Goal: Information Seeking & Learning: Compare options

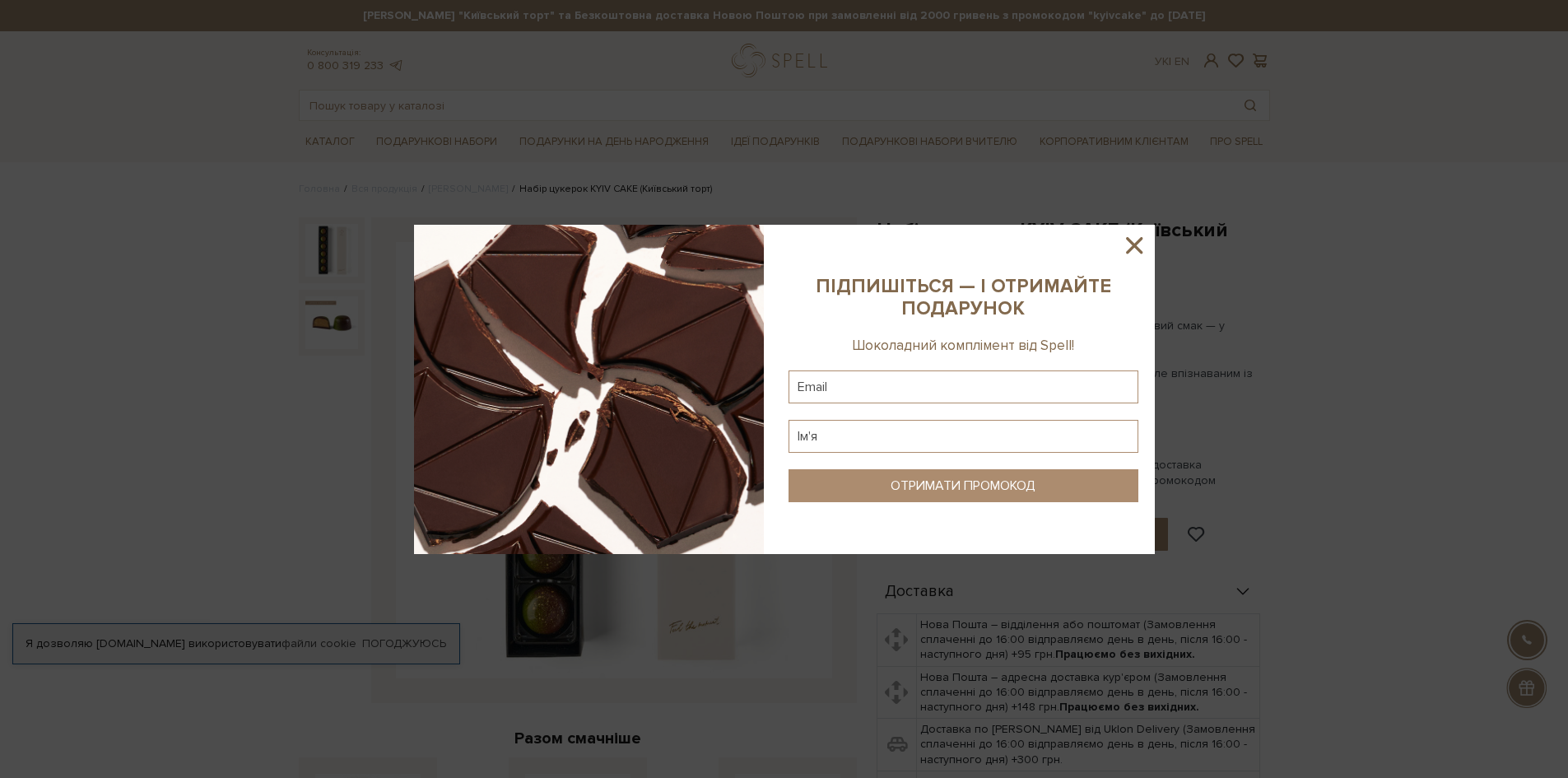
click at [1129, 242] on icon at bounding box center [1134, 244] width 28 height 28
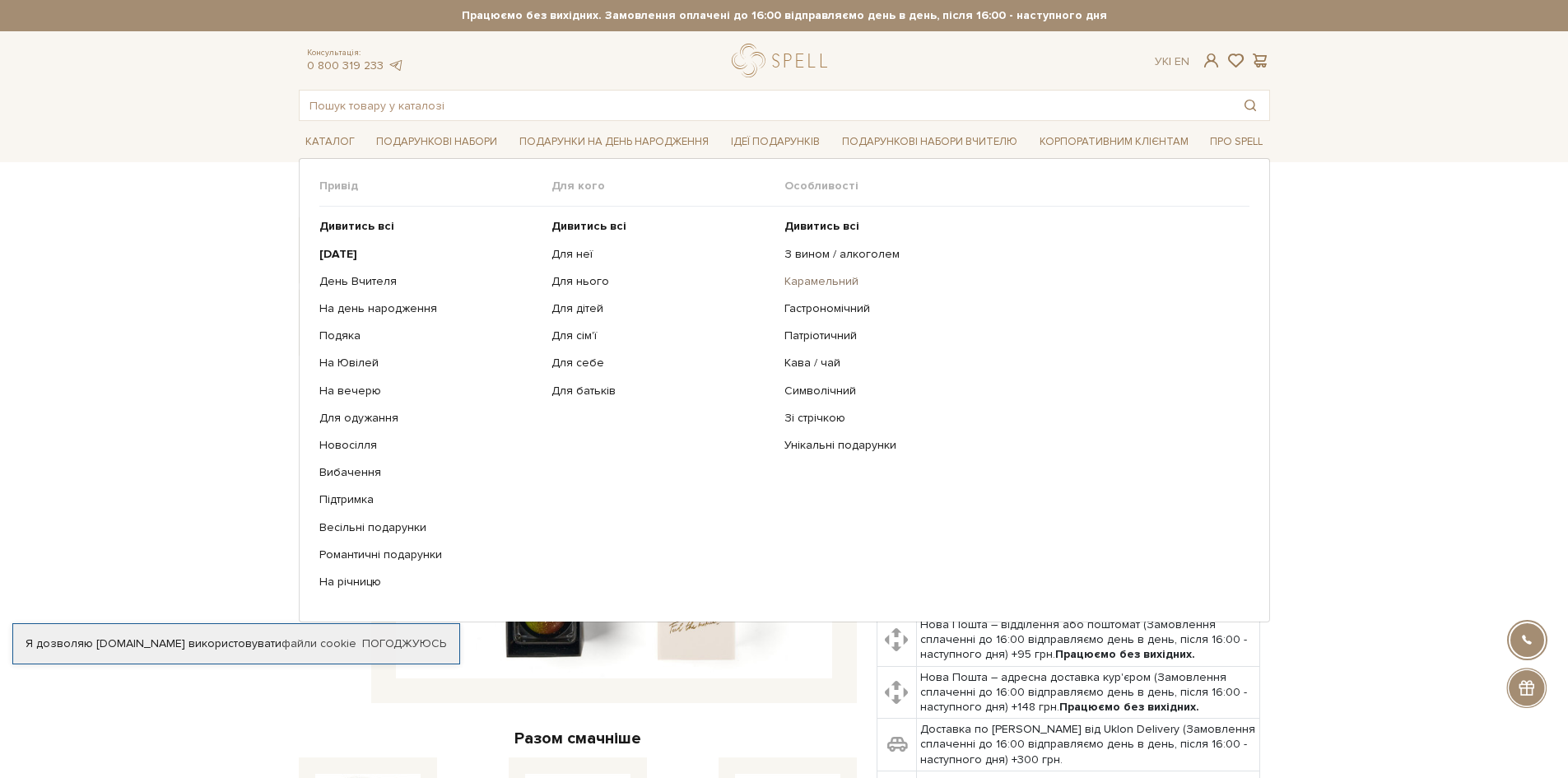
click at [808, 279] on link "Карамельний" at bounding box center [1011, 281] width 453 height 15
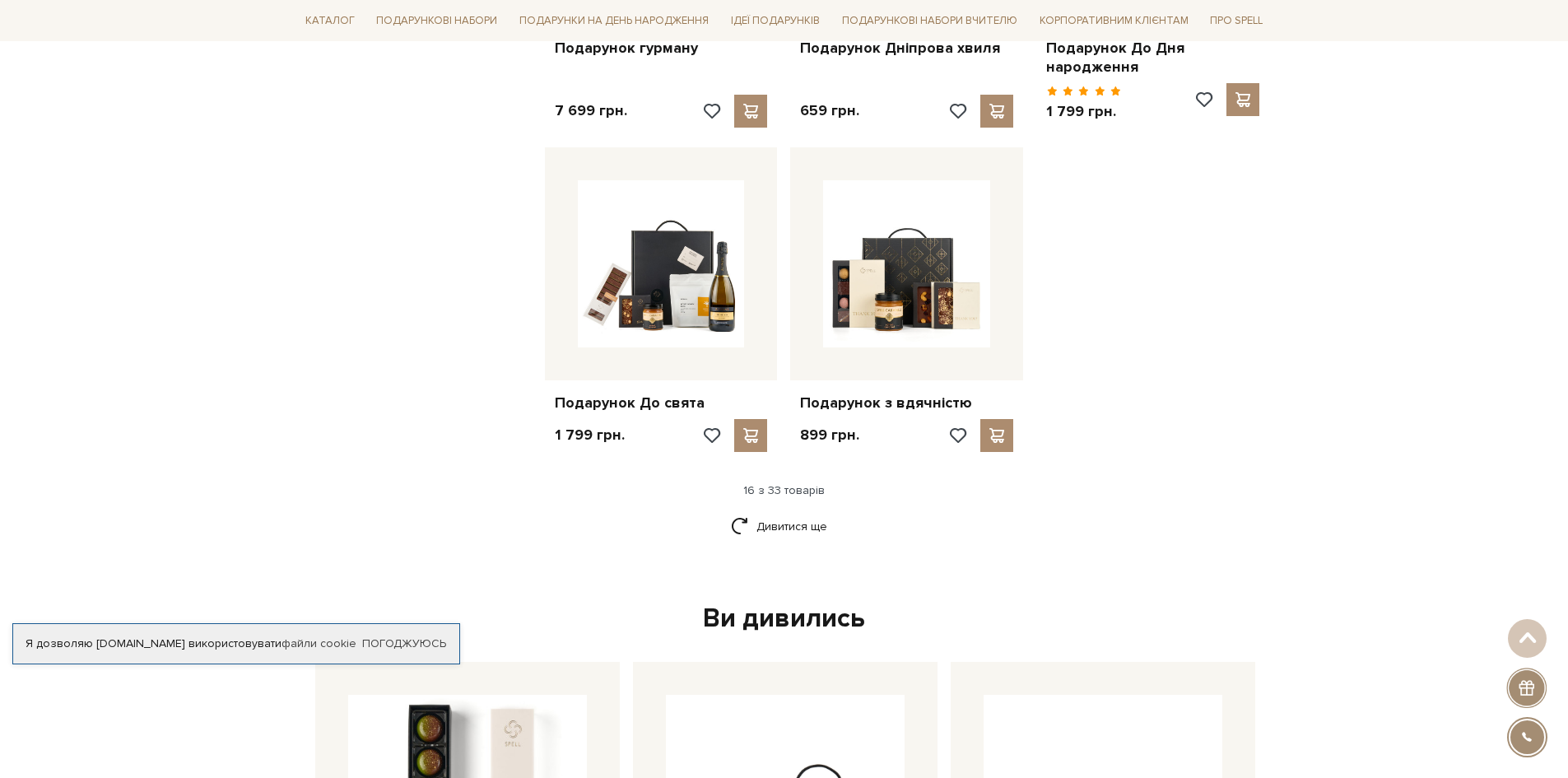
scroll to position [1894, 0]
click at [786, 525] on link "Дивитися ще" at bounding box center [785, 525] width 107 height 29
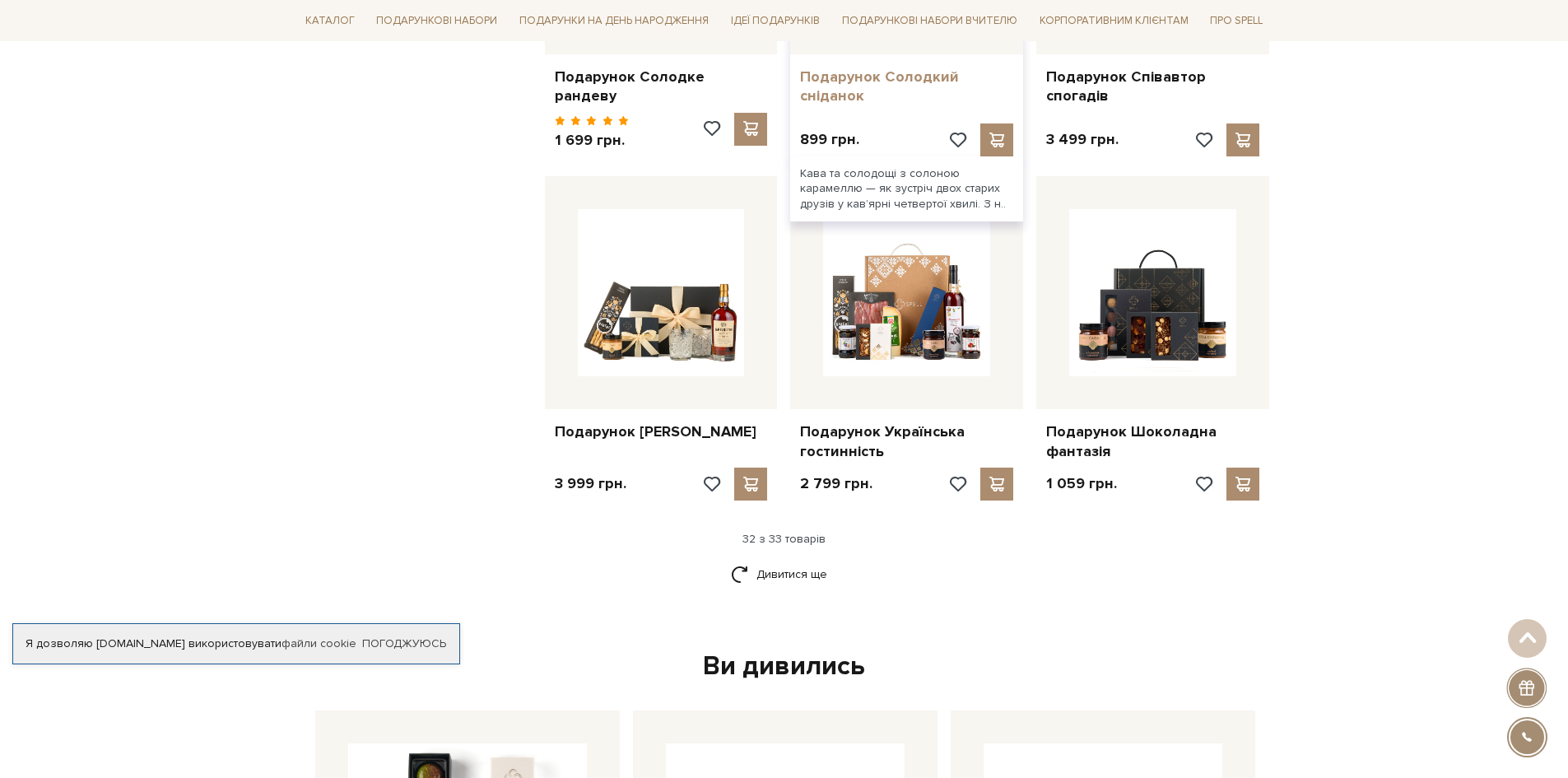
scroll to position [3706, 0]
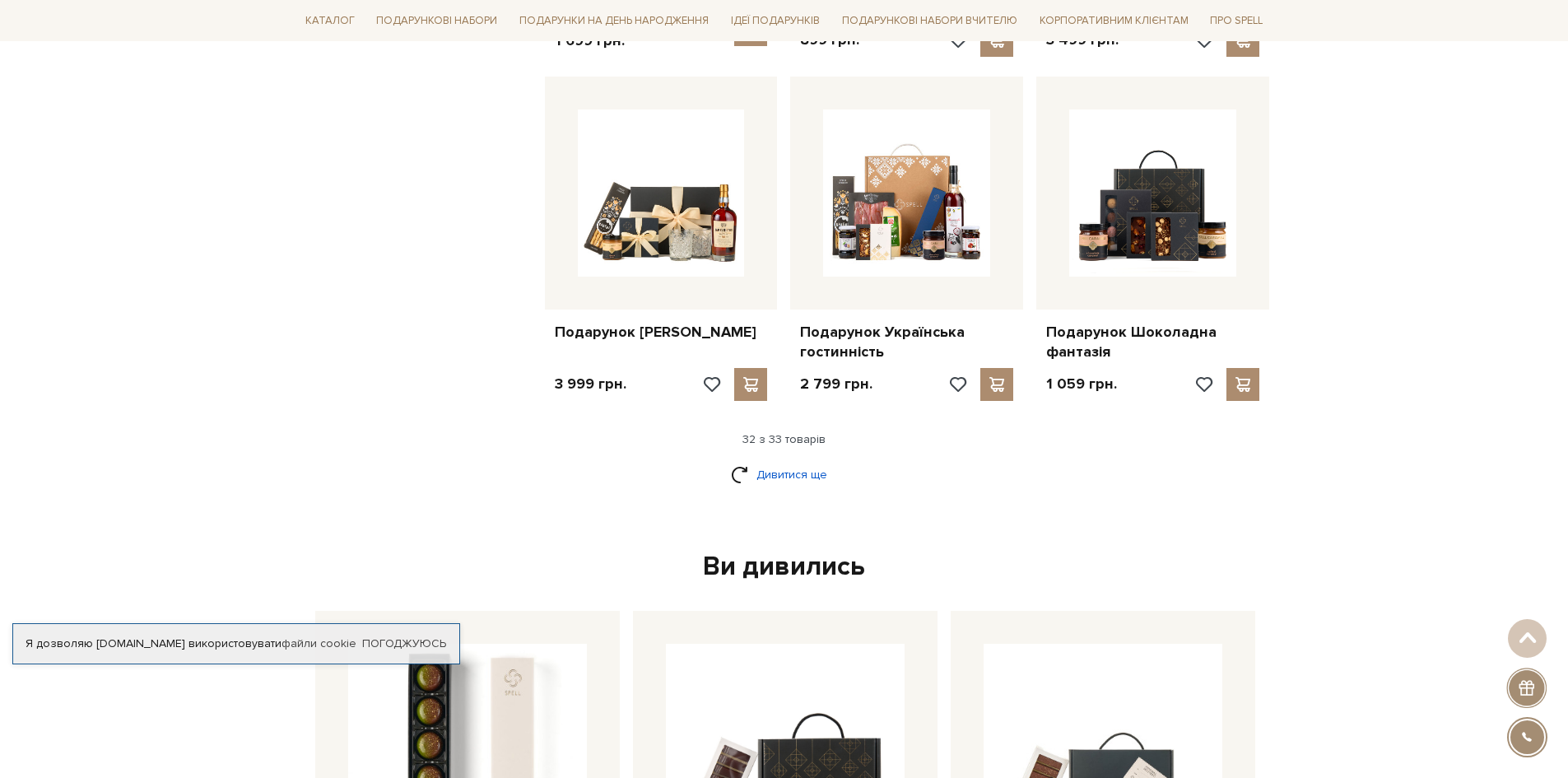
click at [791, 466] on link "Дивитися ще" at bounding box center [785, 474] width 107 height 29
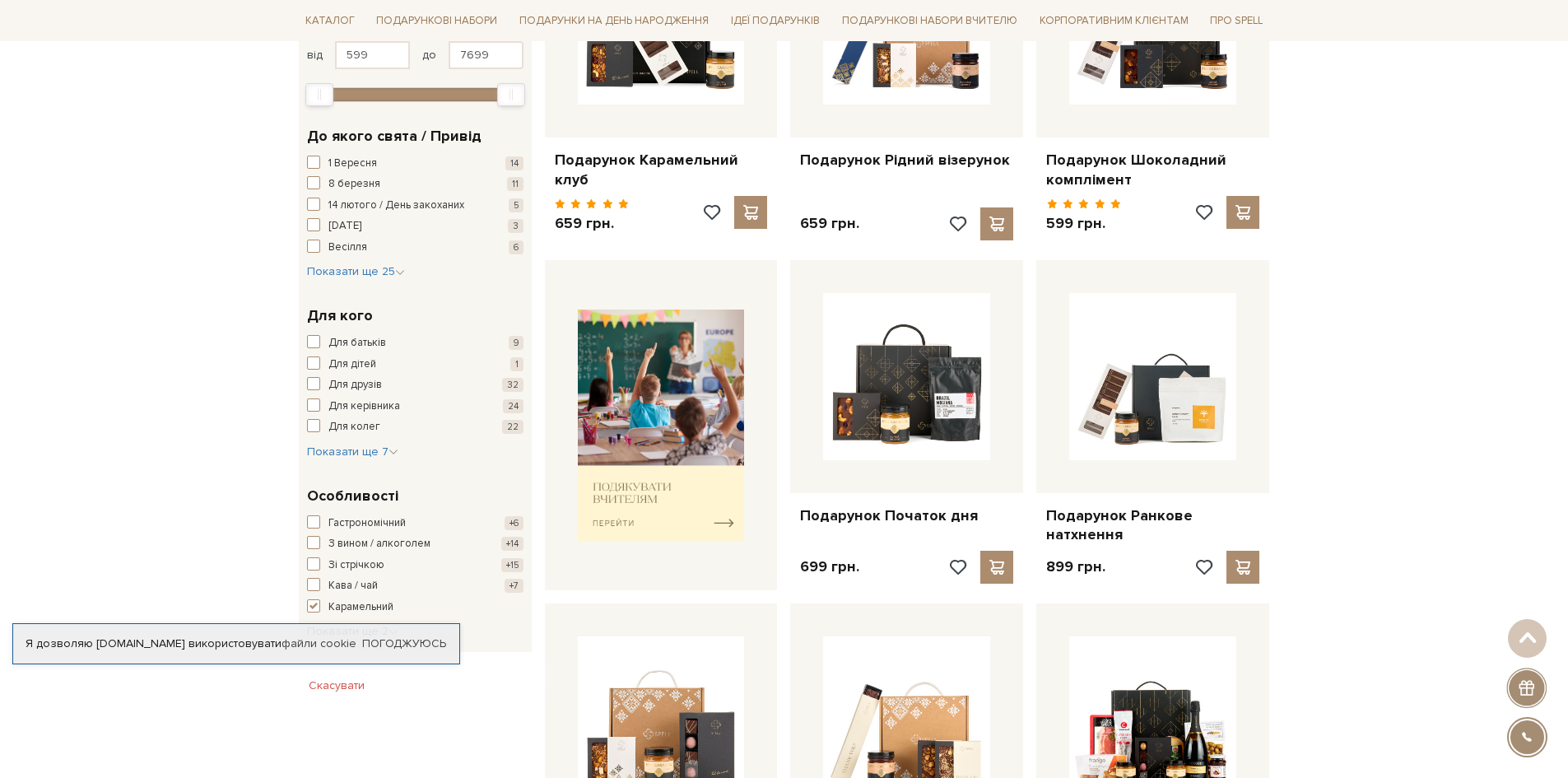
scroll to position [0, 0]
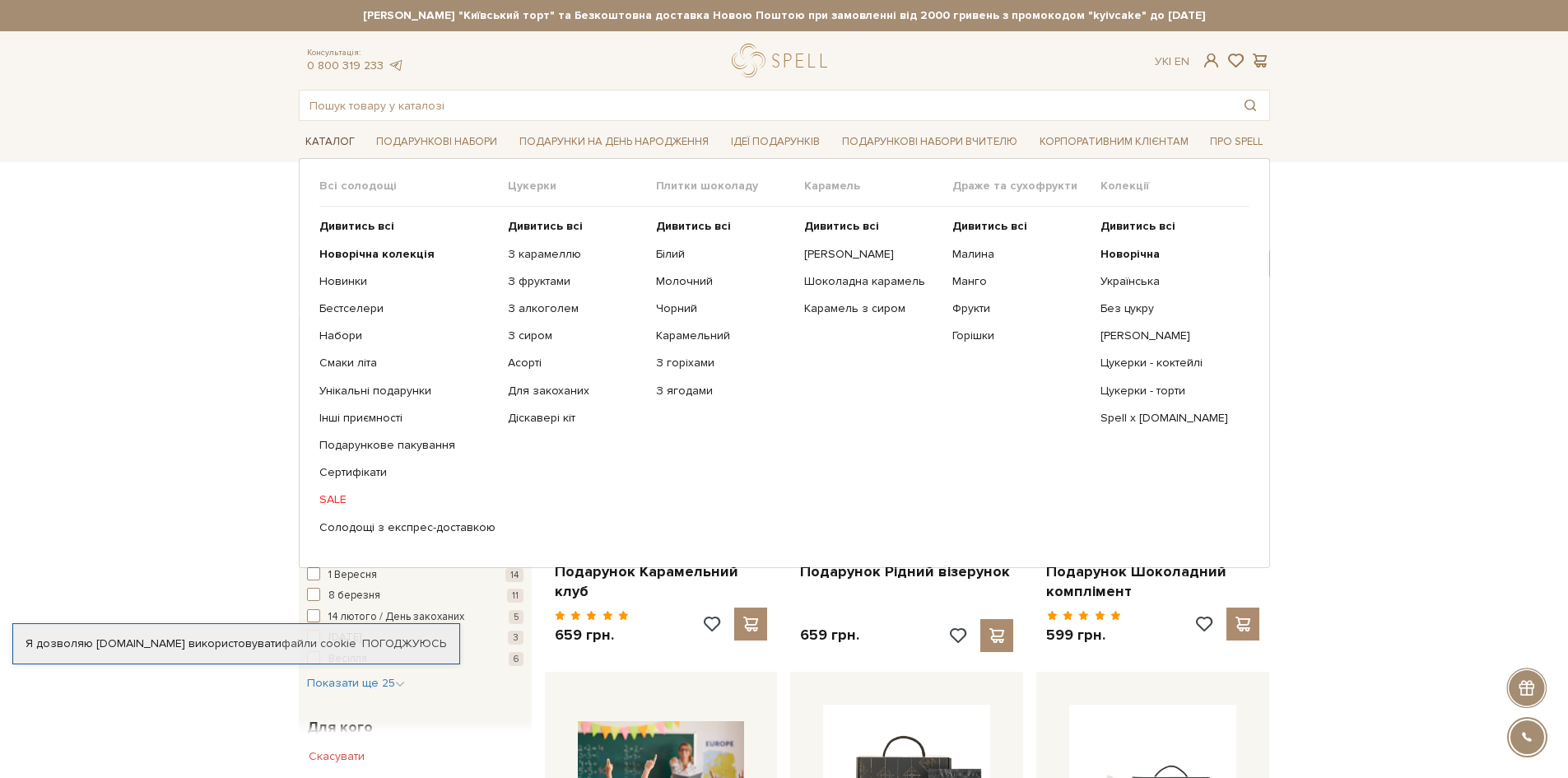
click at [333, 141] on link "Каталог" at bounding box center [330, 141] width 63 height 26
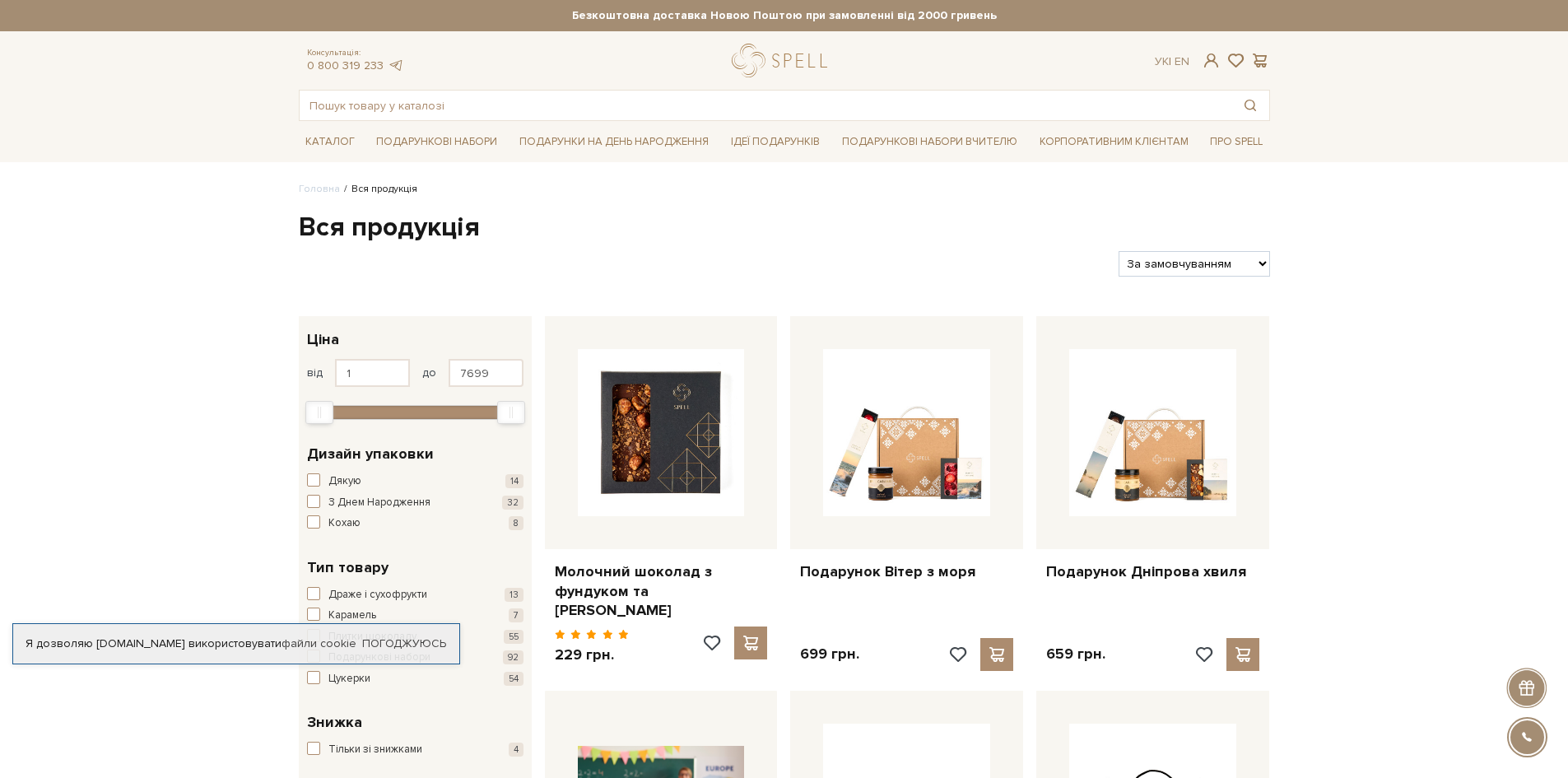
click at [1267, 262] on select "За замовчуванням За Ціною (зростання) За Ціною (зменшення) Новинки За популярні…" at bounding box center [1194, 264] width 150 height 26
select select "[URL][DOMAIN_NAME]"
click at [1119, 252] on select "За замовчуванням За Ціною (зростання) За Ціною (зменшення) Новинки За популярні…" at bounding box center [1194, 264] width 150 height 26
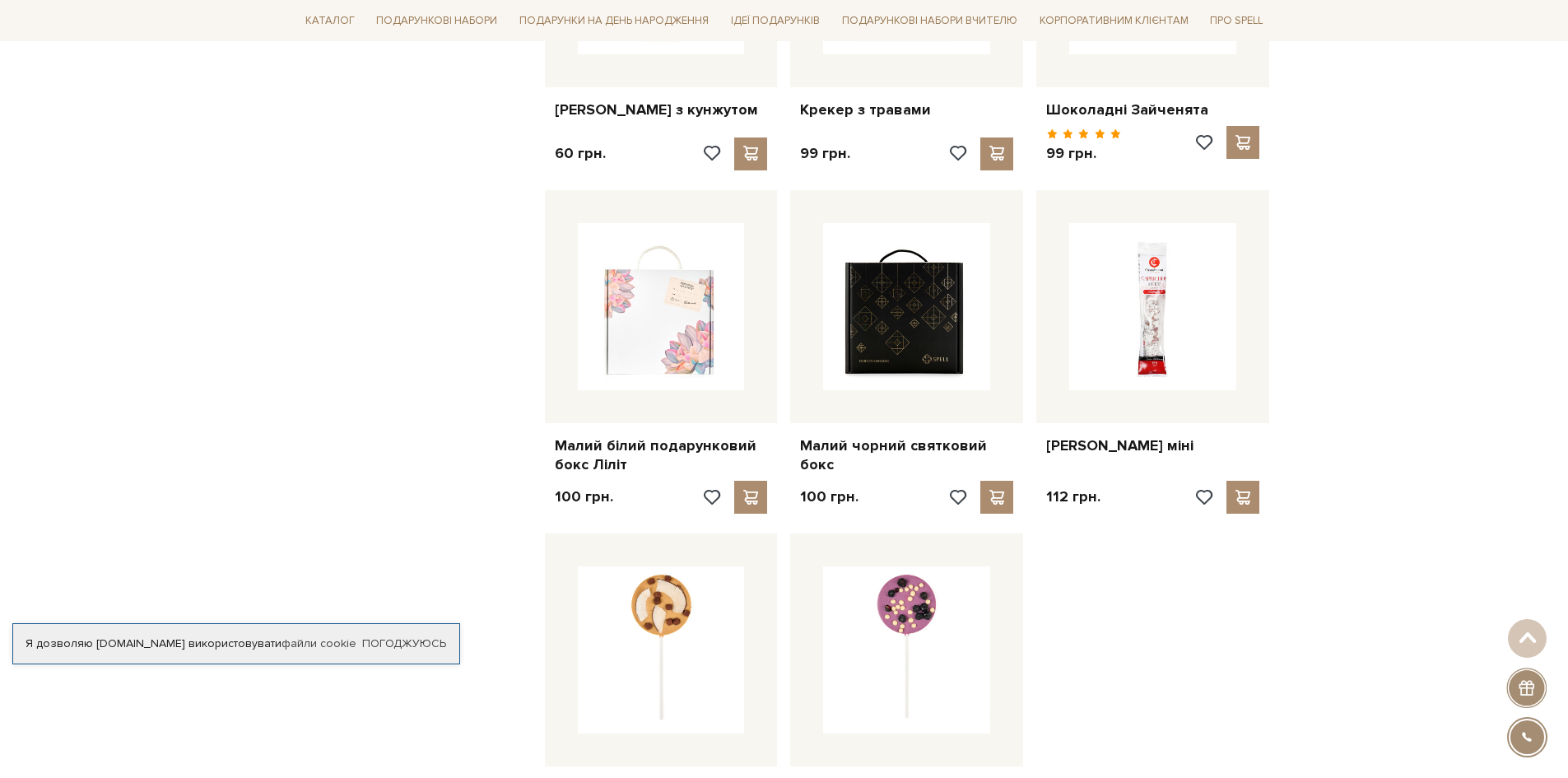
scroll to position [1483, 0]
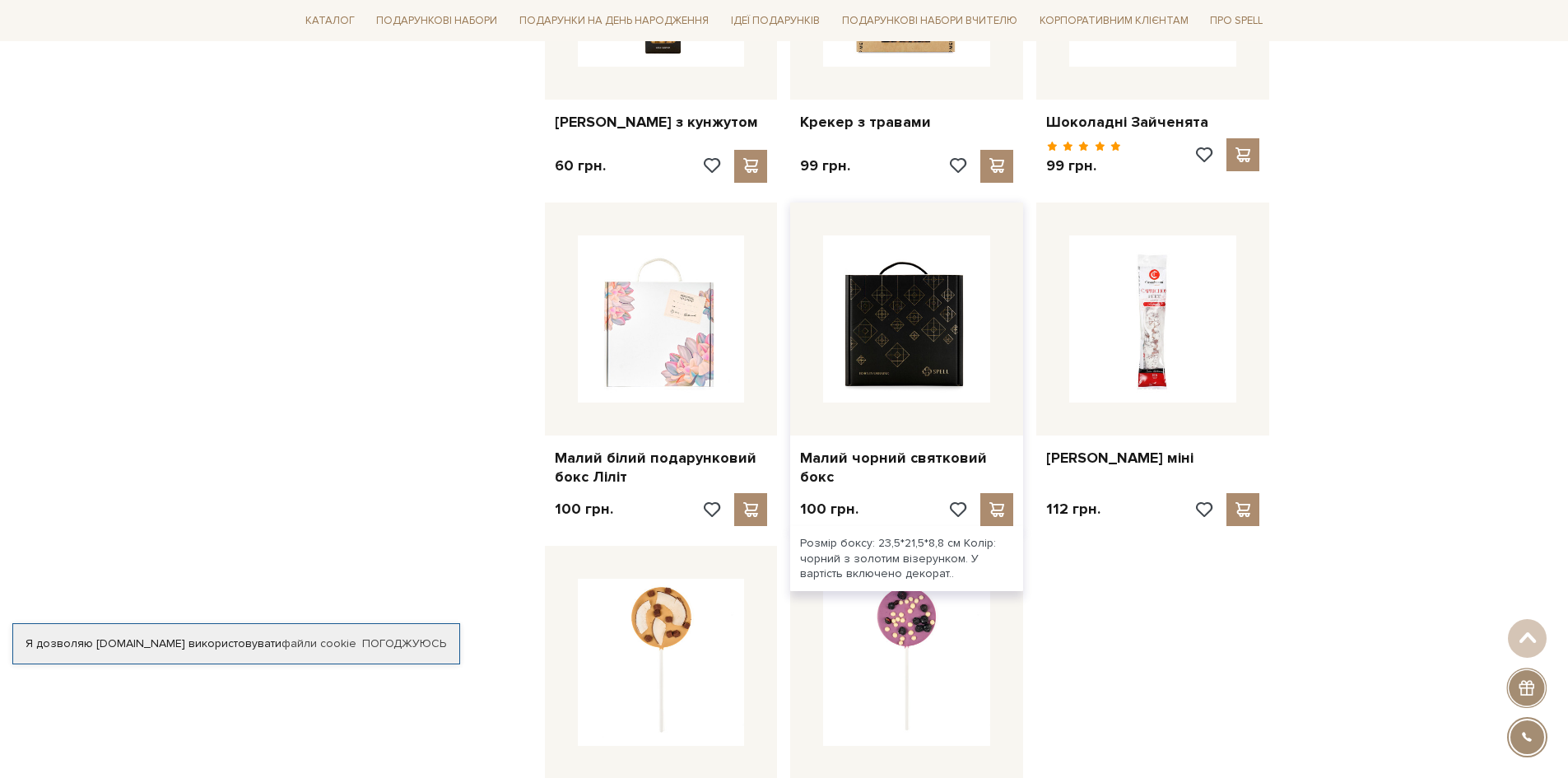
click at [908, 286] on img at bounding box center [907, 319] width 167 height 167
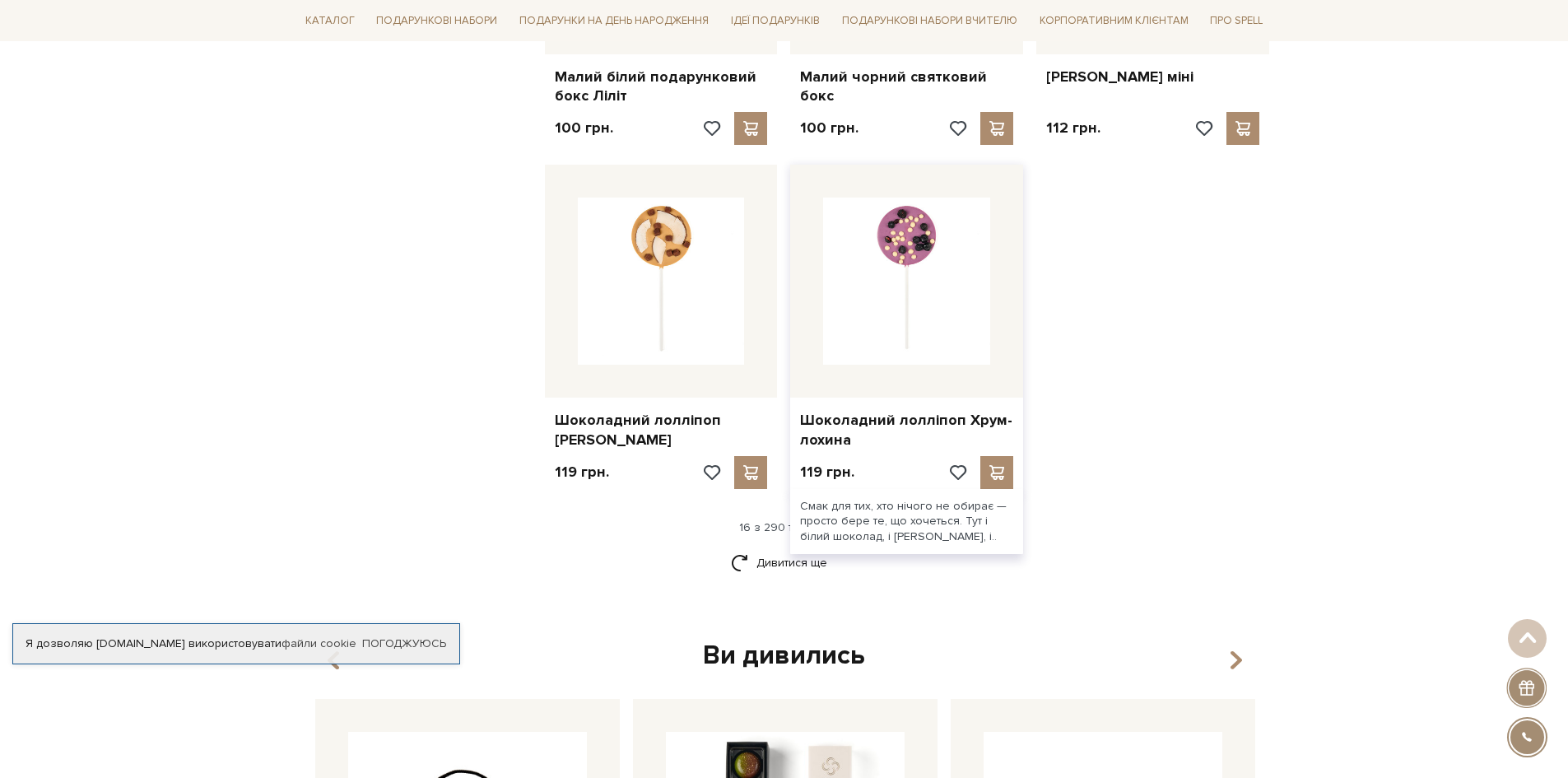
scroll to position [1894, 0]
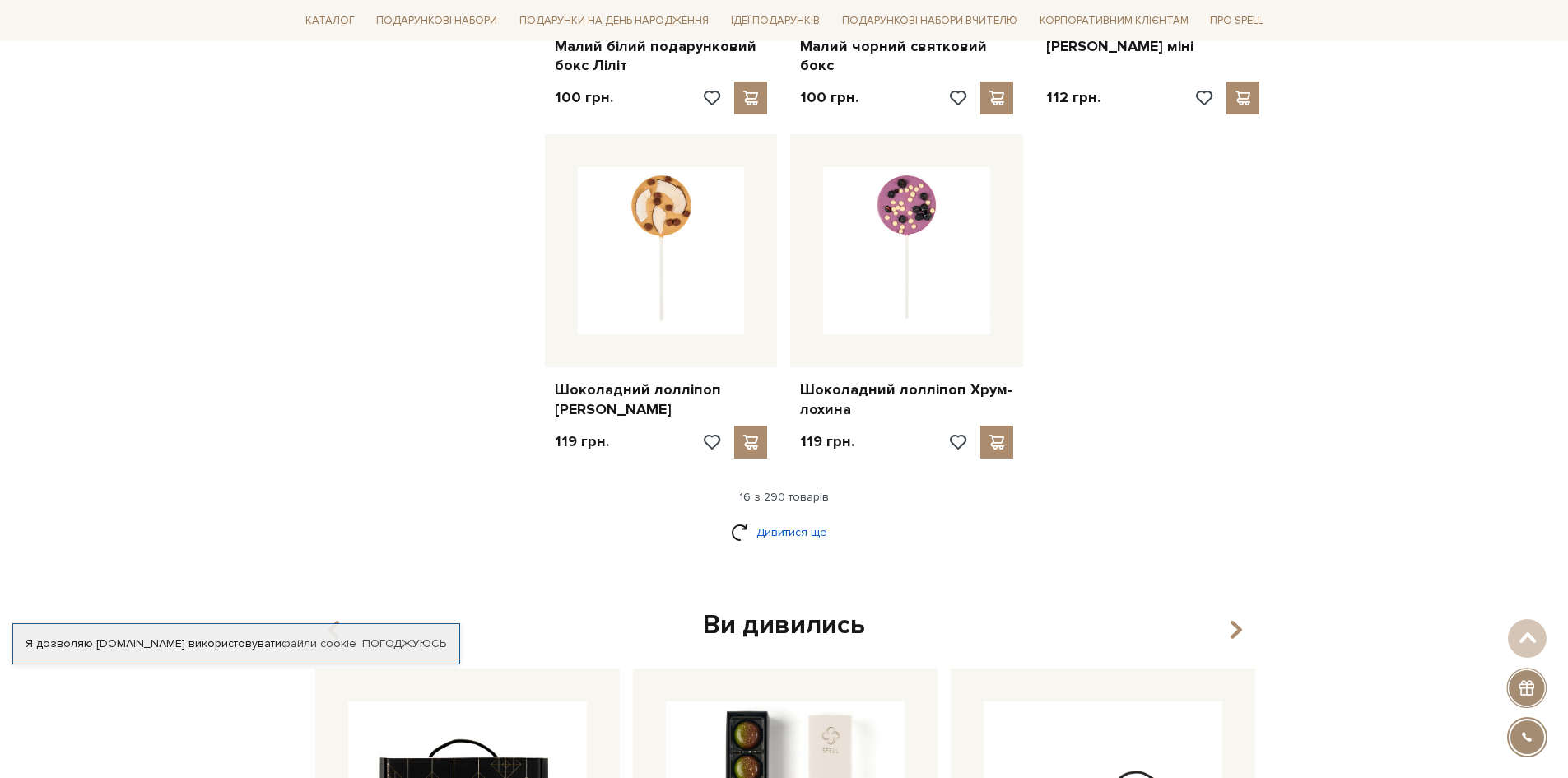
click at [791, 518] on link "Дивитися ще" at bounding box center [785, 533] width 107 height 29
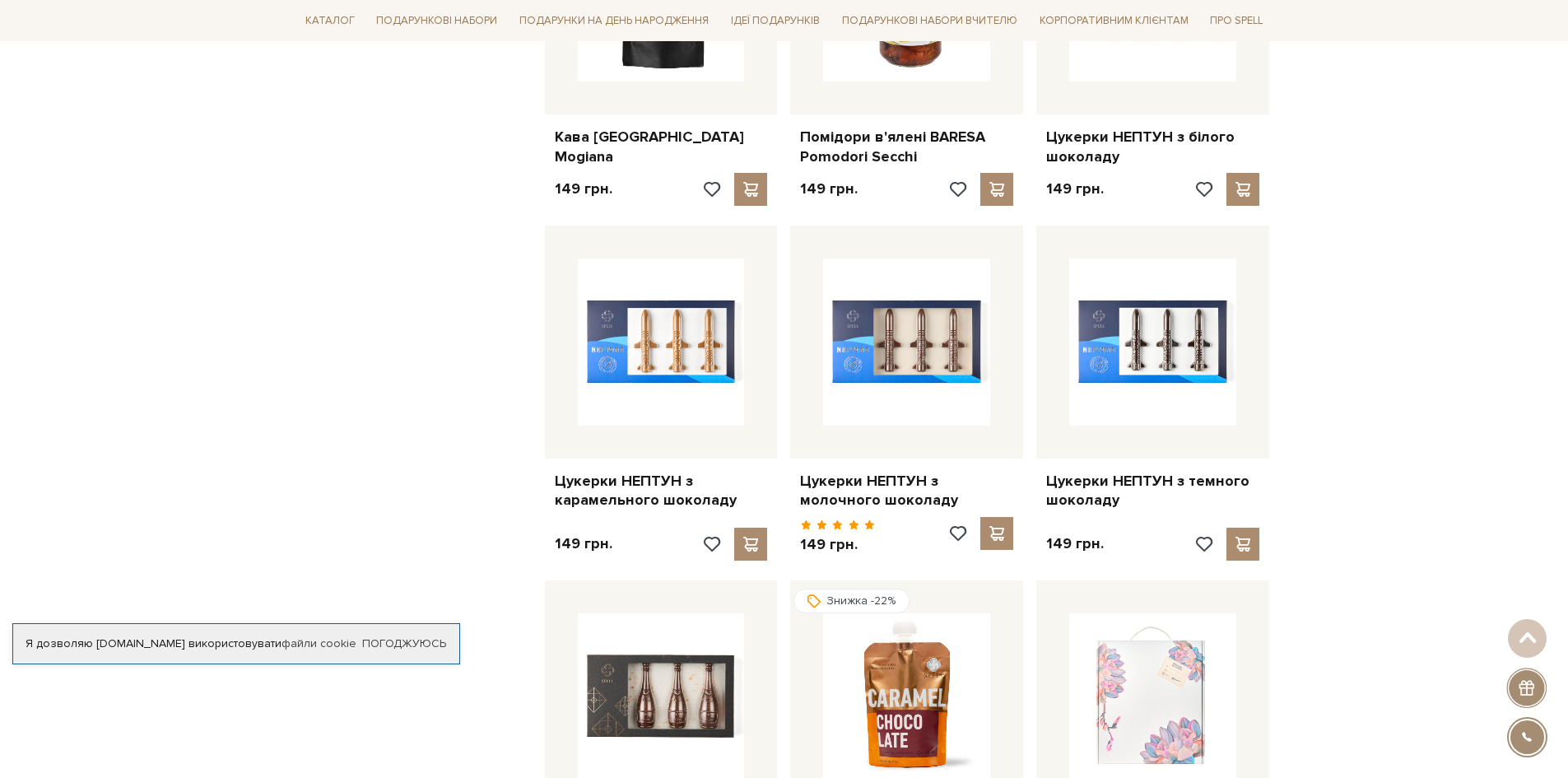
scroll to position [3211, 0]
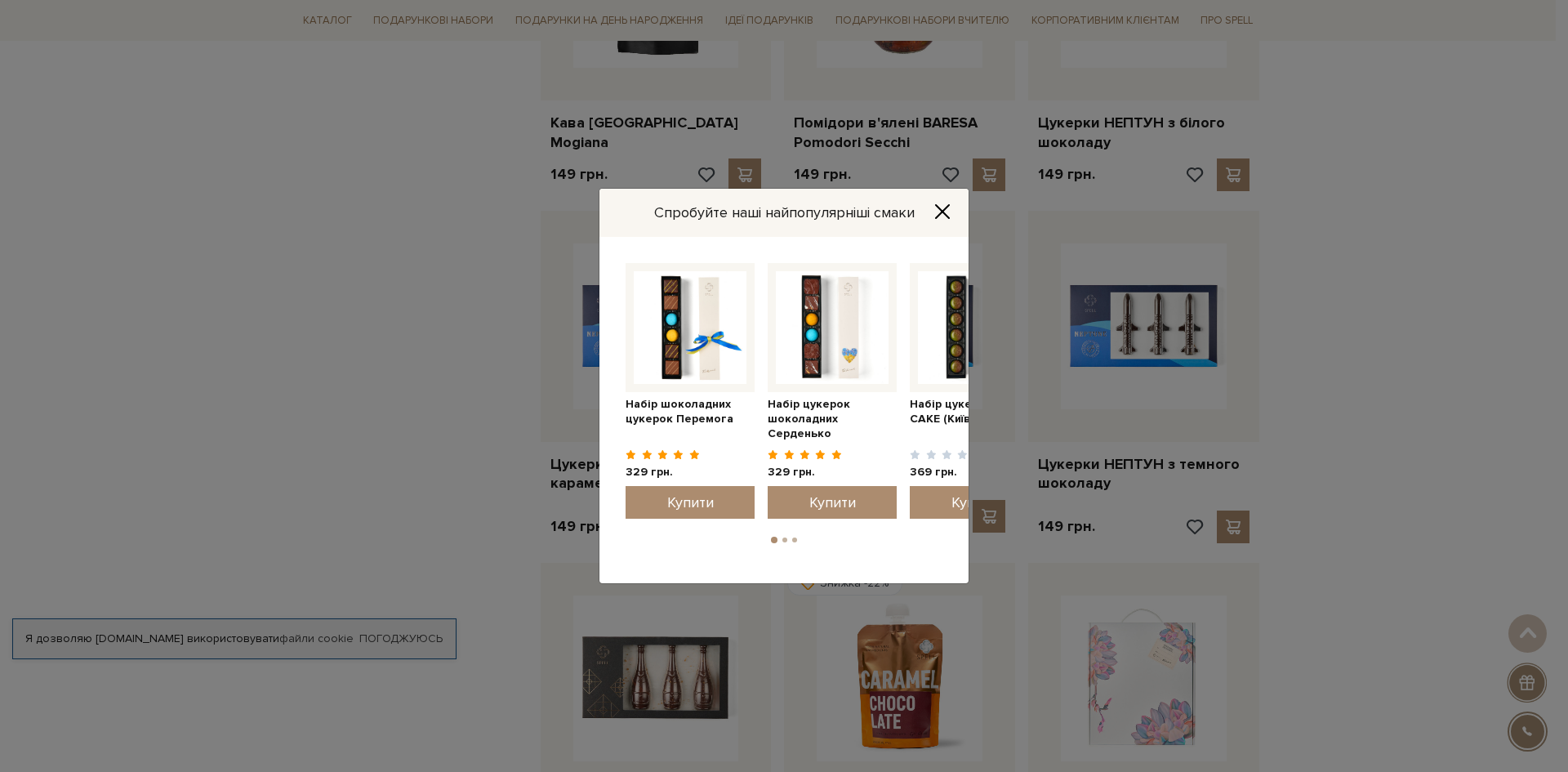
click at [943, 218] on icon "Close" at bounding box center [942, 211] width 16 height 16
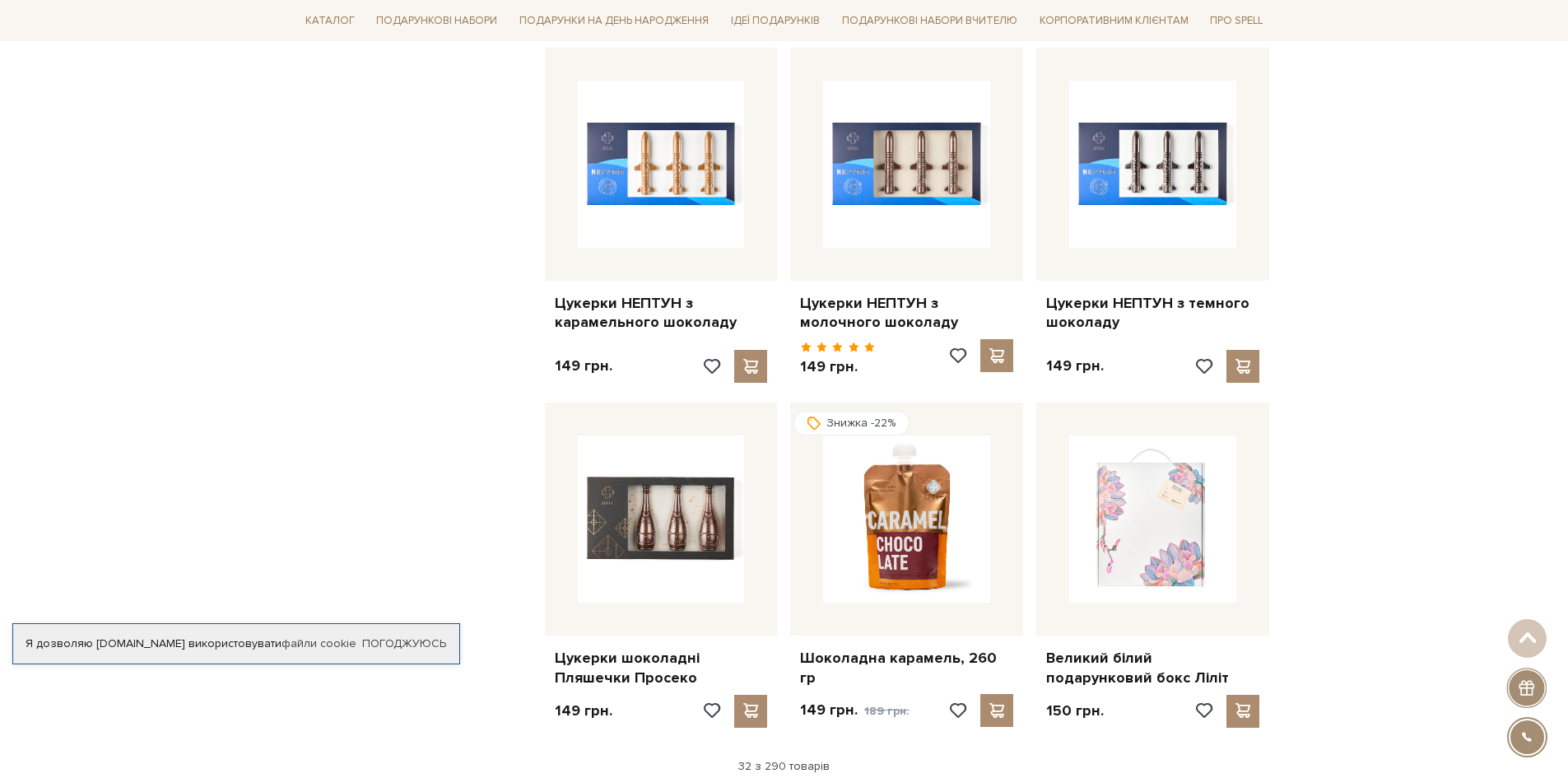
scroll to position [3623, 0]
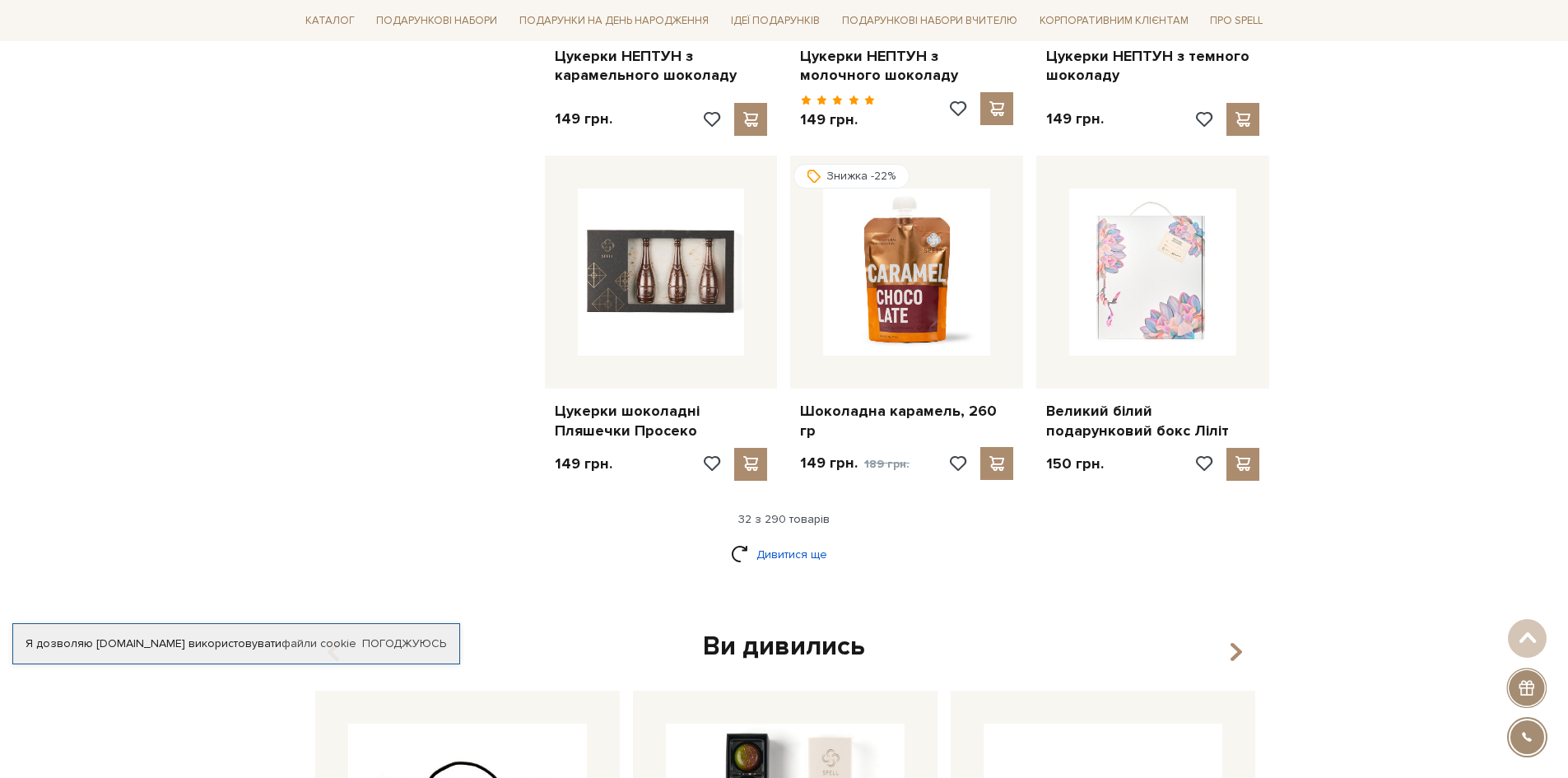
click at [807, 540] on link "Дивитися ще" at bounding box center [785, 554] width 107 height 29
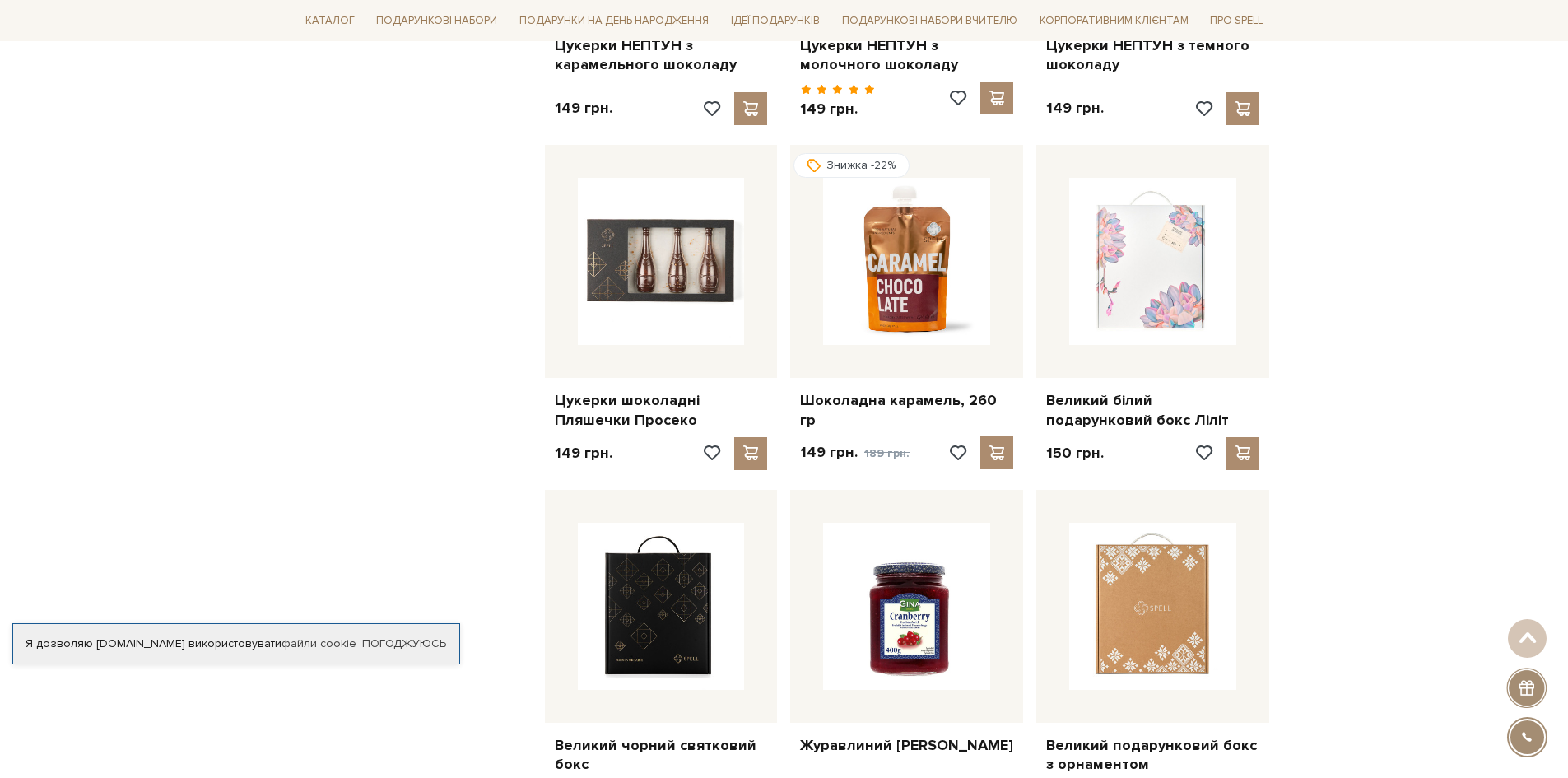
scroll to position [3788, 0]
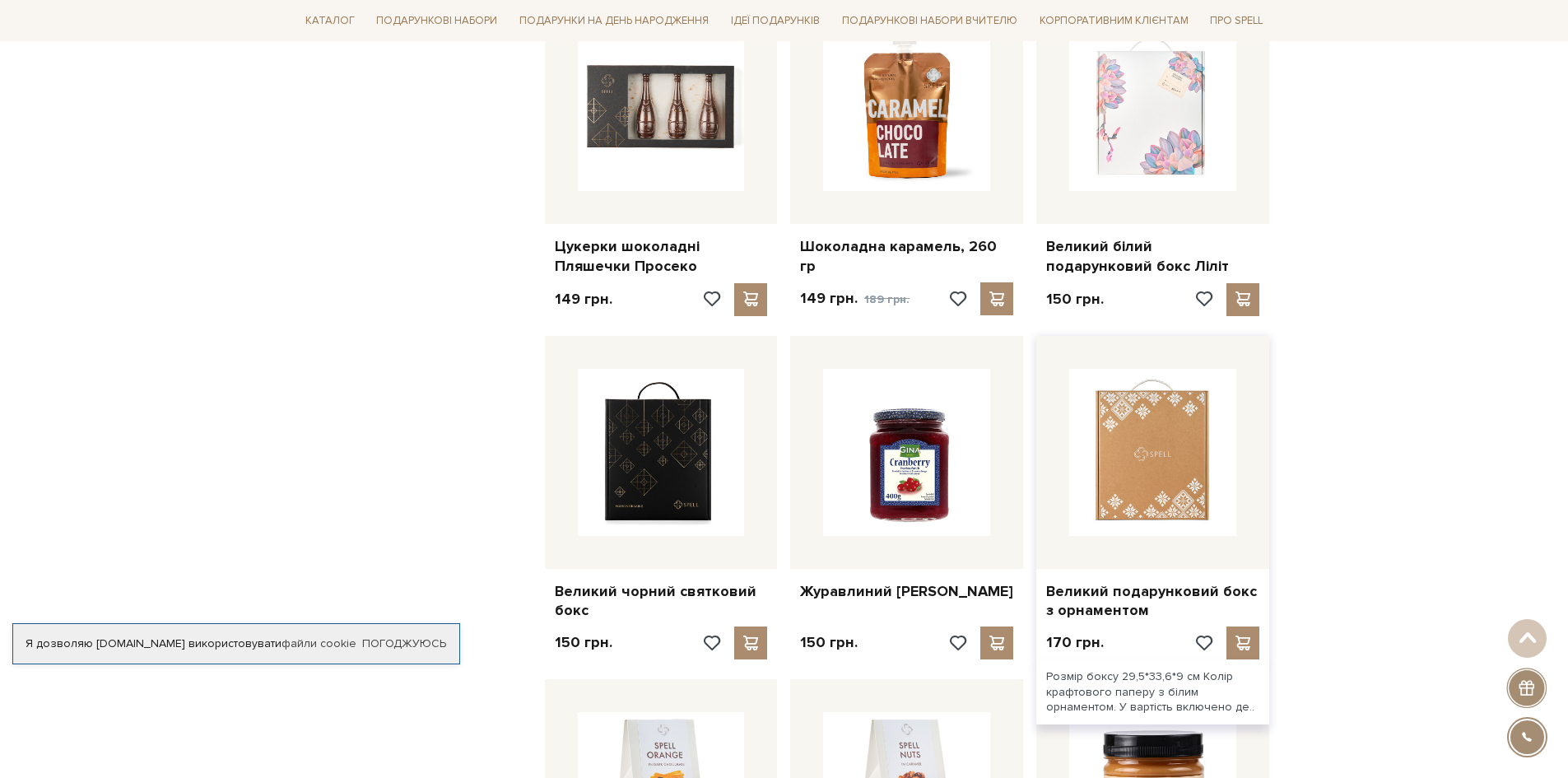
click at [1169, 457] on img at bounding box center [1153, 452] width 167 height 167
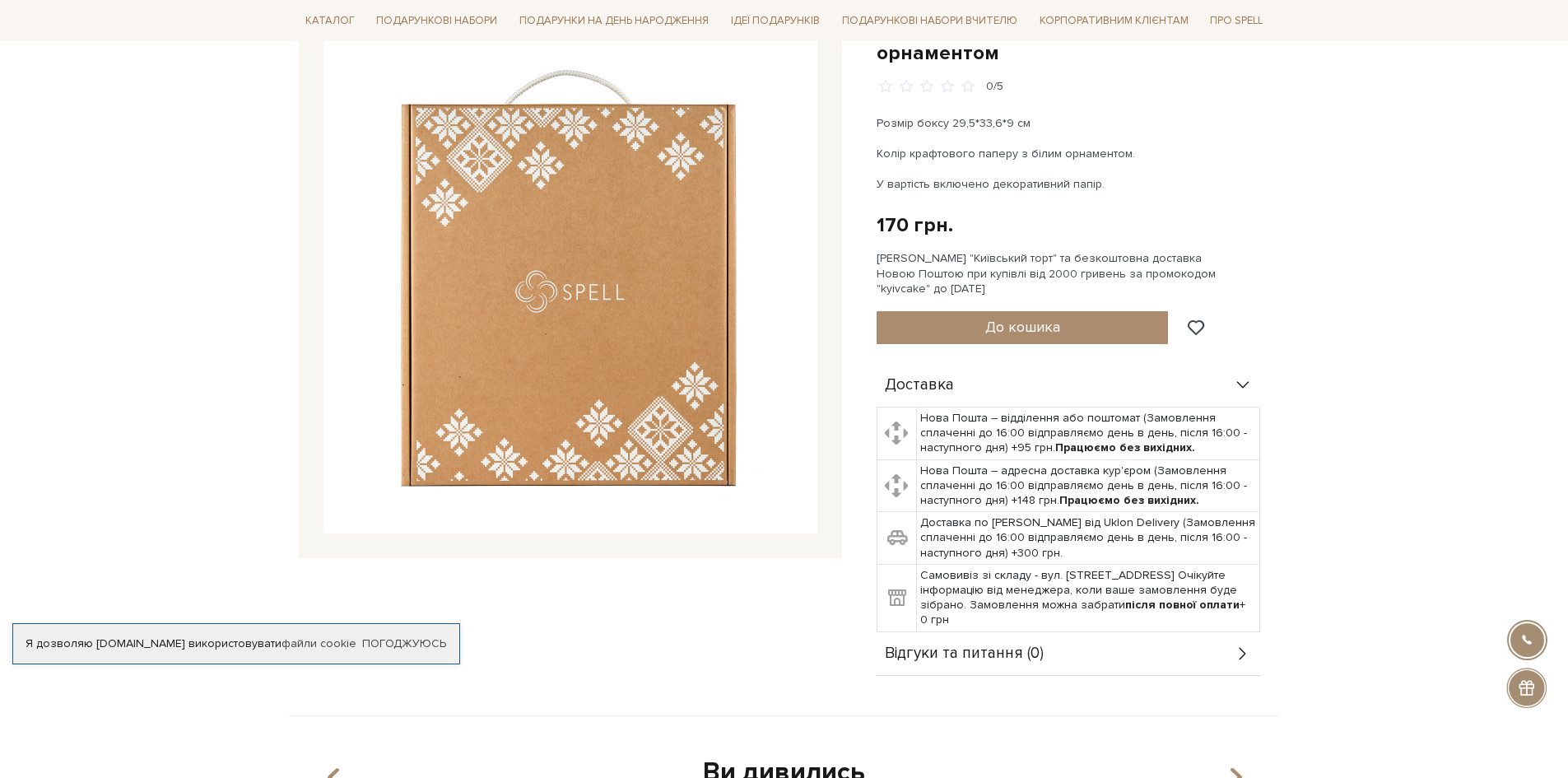
scroll to position [82, 0]
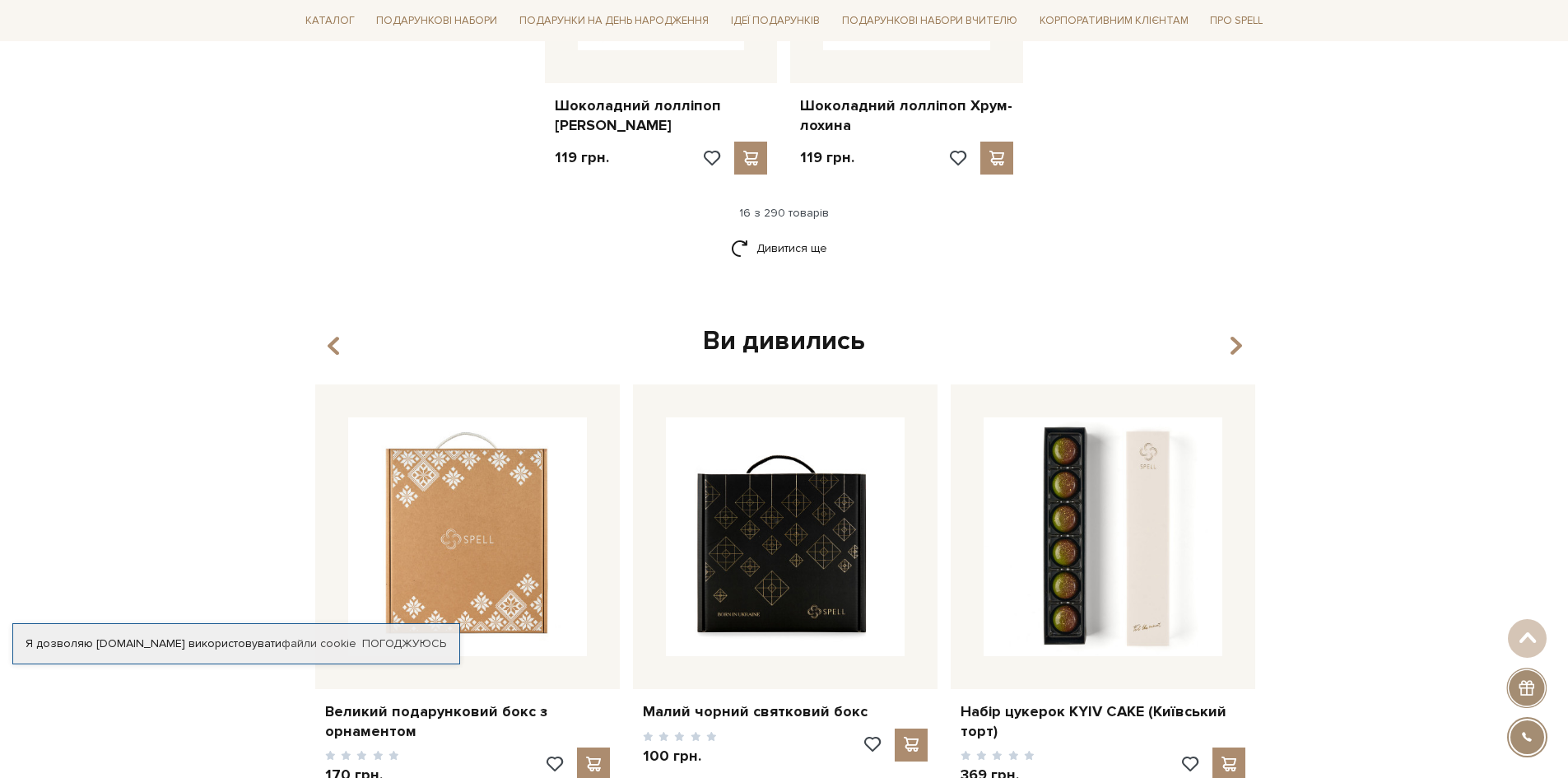
scroll to position [2087, 0]
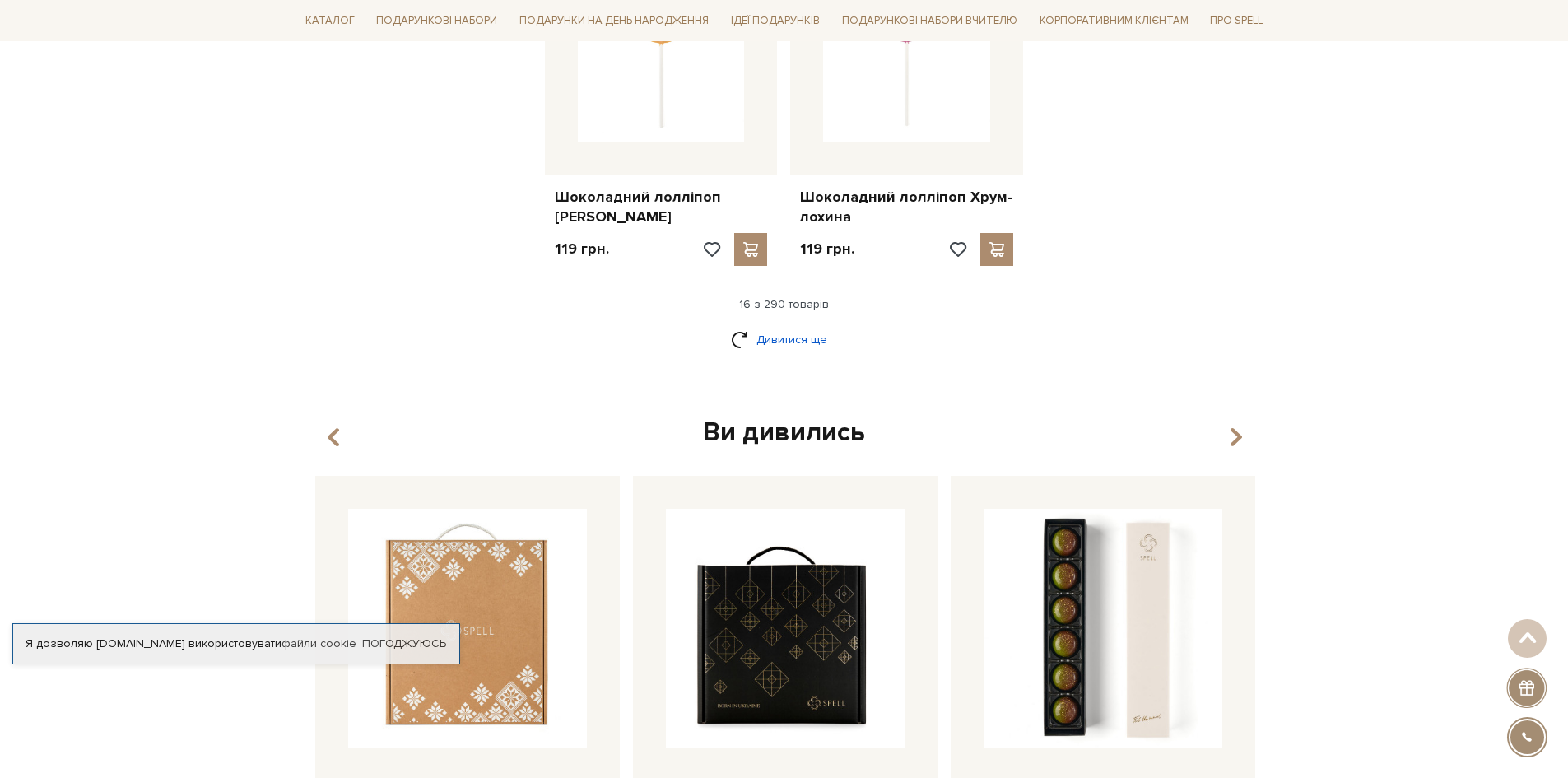
click at [775, 325] on link "Дивитися ще" at bounding box center [785, 339] width 107 height 29
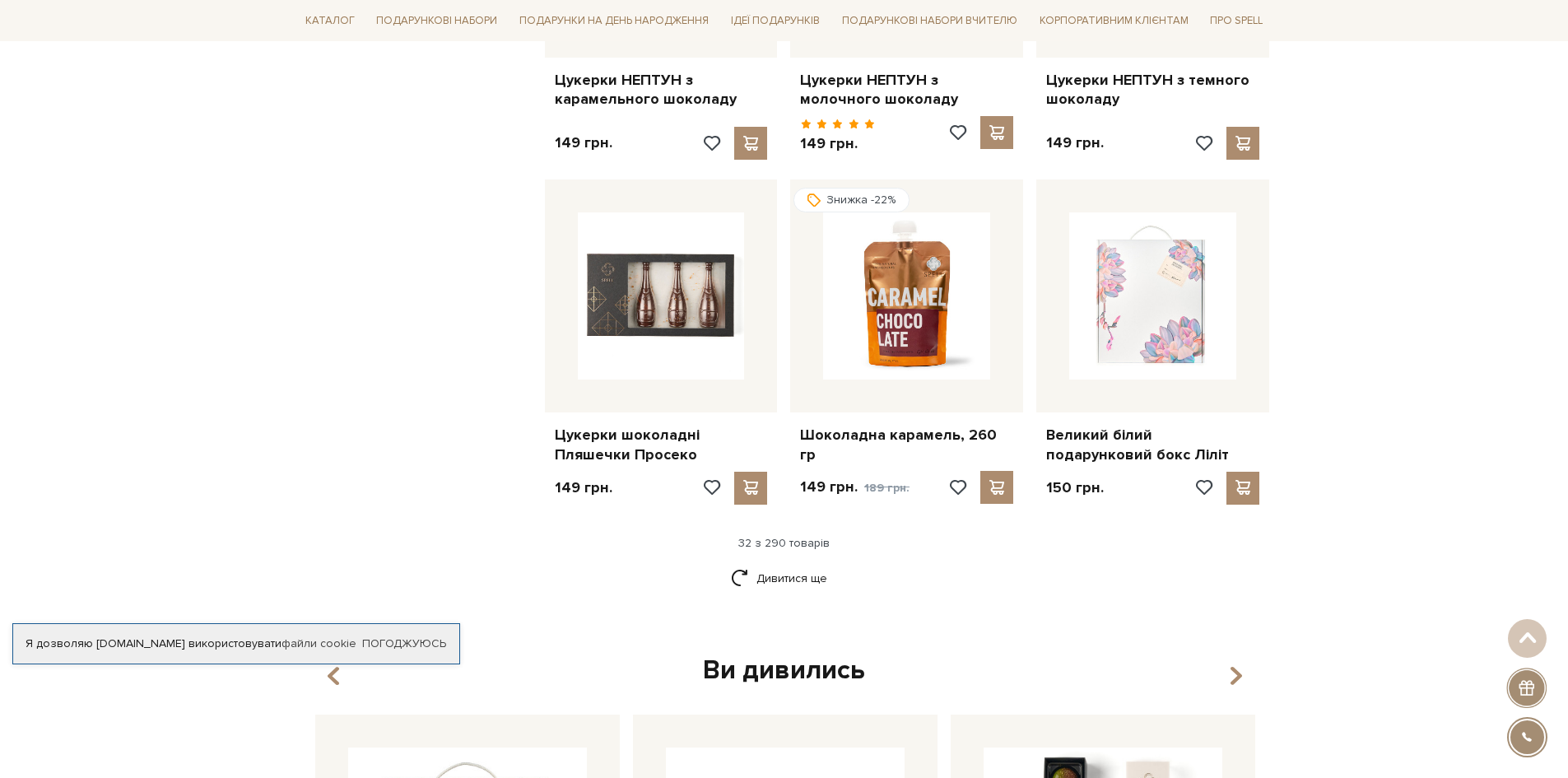
scroll to position [3651, 0]
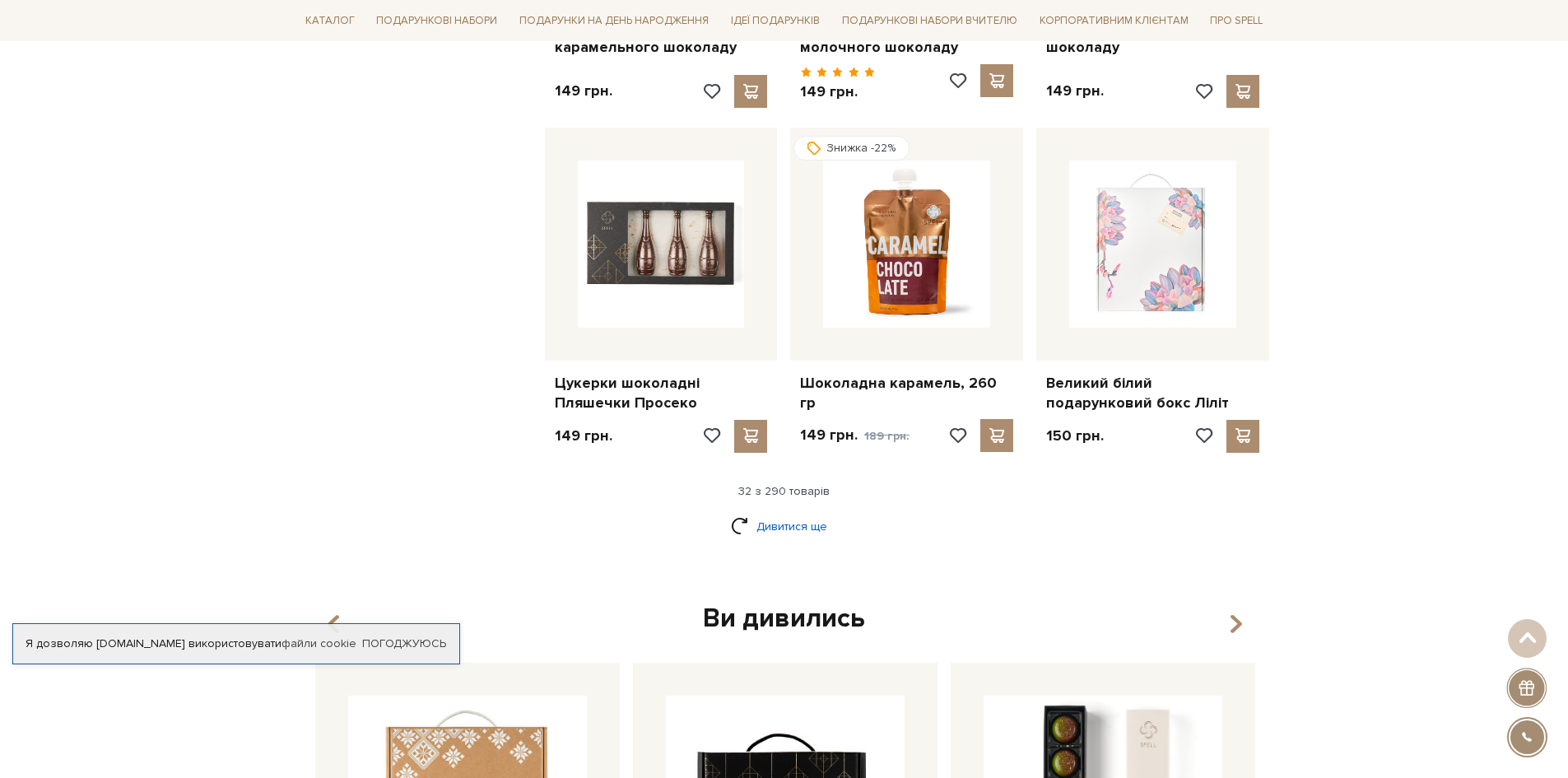
click at [774, 512] on link "Дивитися ще" at bounding box center [785, 526] width 107 height 29
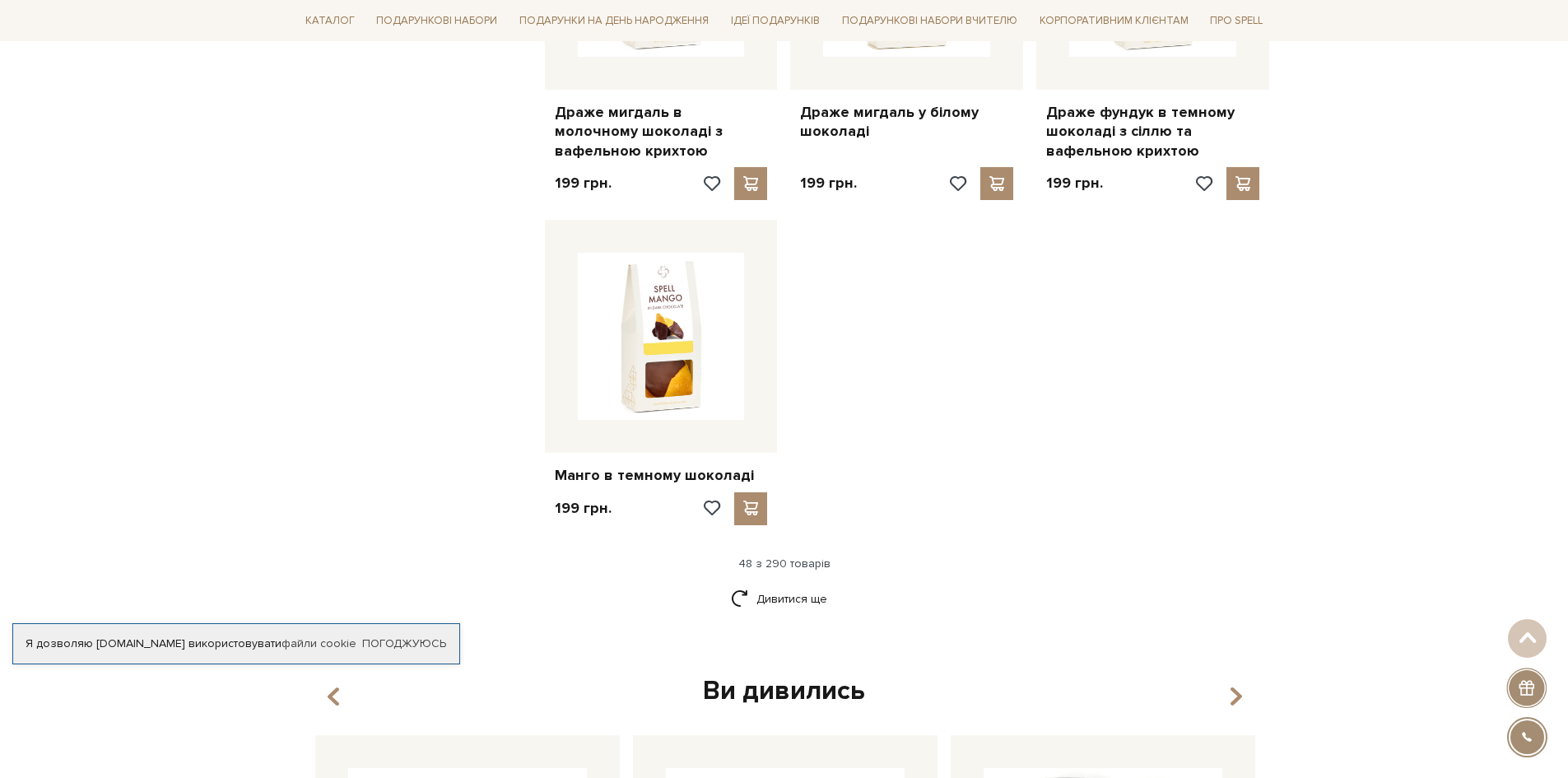
scroll to position [5710, 0]
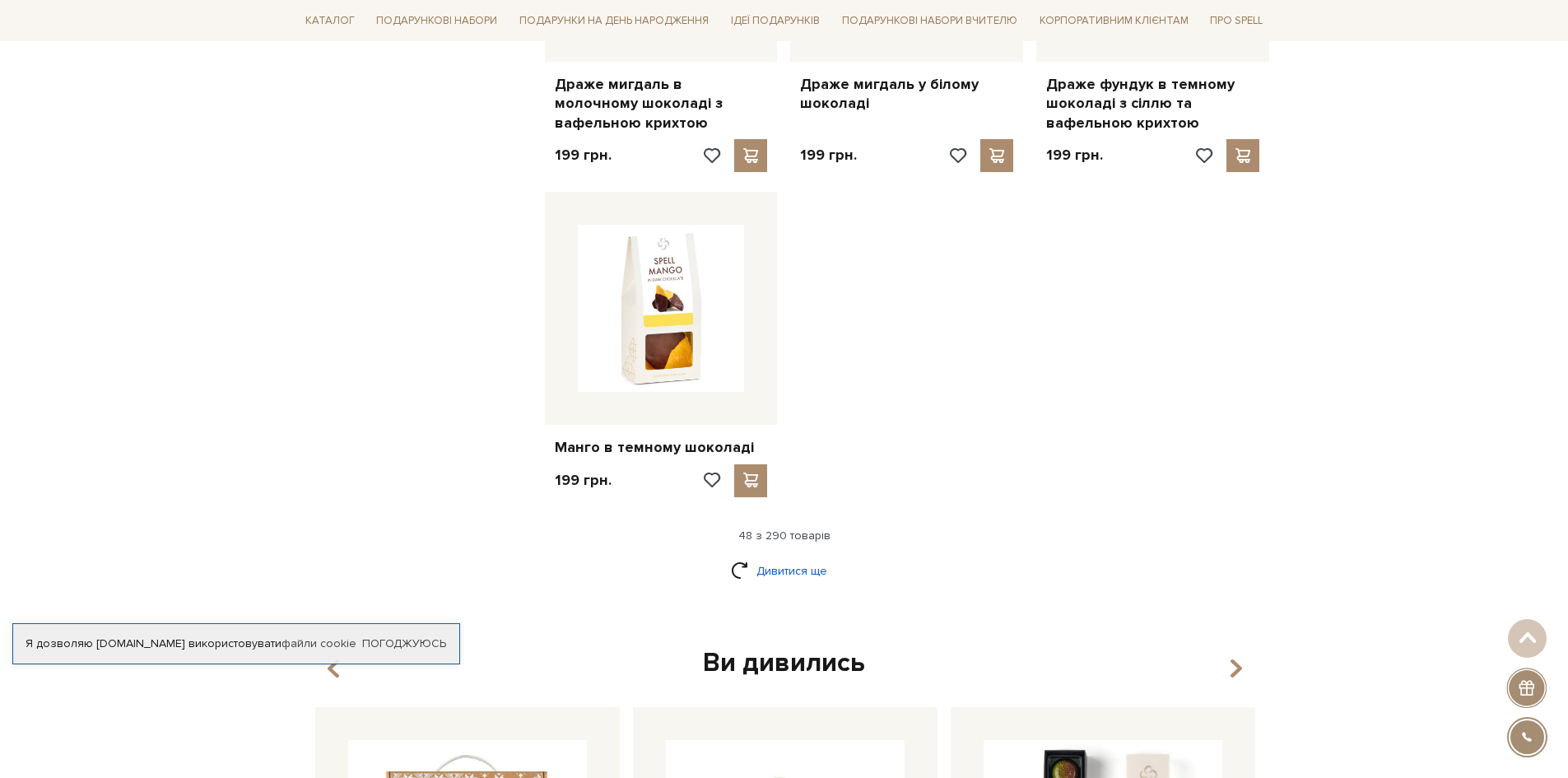
click at [793, 557] on link "Дивитися ще" at bounding box center [785, 571] width 107 height 29
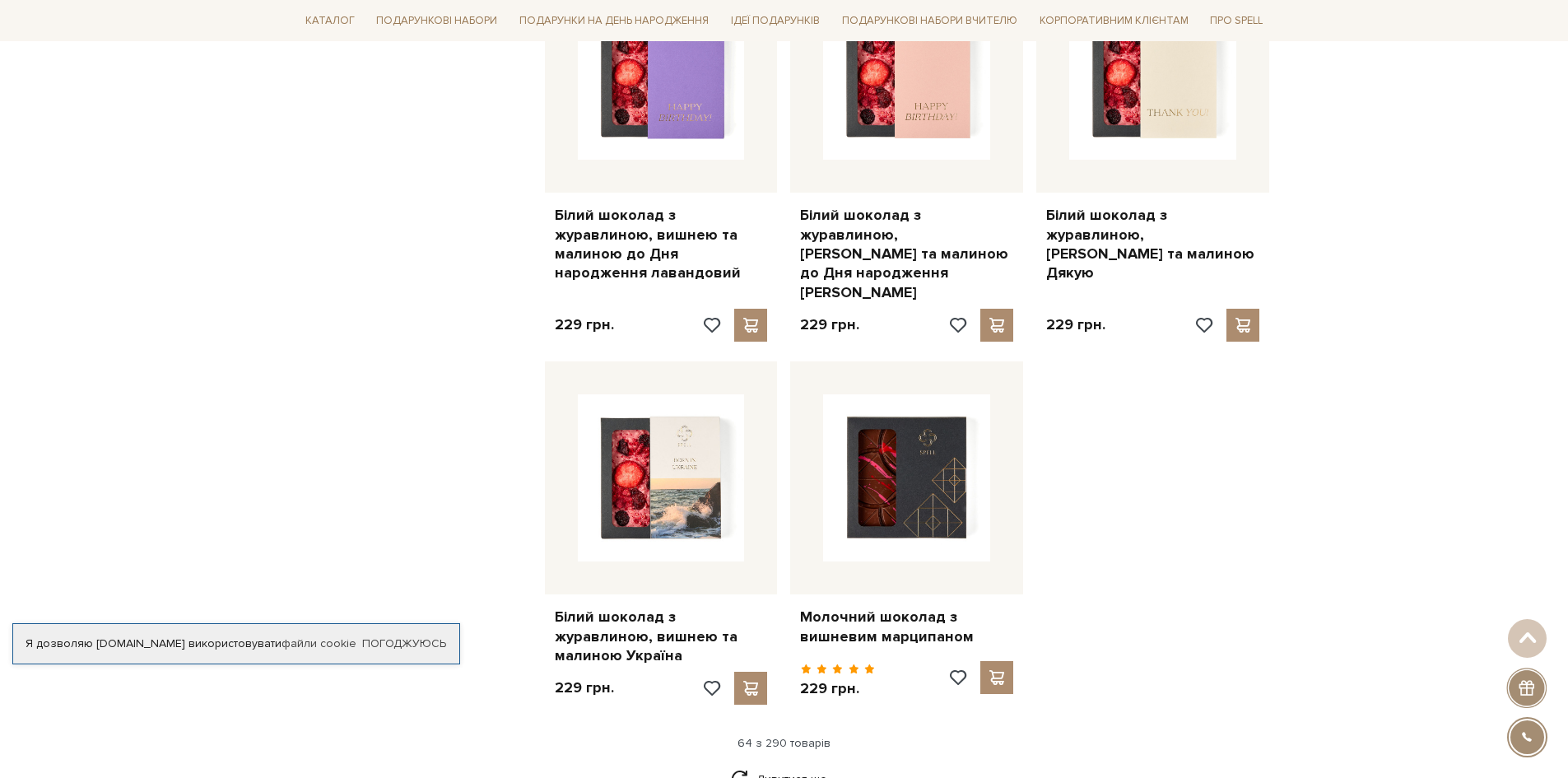
scroll to position [7439, 0]
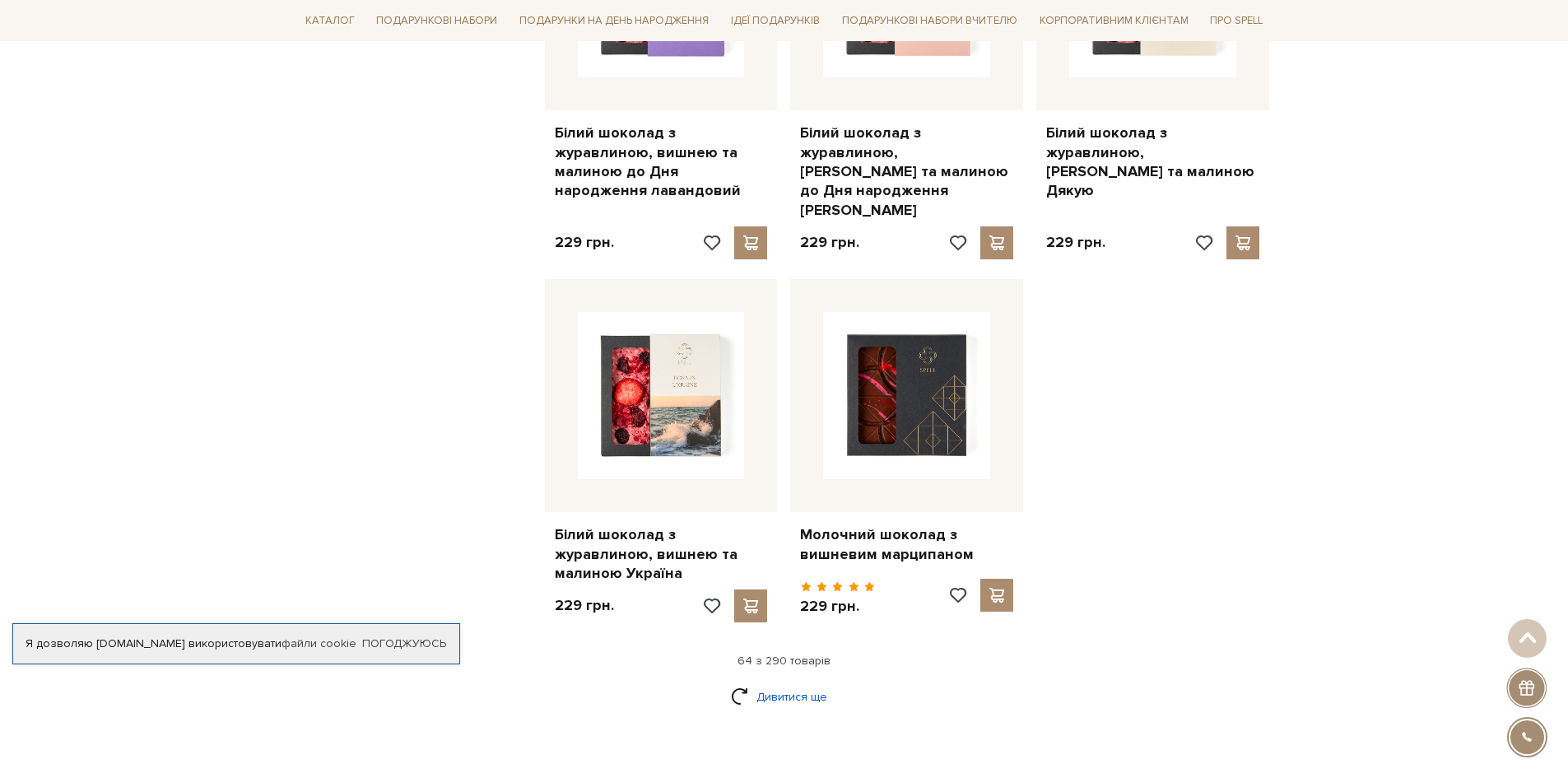
click at [783, 682] on link "Дивитися ще" at bounding box center [785, 697] width 107 height 29
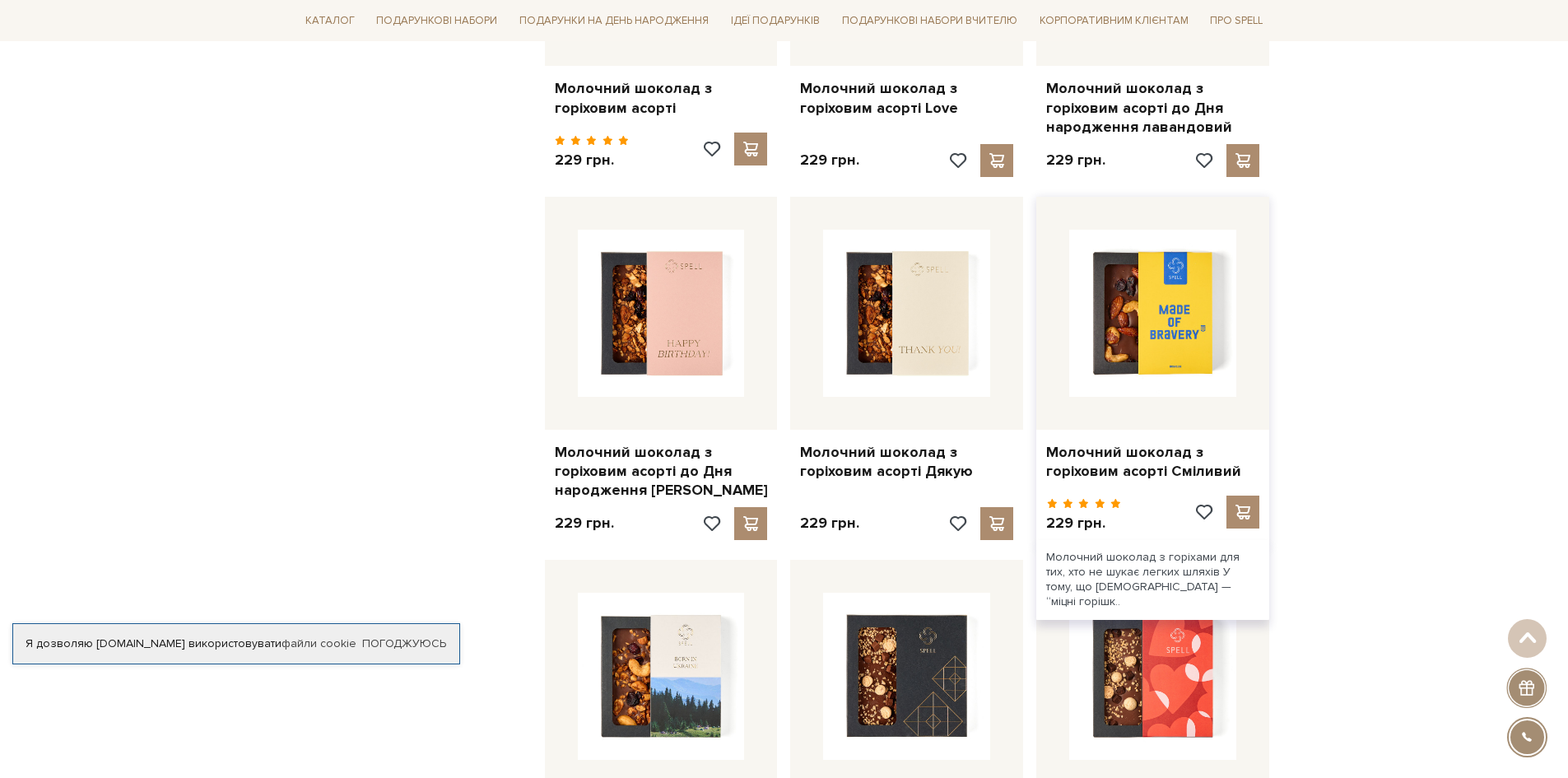
scroll to position [8345, 0]
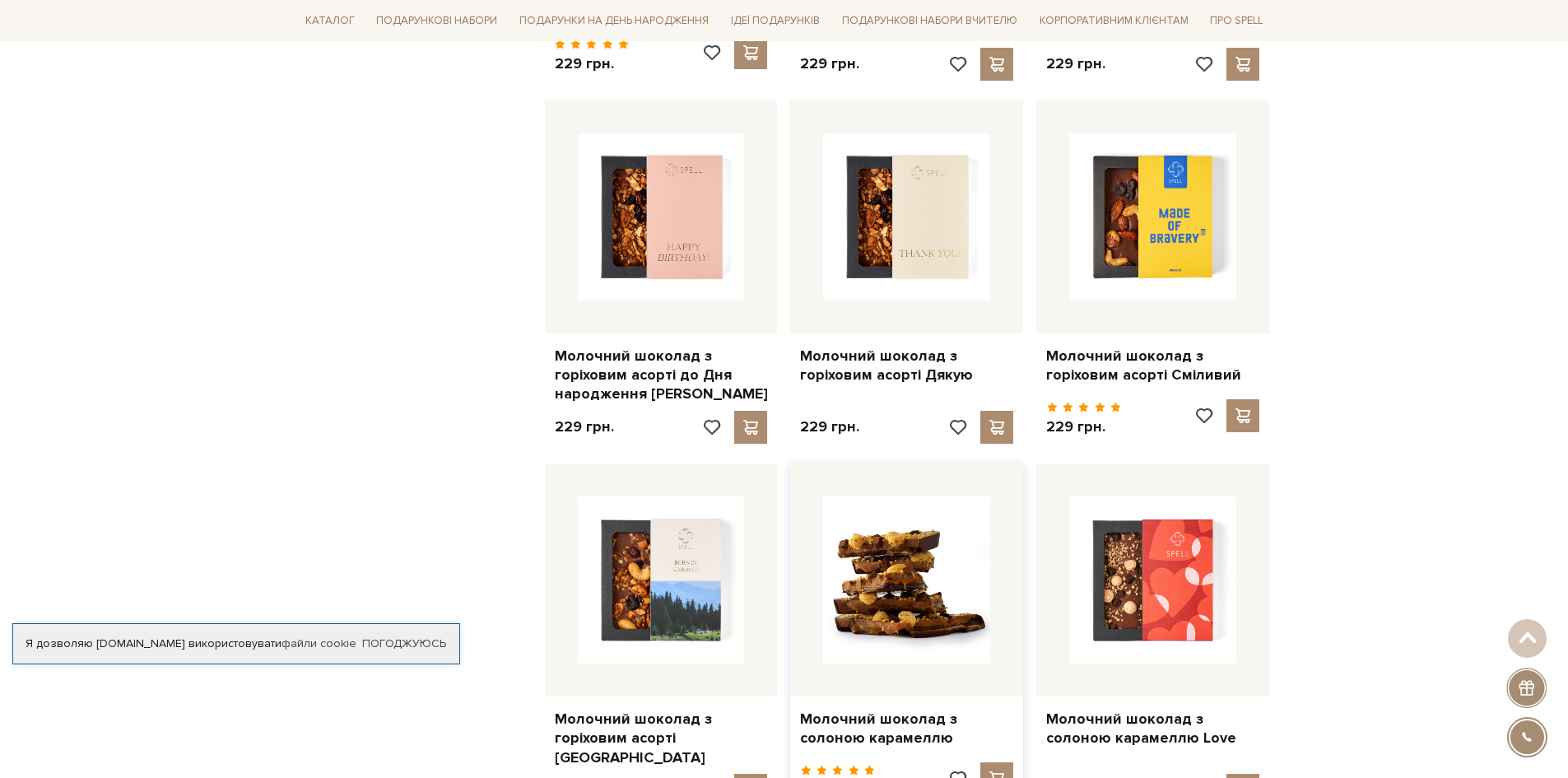
click at [937, 497] on img at bounding box center [907, 580] width 167 height 167
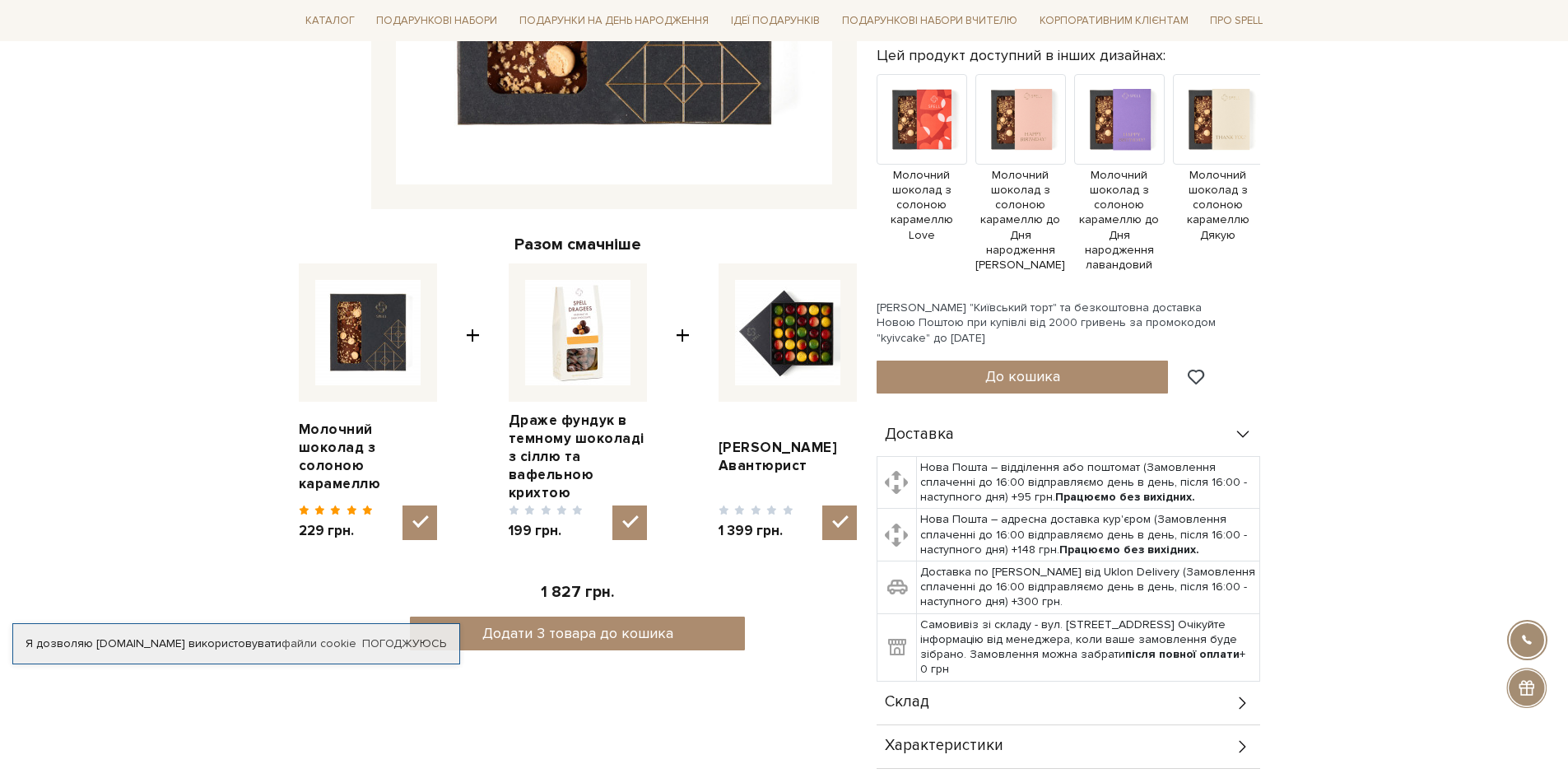
scroll to position [741, 0]
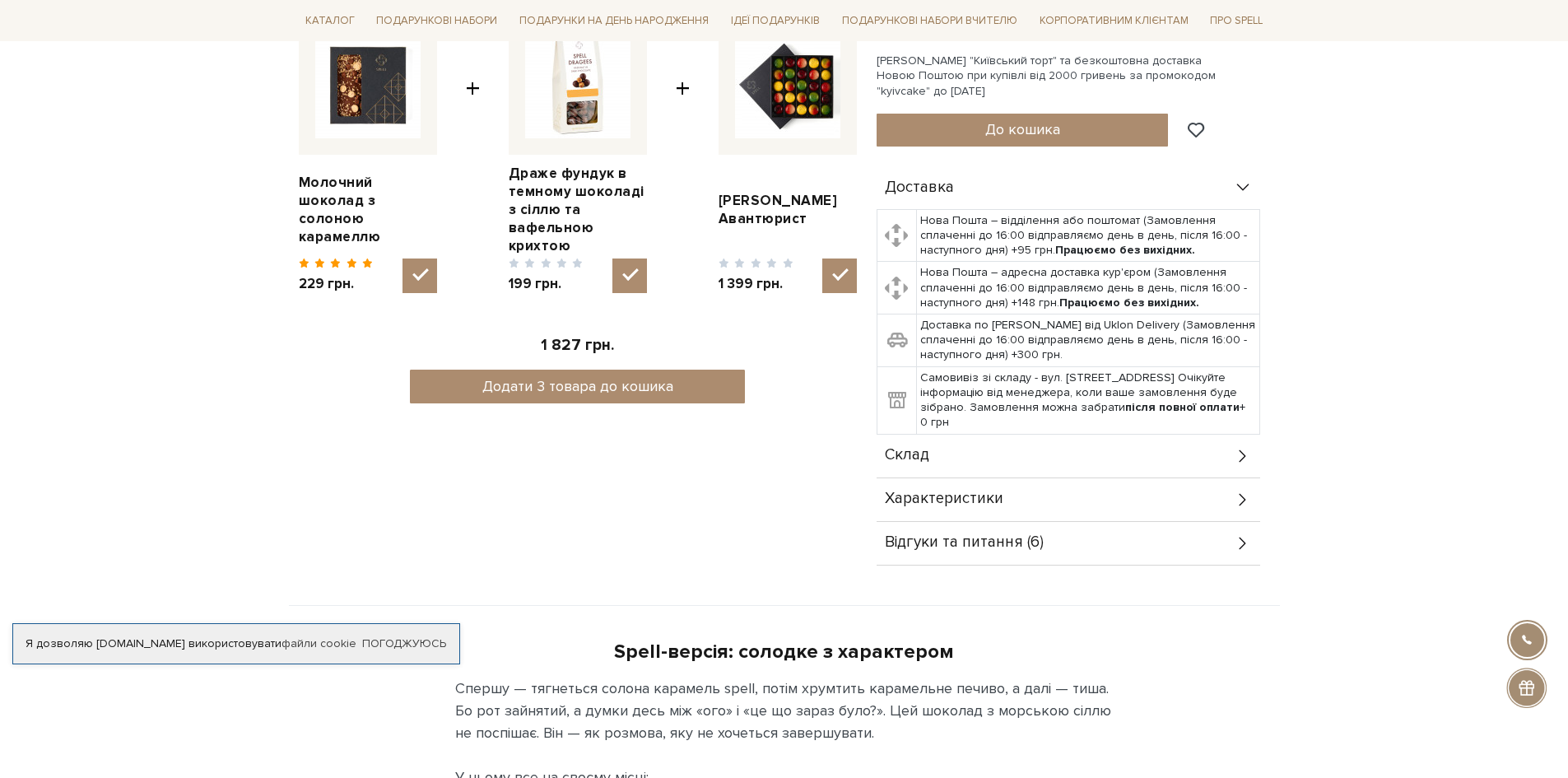
click at [1240, 491] on icon at bounding box center [1243, 500] width 18 height 18
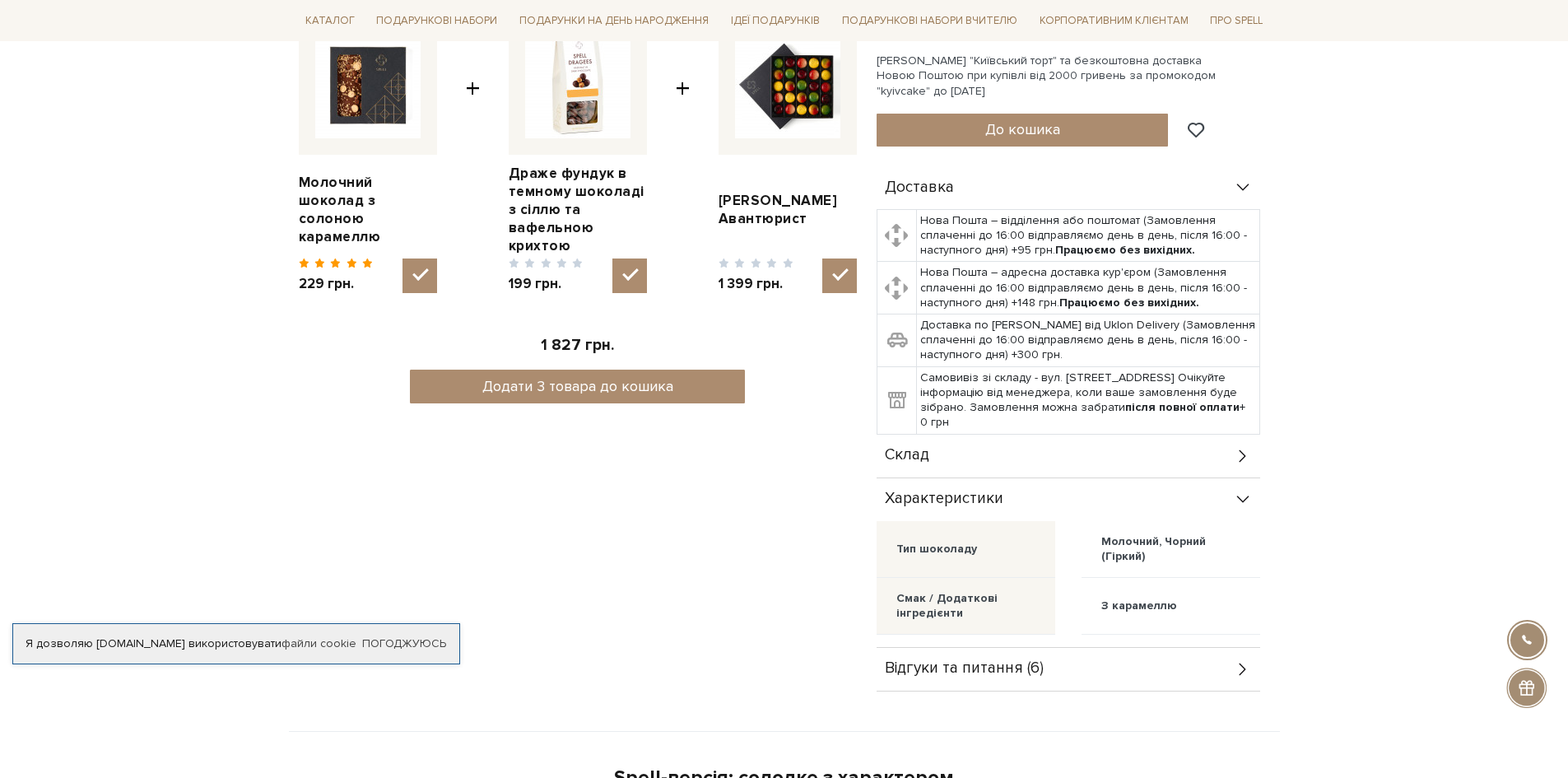
click at [1234, 447] on icon at bounding box center [1243, 456] width 18 height 18
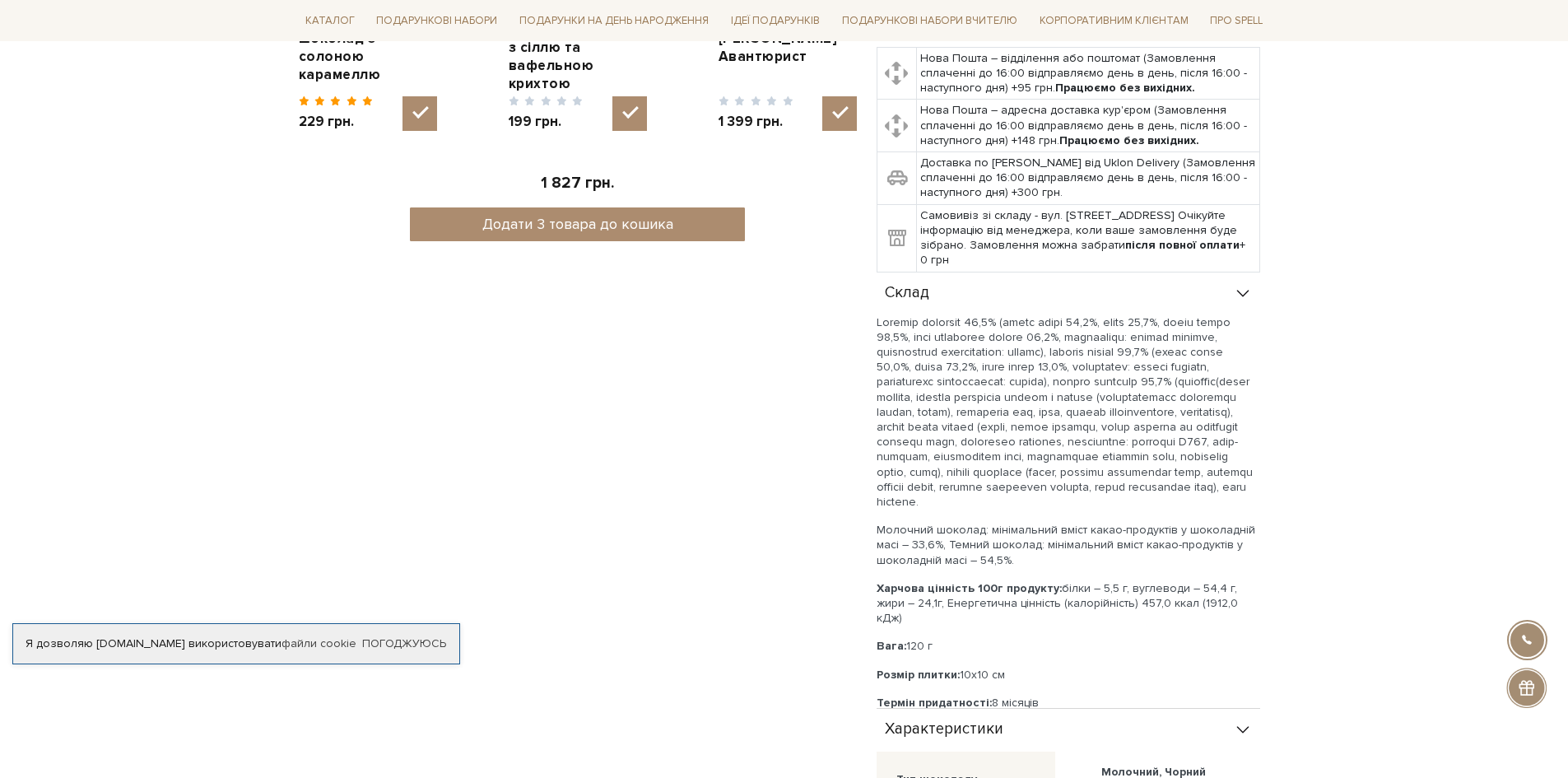
scroll to position [824, 0]
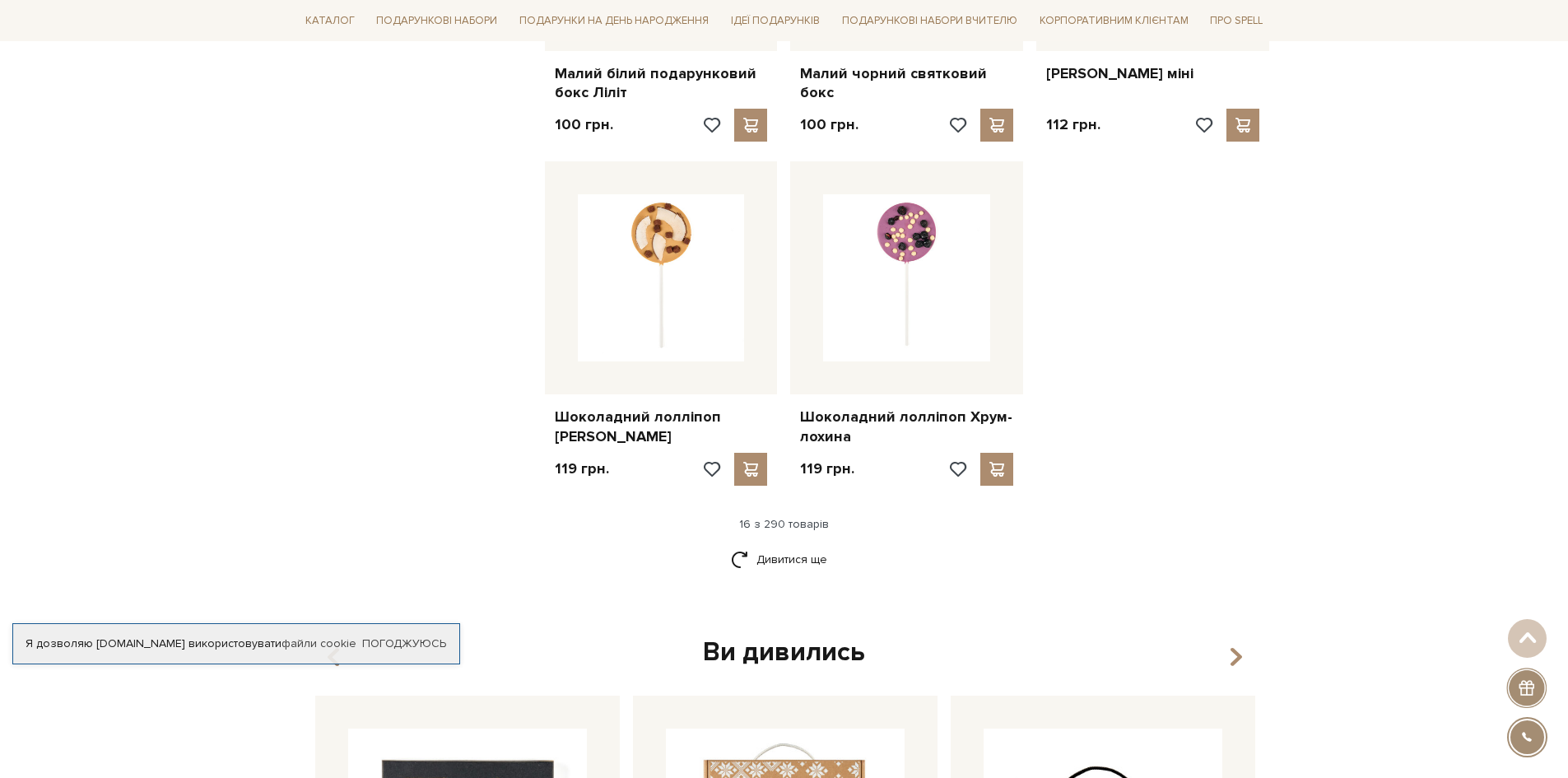
scroll to position [1894, 0]
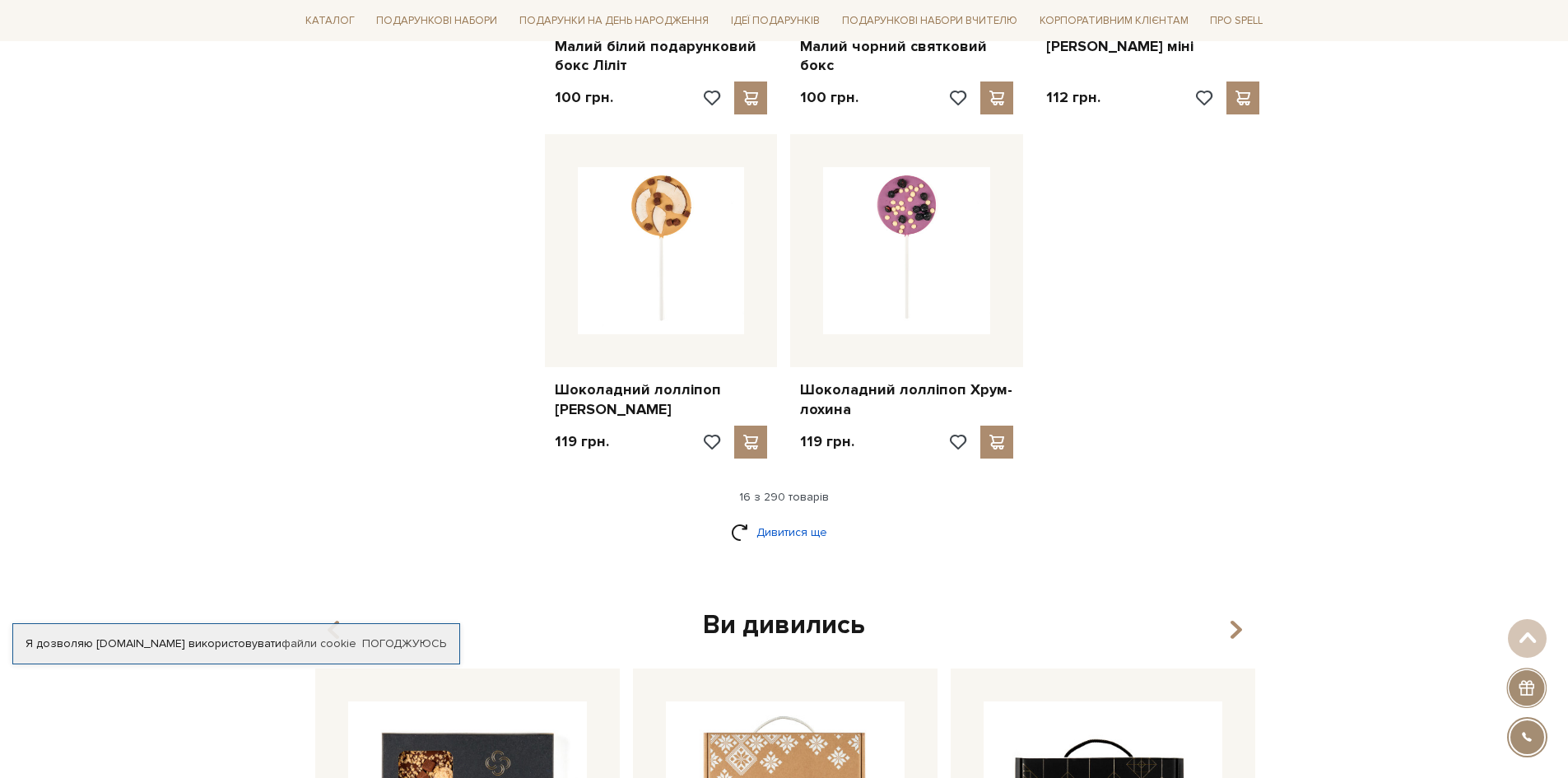
click at [764, 518] on link "Дивитися ще" at bounding box center [785, 533] width 107 height 29
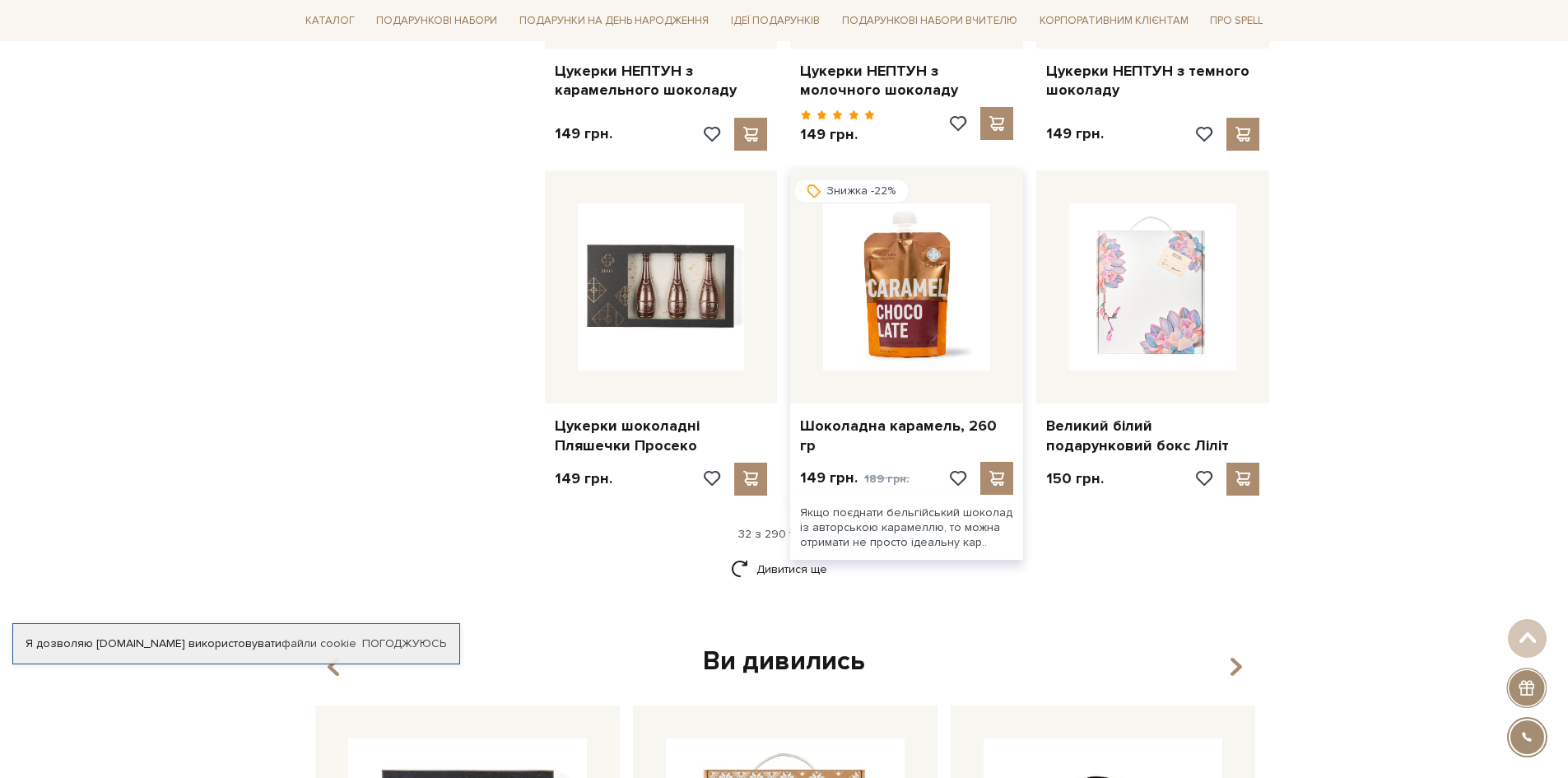
scroll to position [3623, 0]
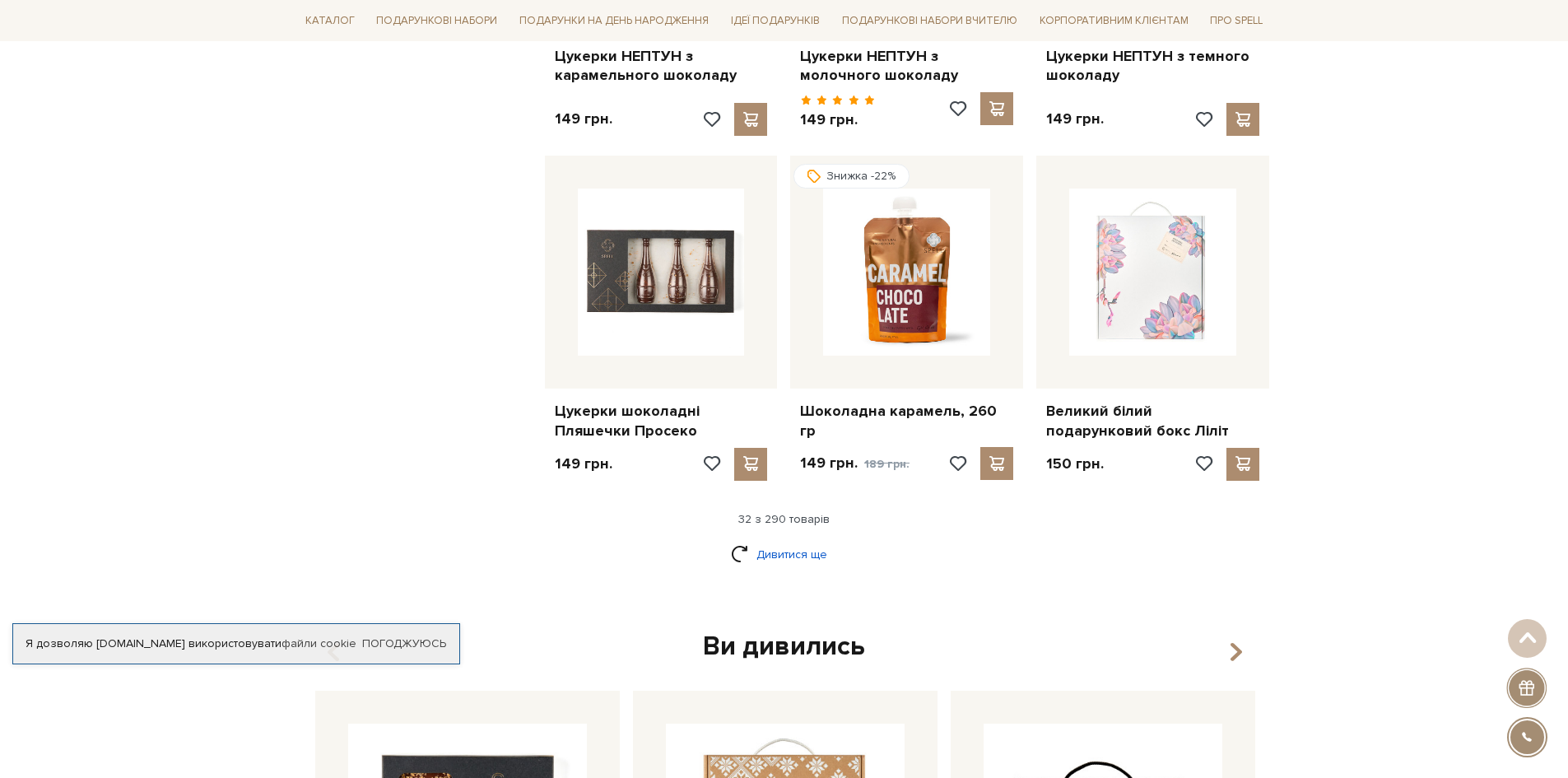
click at [765, 540] on link "Дивитися ще" at bounding box center [785, 554] width 107 height 29
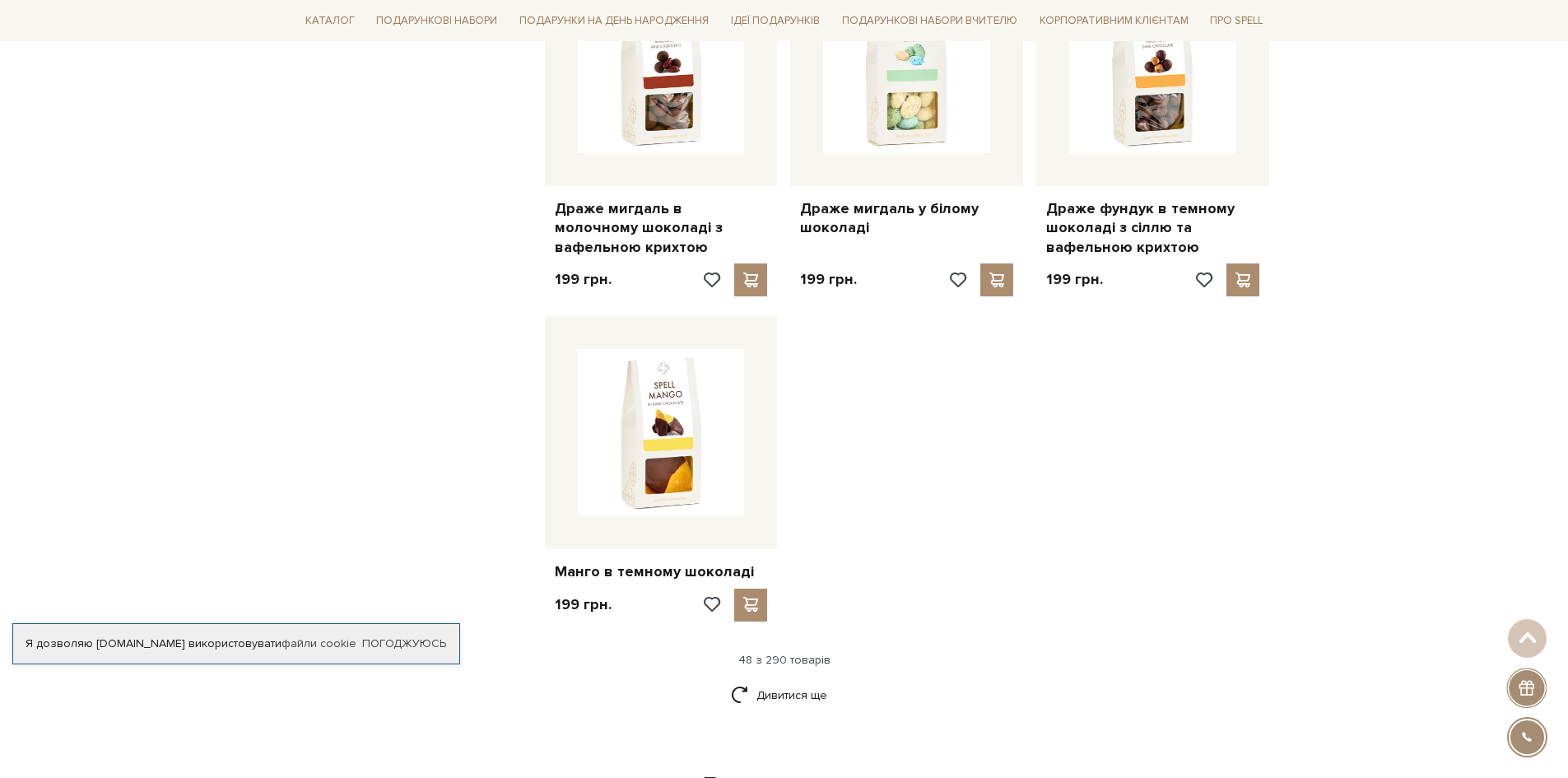
scroll to position [5599, 0]
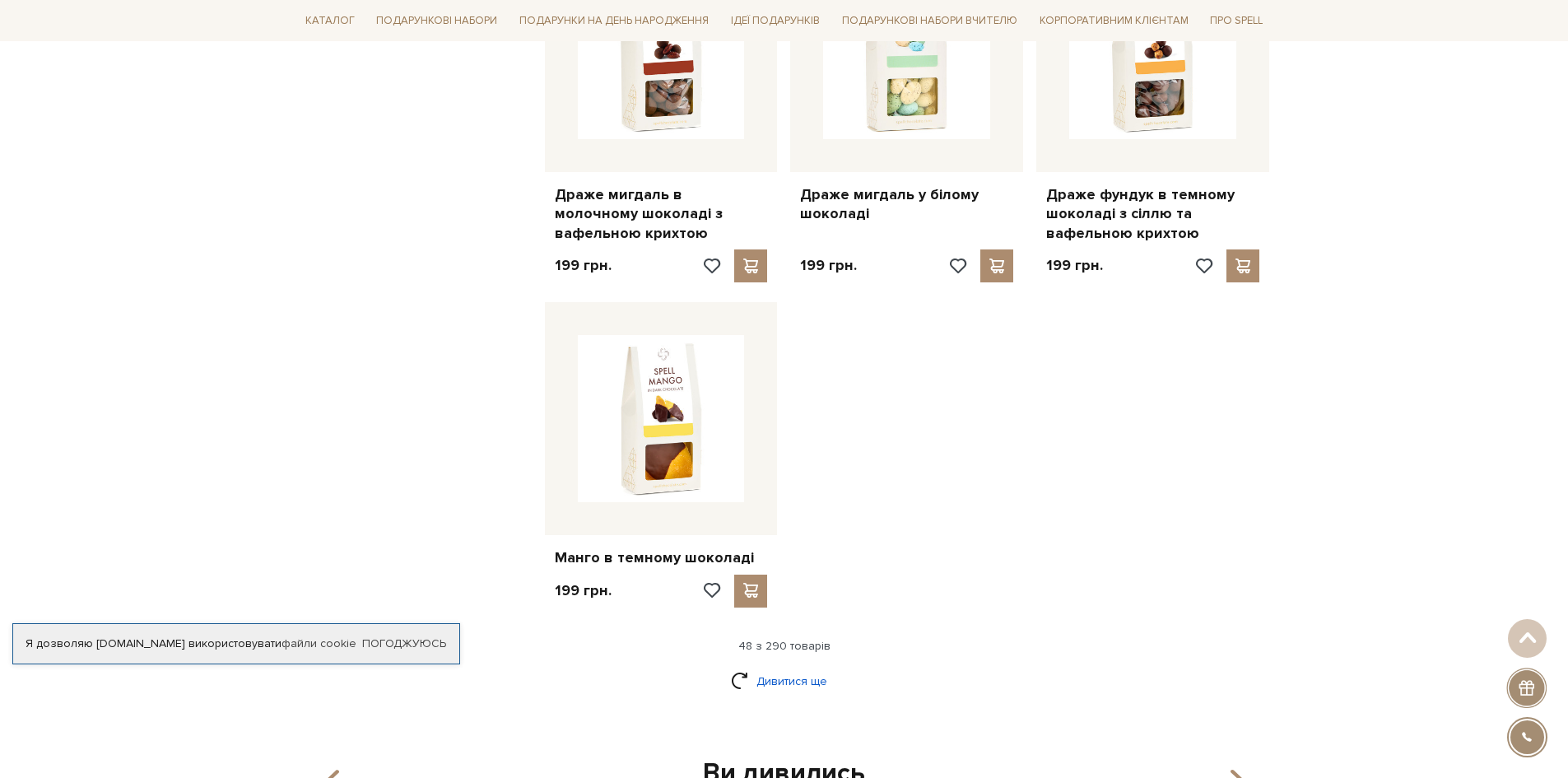
click at [810, 667] on link "Дивитися ще" at bounding box center [785, 681] width 107 height 29
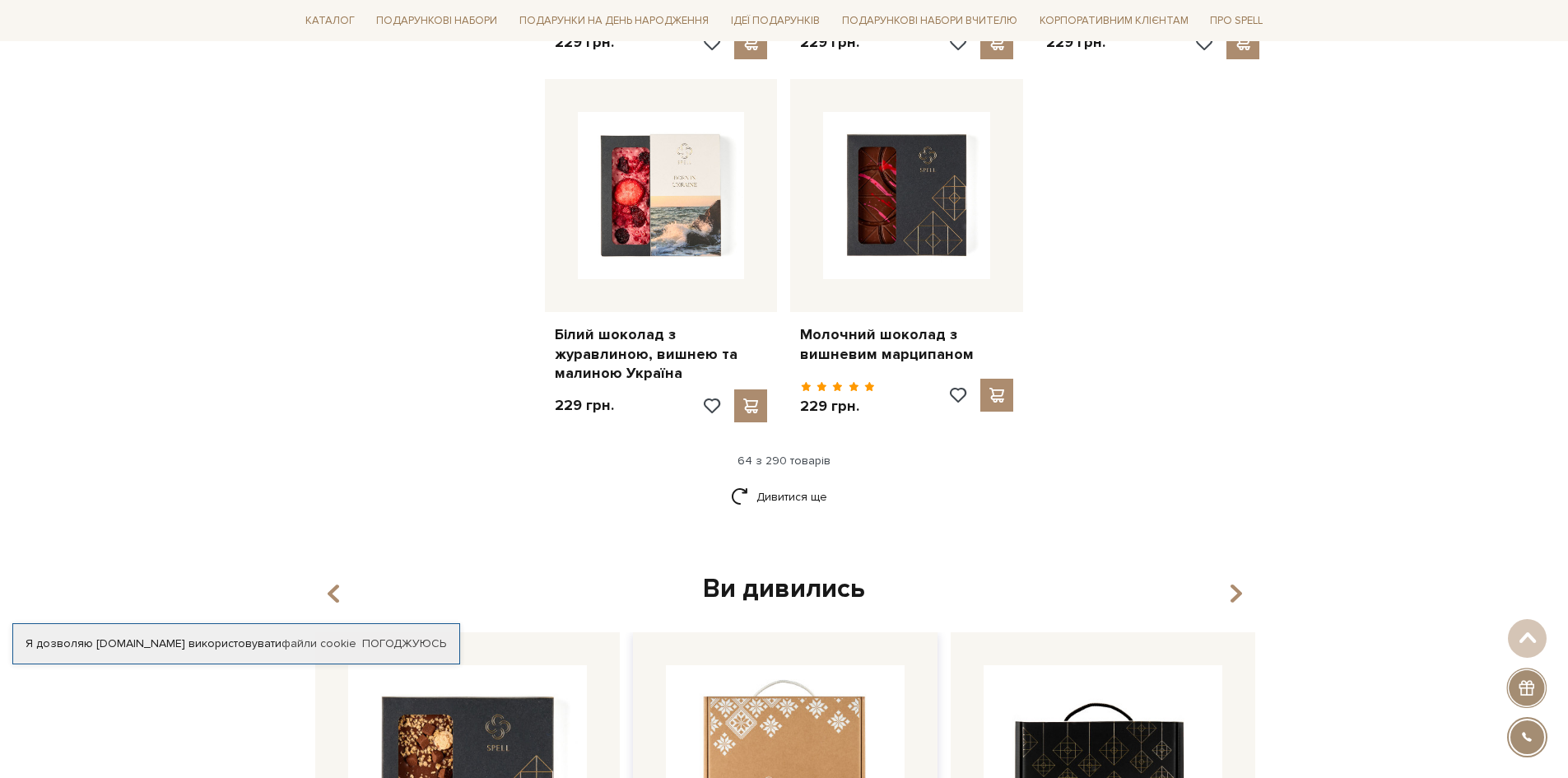
scroll to position [7658, 0]
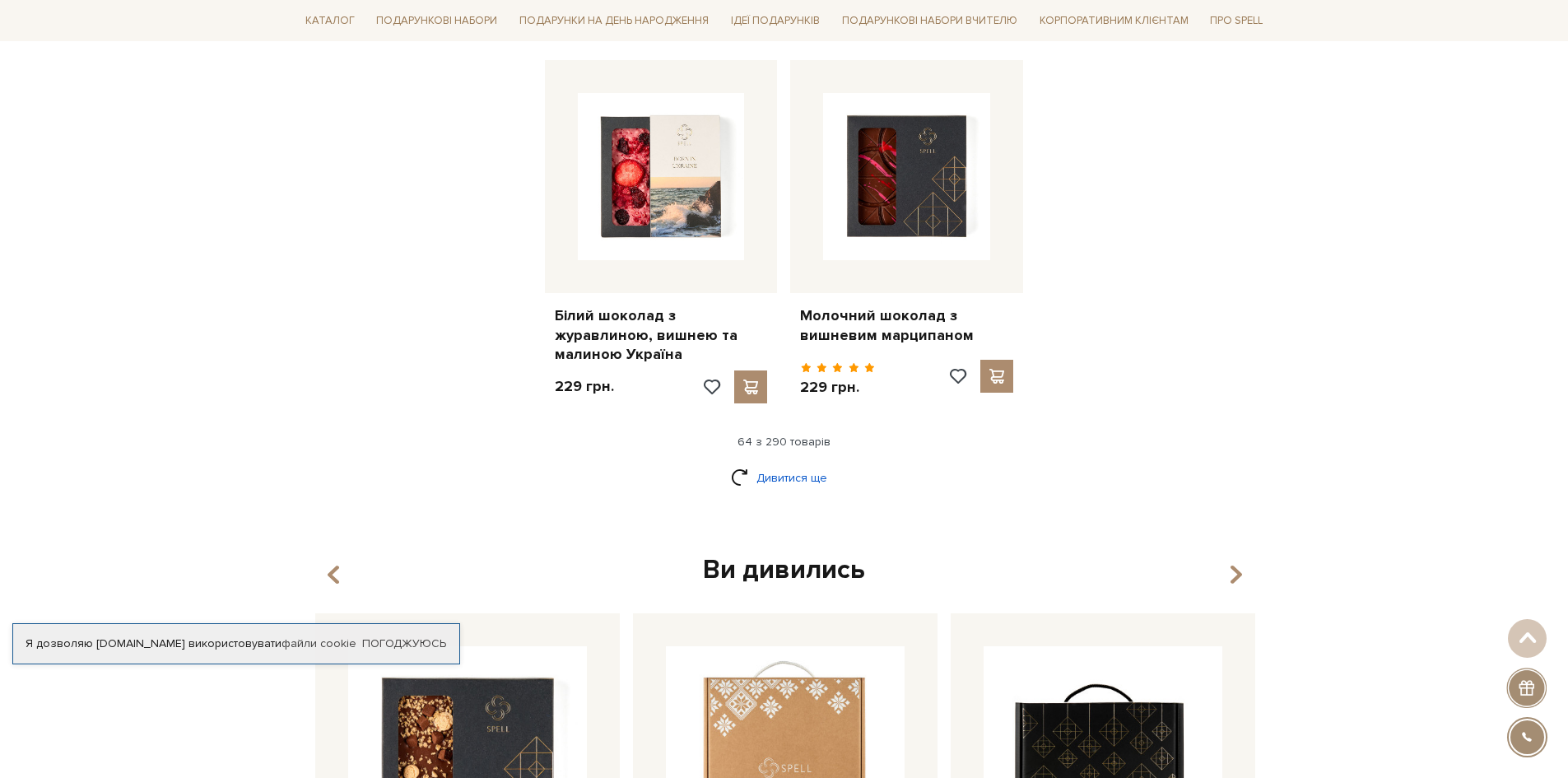
click at [778, 464] on link "Дивитися ще" at bounding box center [785, 478] width 107 height 29
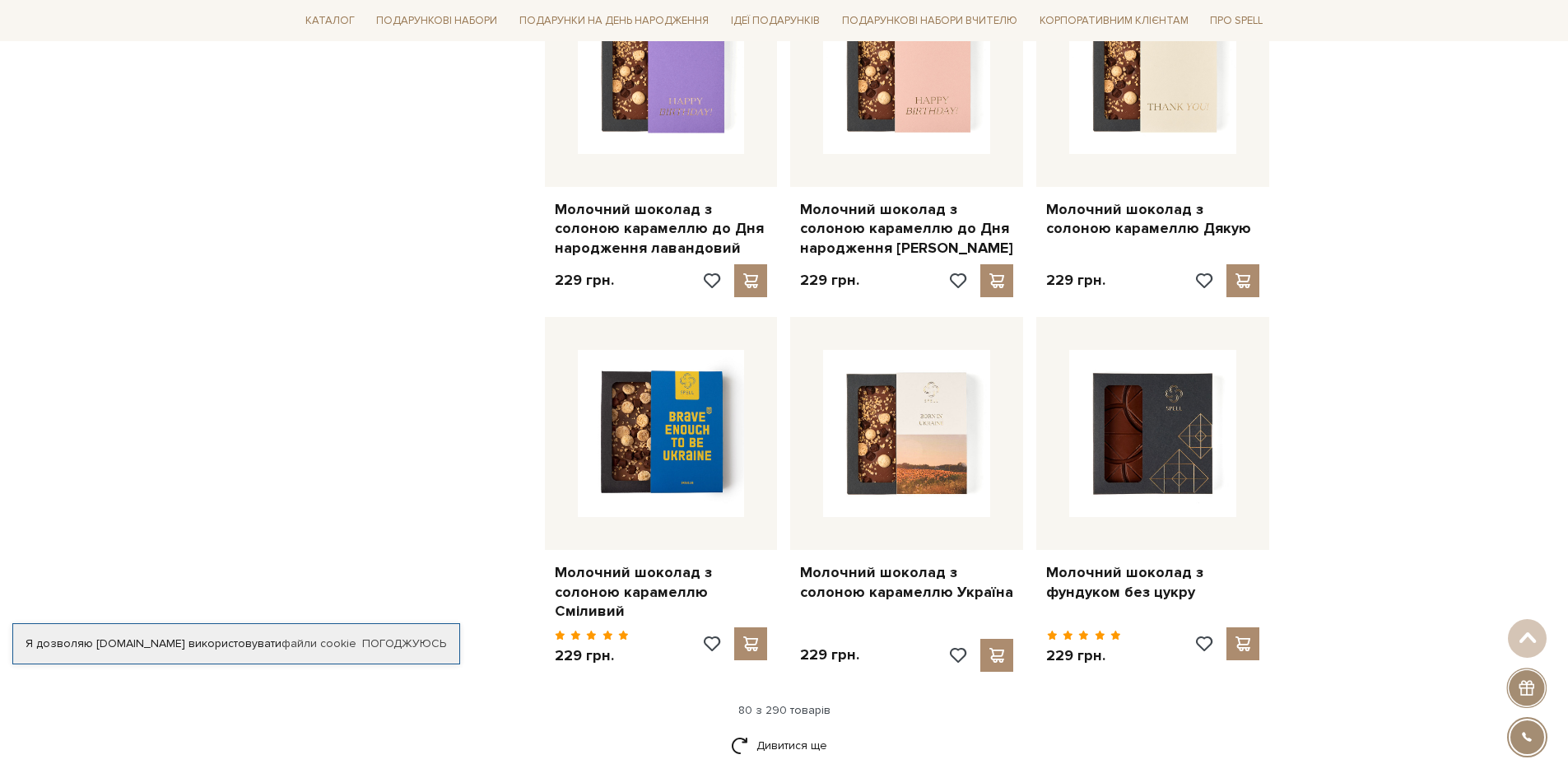
scroll to position [9305, 0]
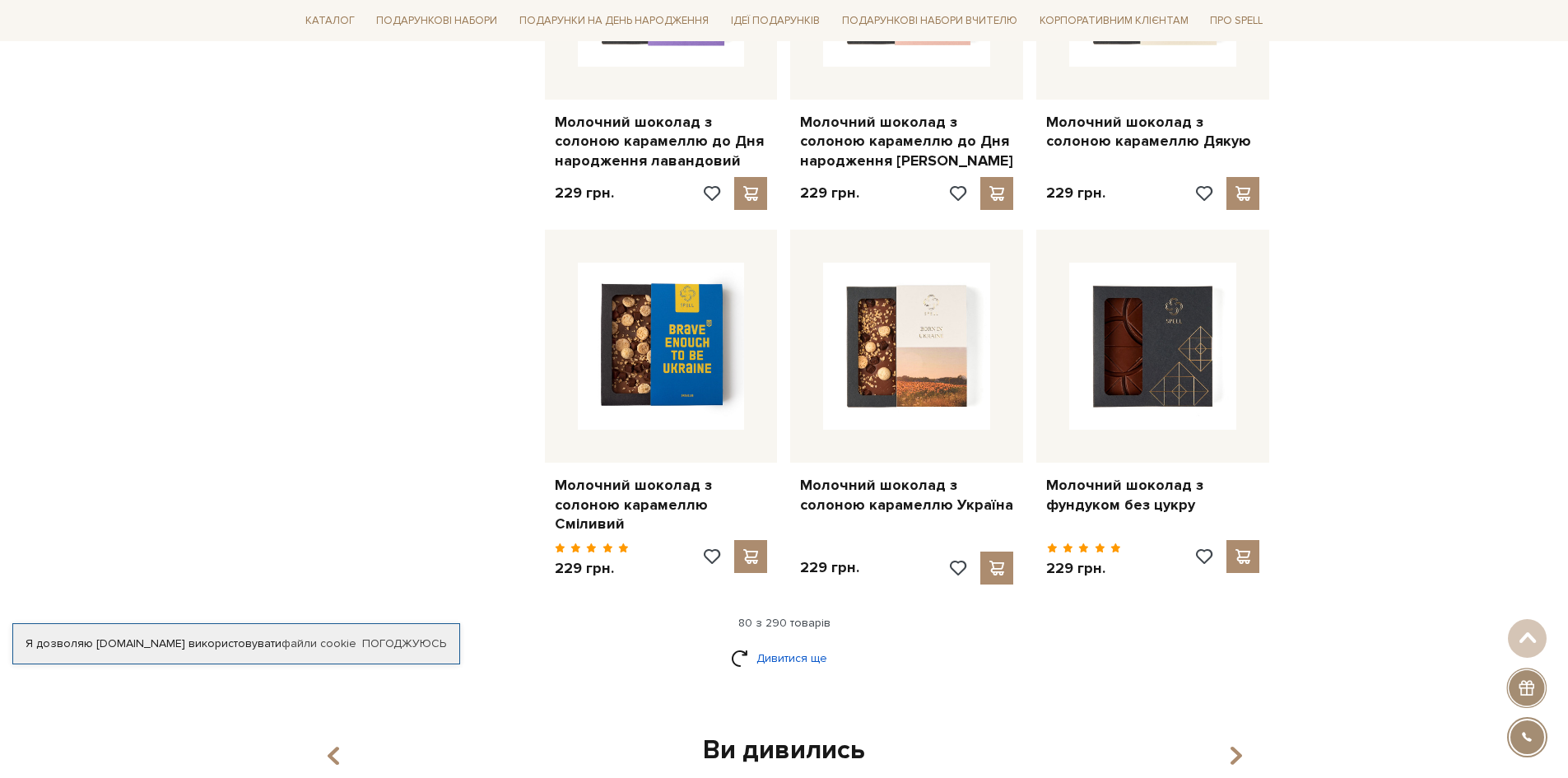
click at [805, 644] on link "Дивитися ще" at bounding box center [785, 658] width 107 height 29
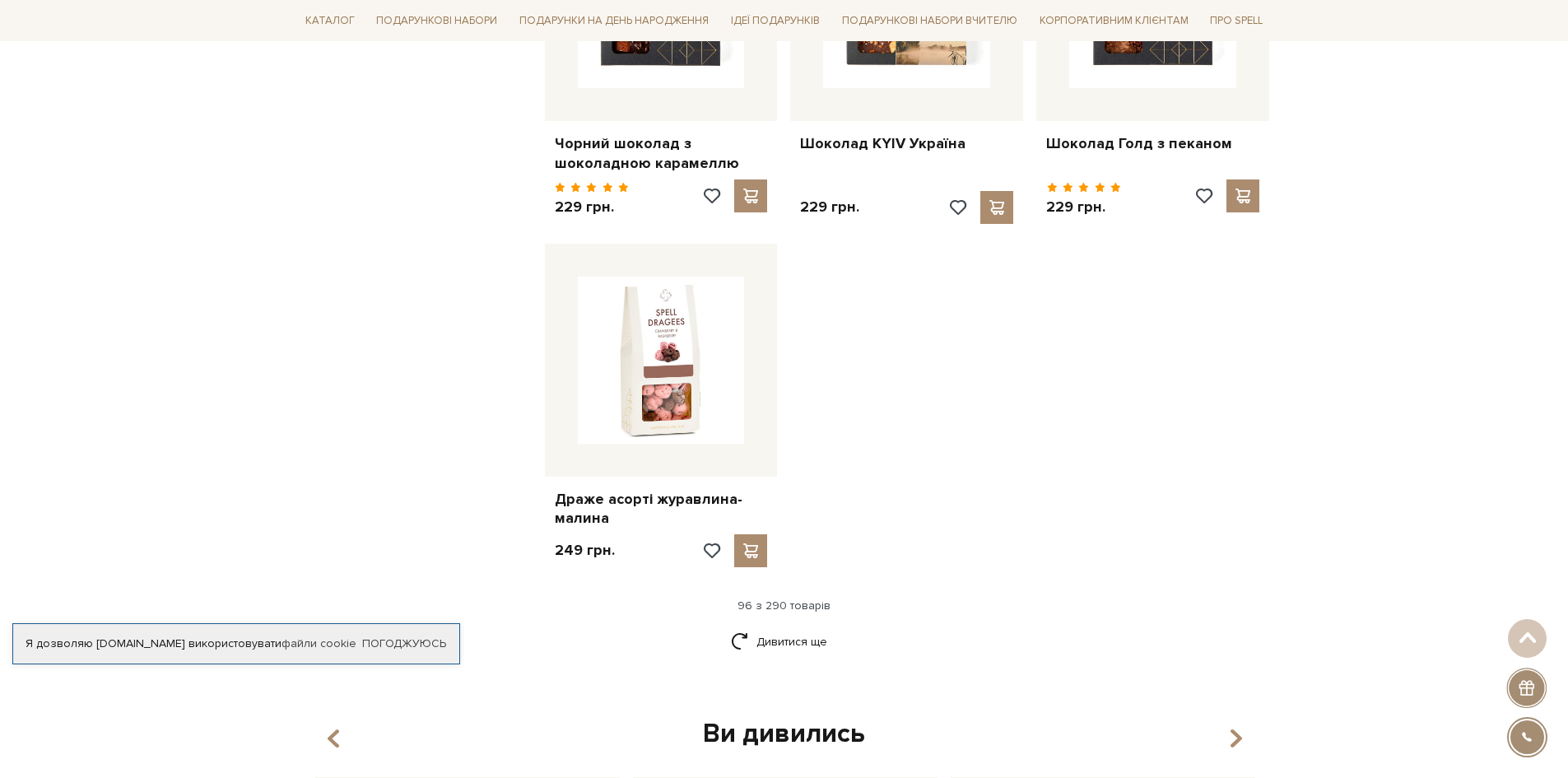
scroll to position [11529, 0]
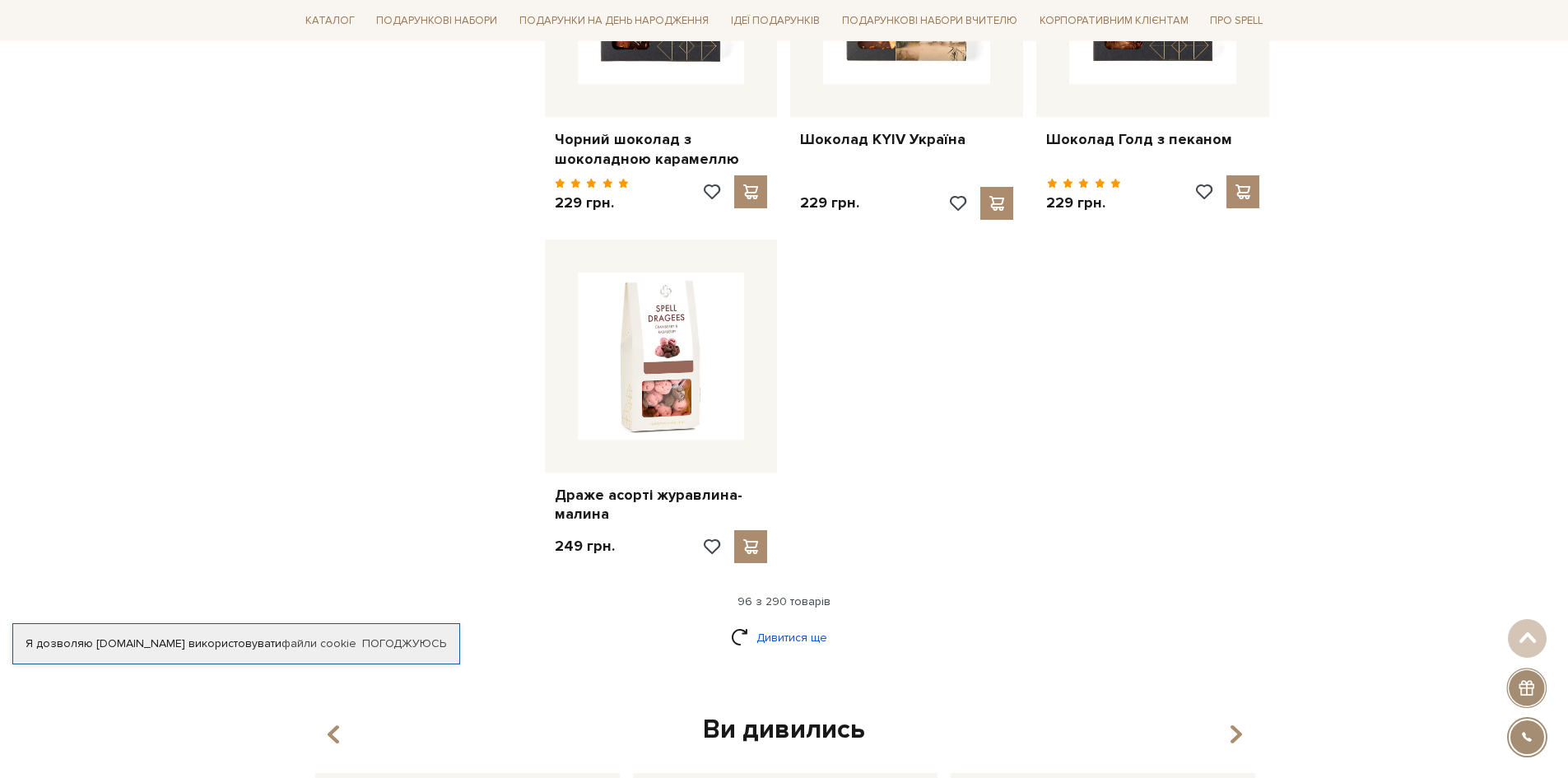
click at [792, 623] on link "Дивитися ще" at bounding box center [785, 637] width 107 height 29
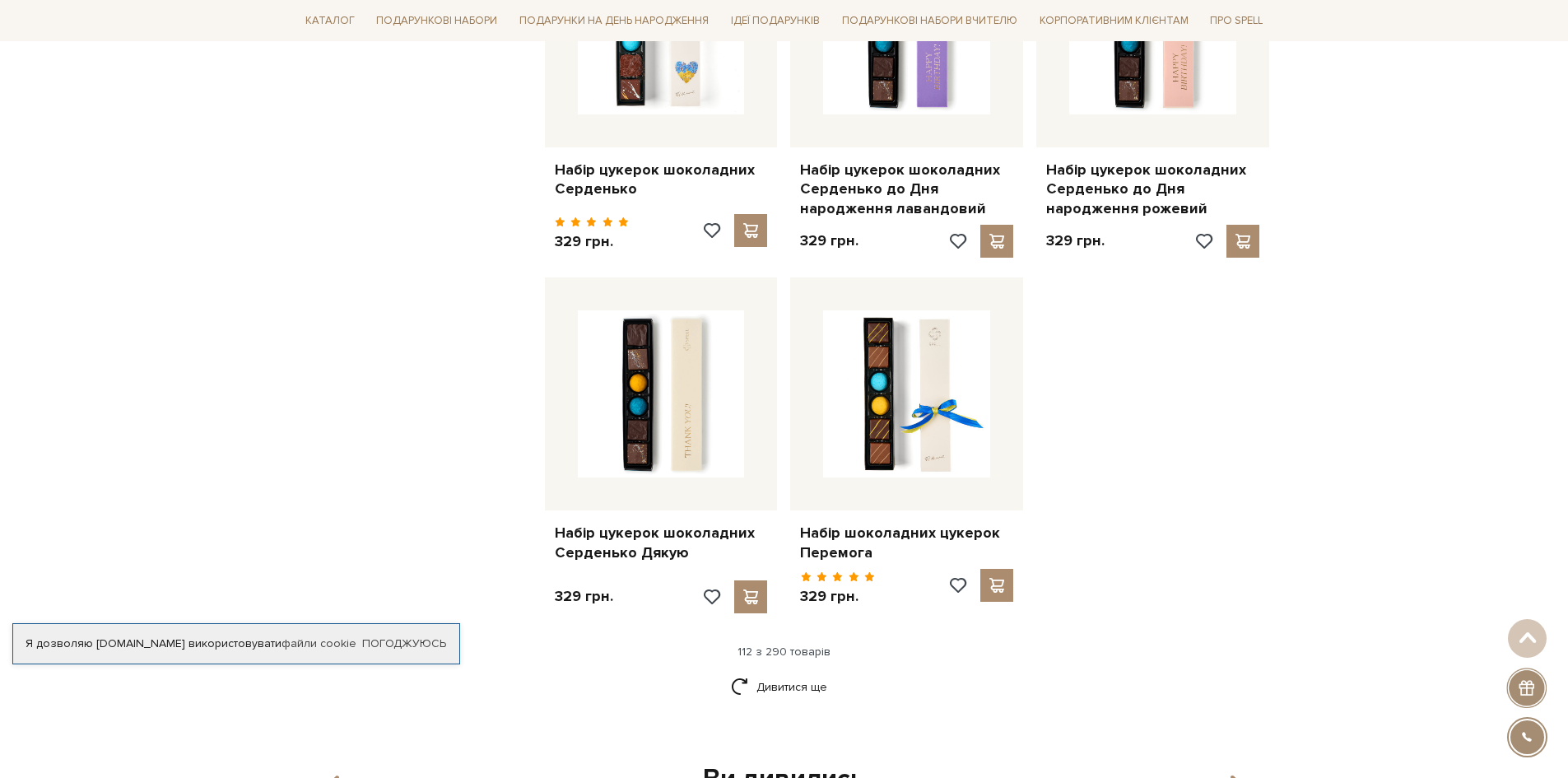
scroll to position [13257, 0]
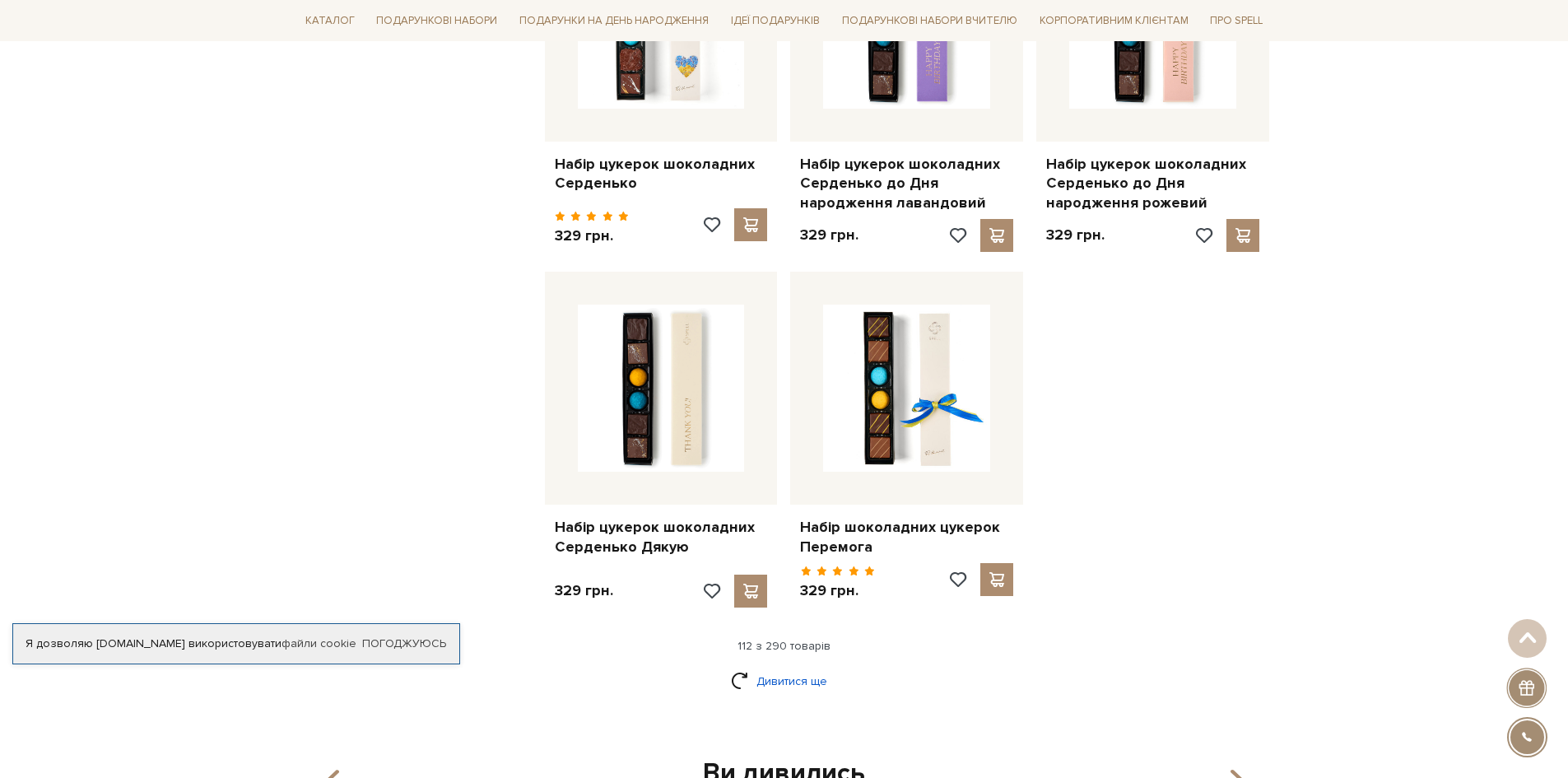
click at [796, 667] on link "Дивитися ще" at bounding box center [785, 681] width 107 height 29
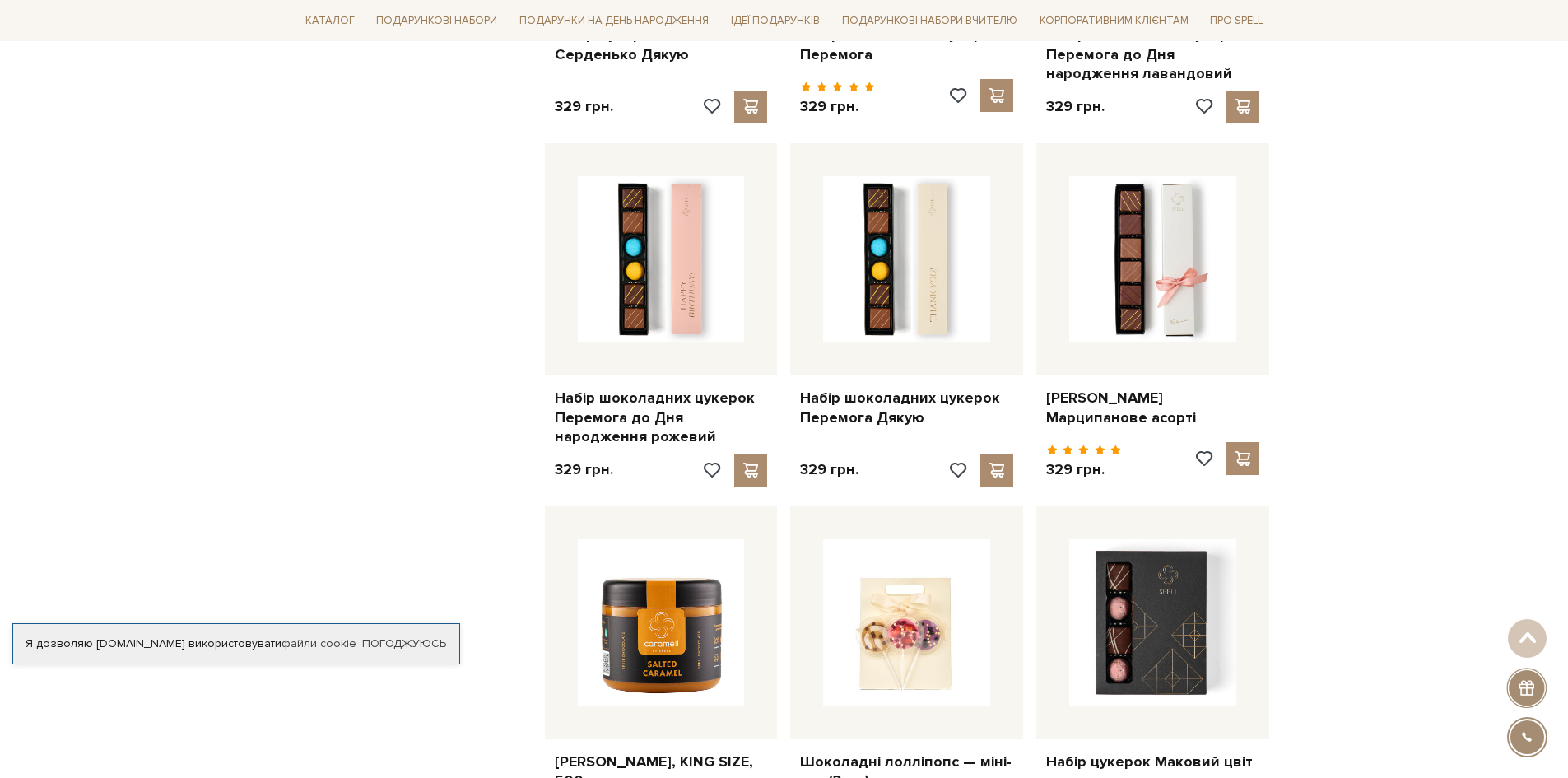
scroll to position [13752, 0]
click at [616, 538] on img at bounding box center [661, 621] width 167 height 167
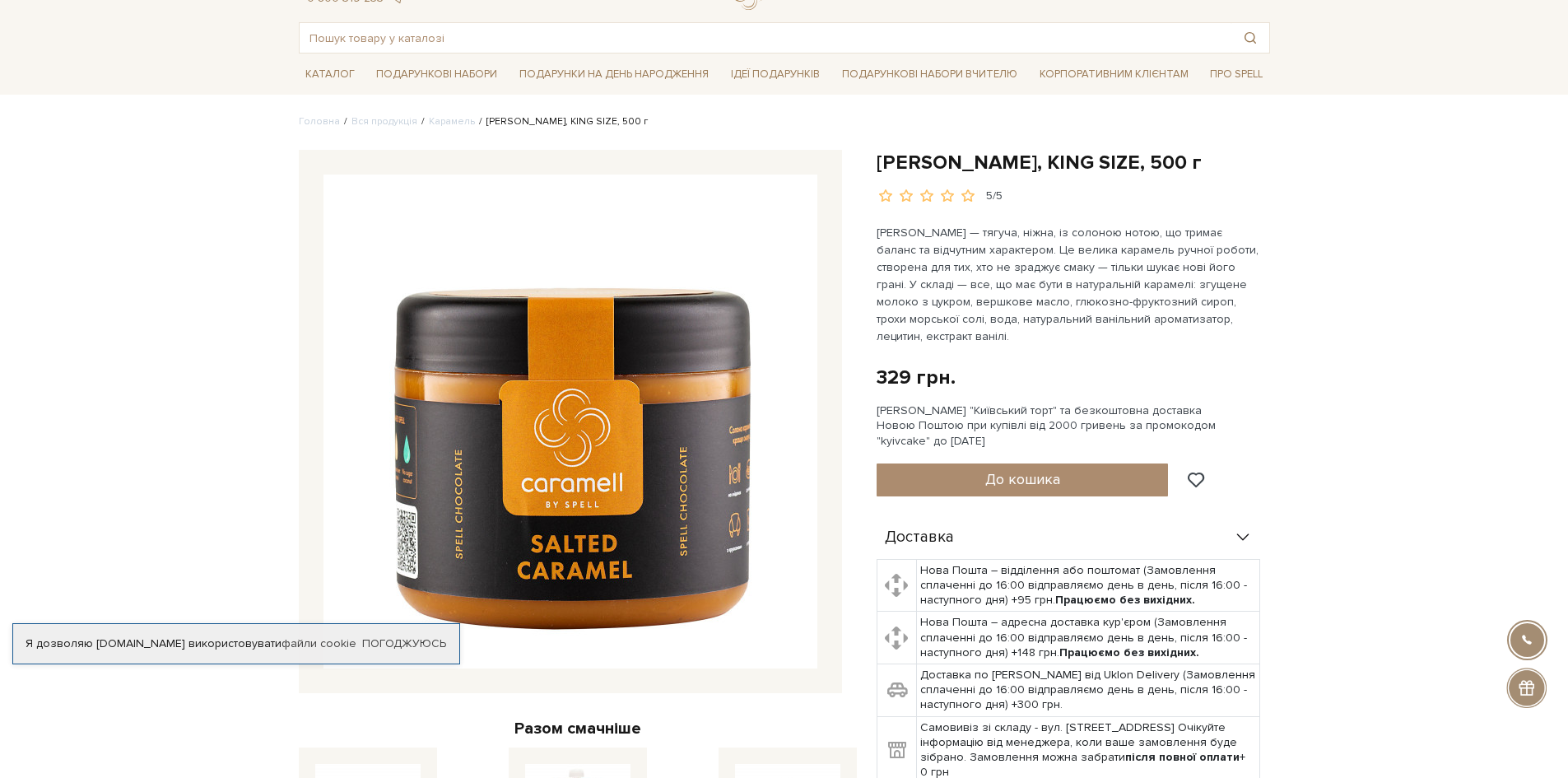
scroll to position [165, 0]
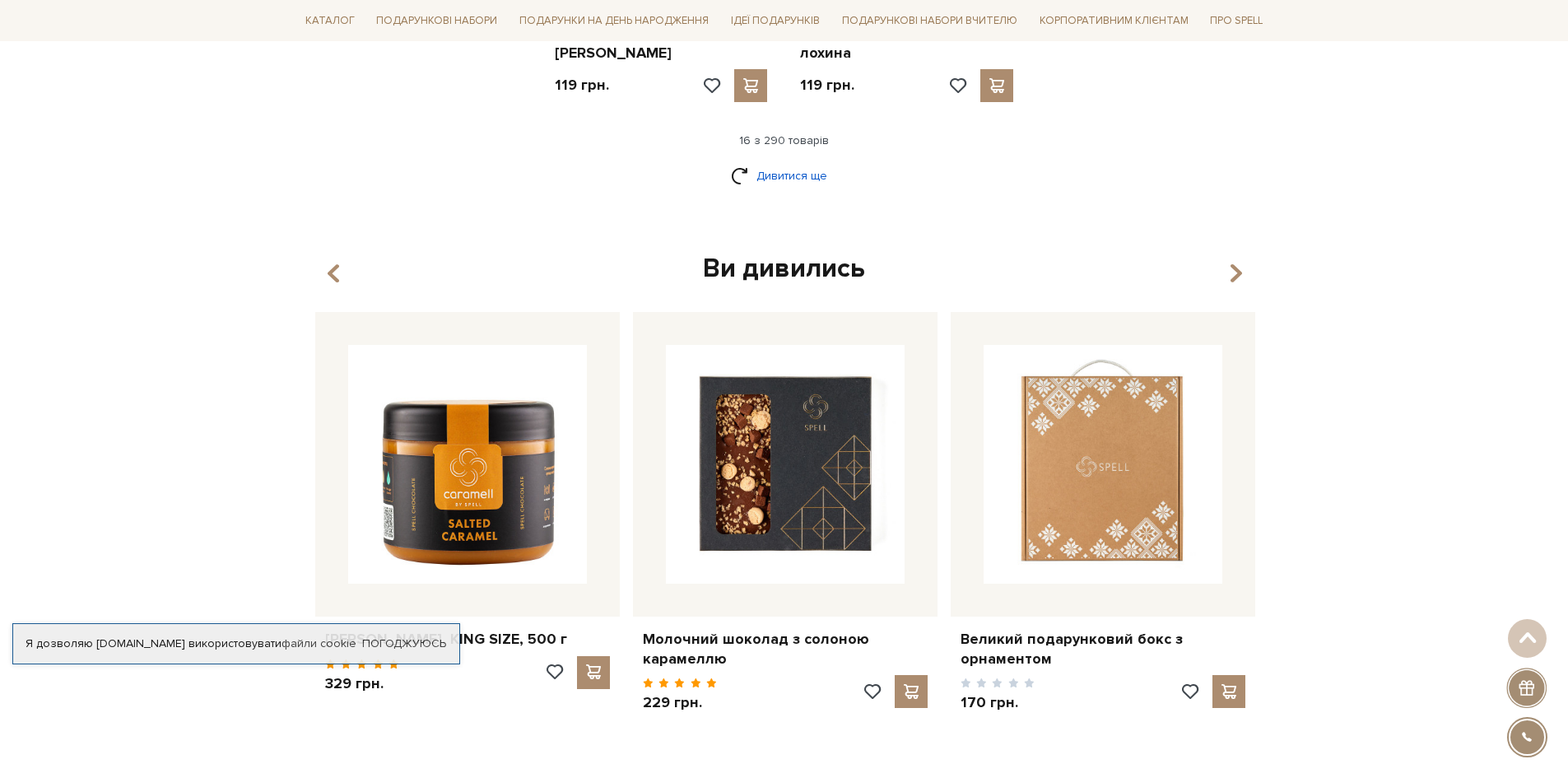
scroll to position [2223, 0]
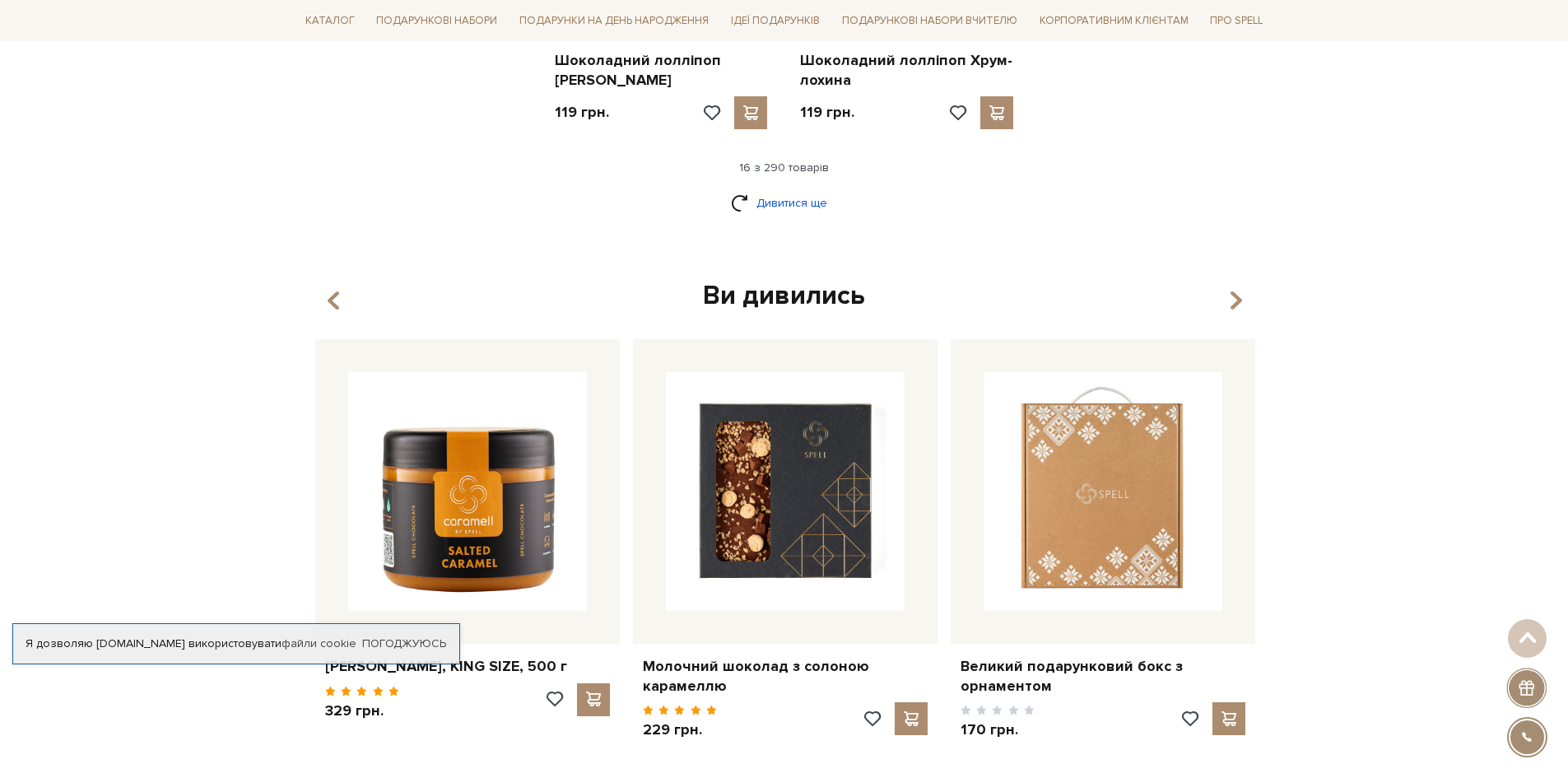
click at [785, 189] on link "Дивитися ще" at bounding box center [785, 203] width 107 height 29
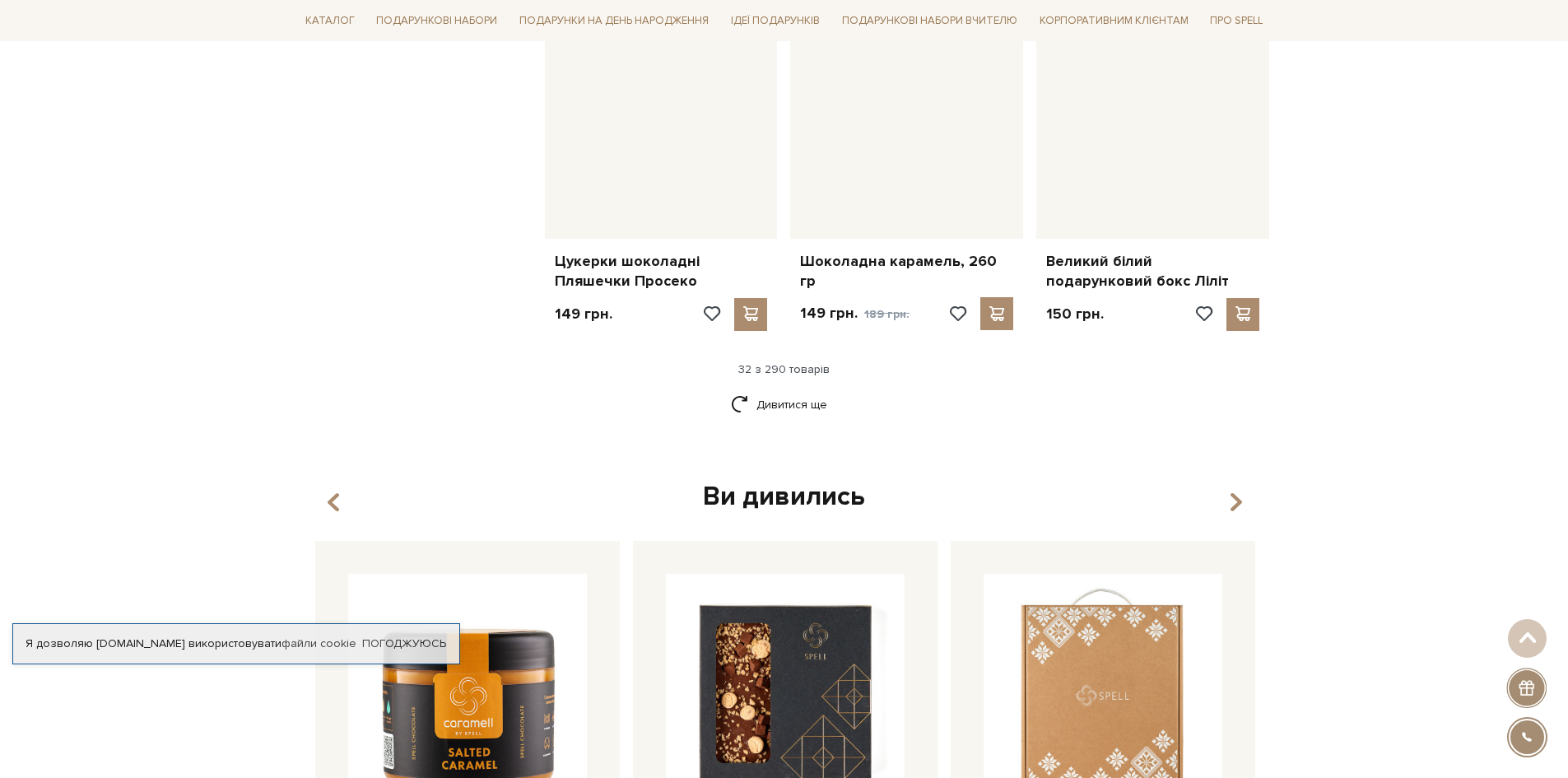
scroll to position [3623, 0]
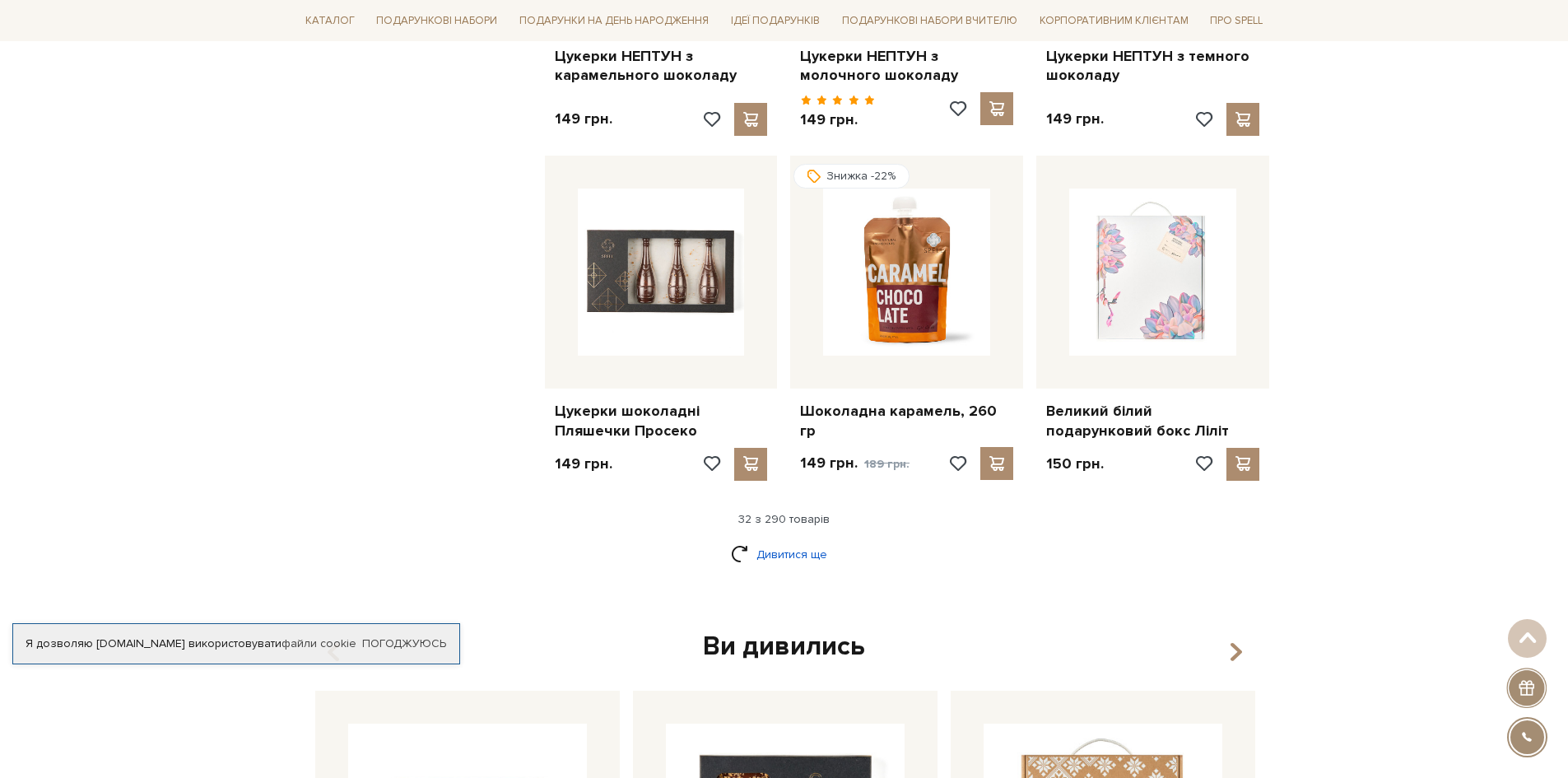
click at [762, 540] on link "Дивитися ще" at bounding box center [785, 554] width 107 height 29
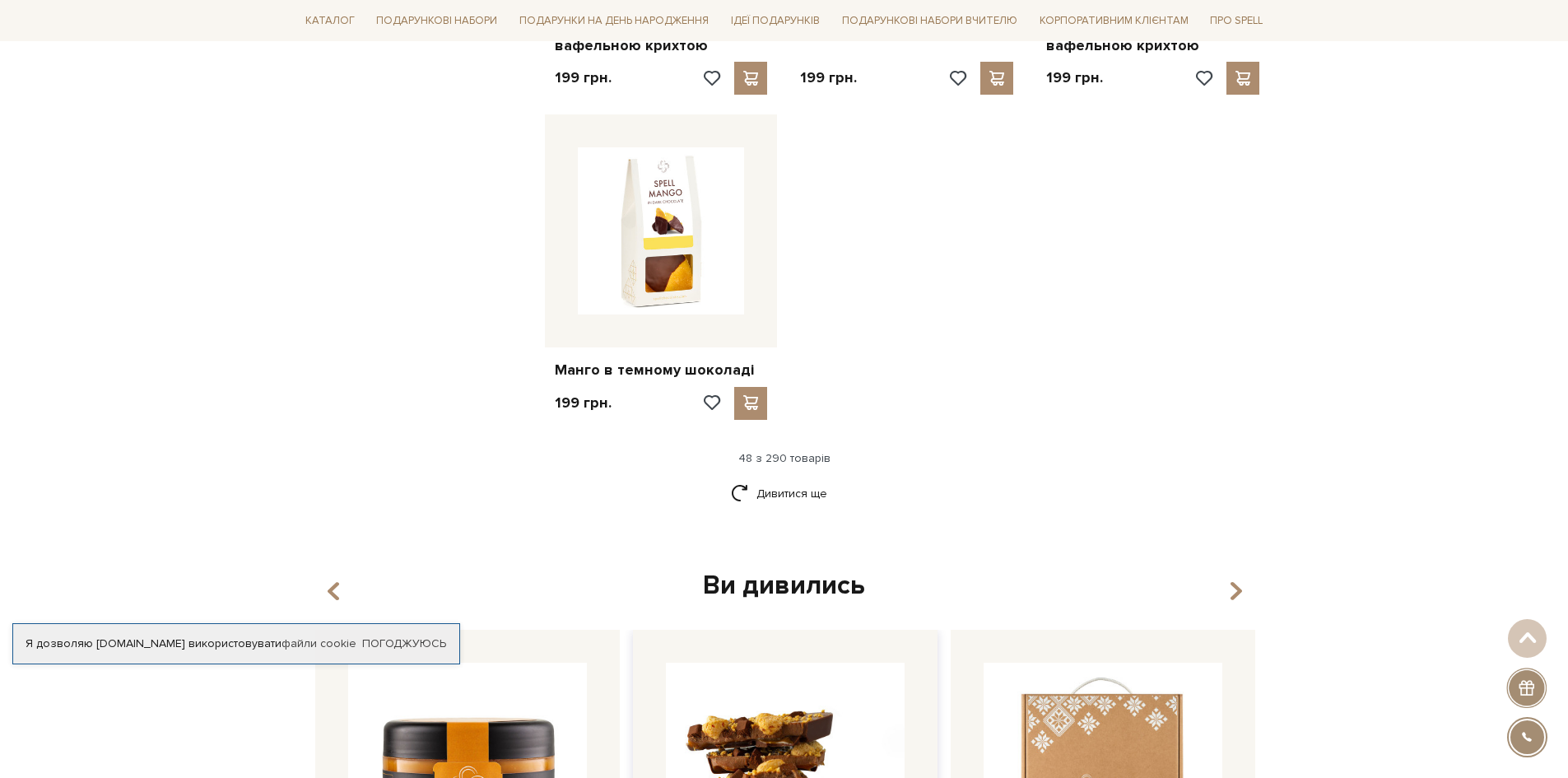
scroll to position [6011, 0]
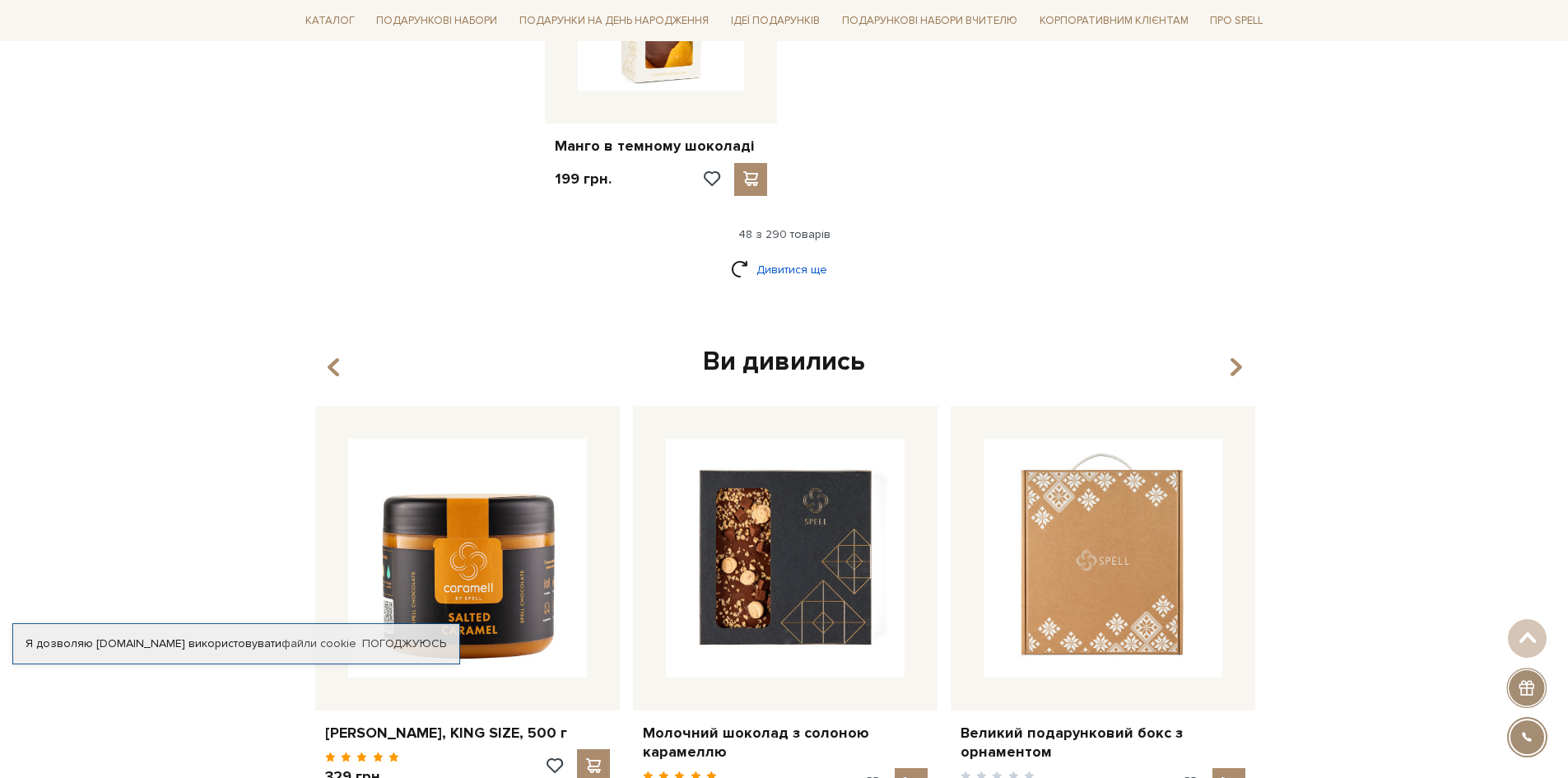
click at [800, 255] on link "Дивитися ще" at bounding box center [785, 269] width 107 height 29
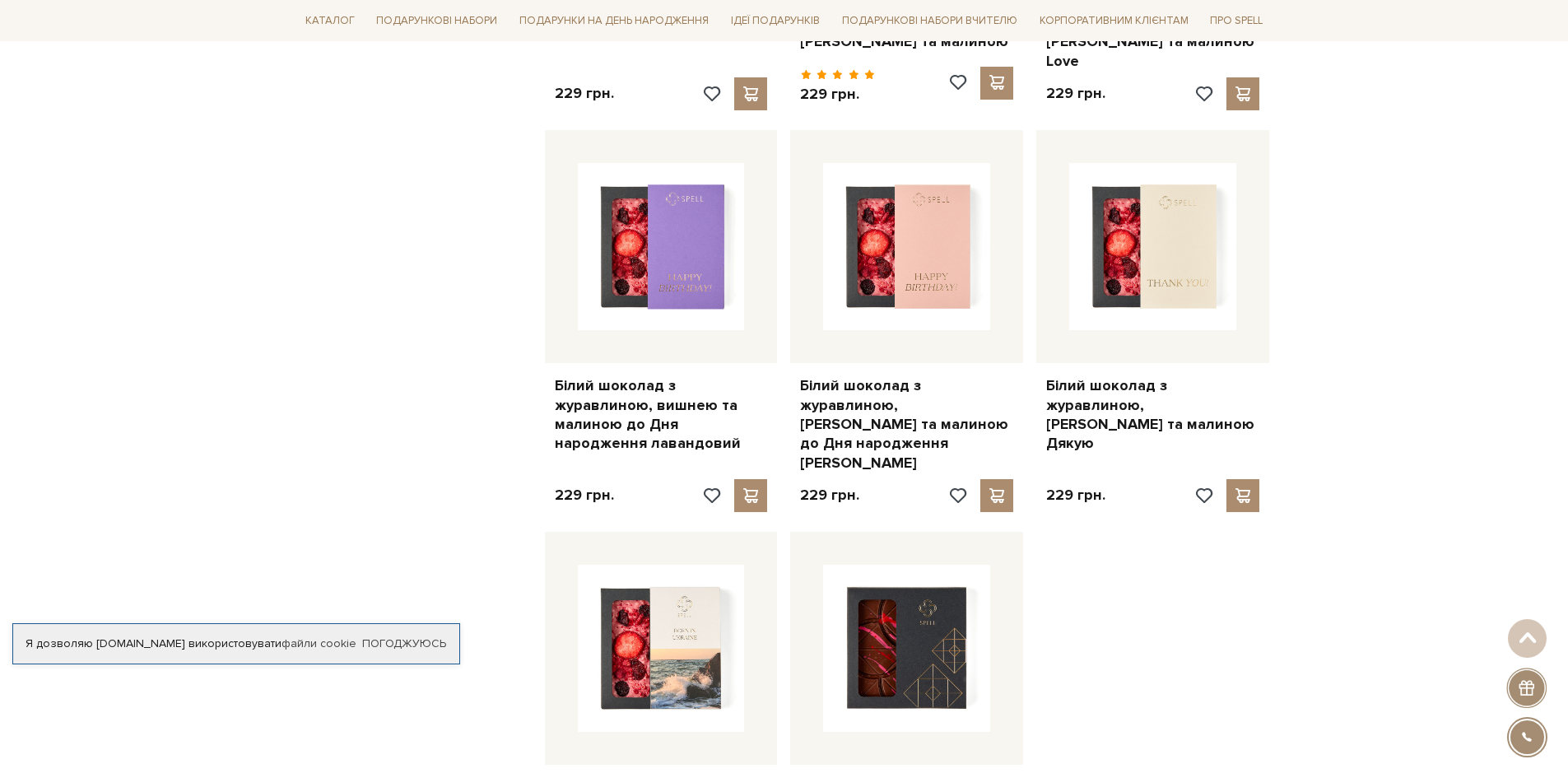
scroll to position [7494, 0]
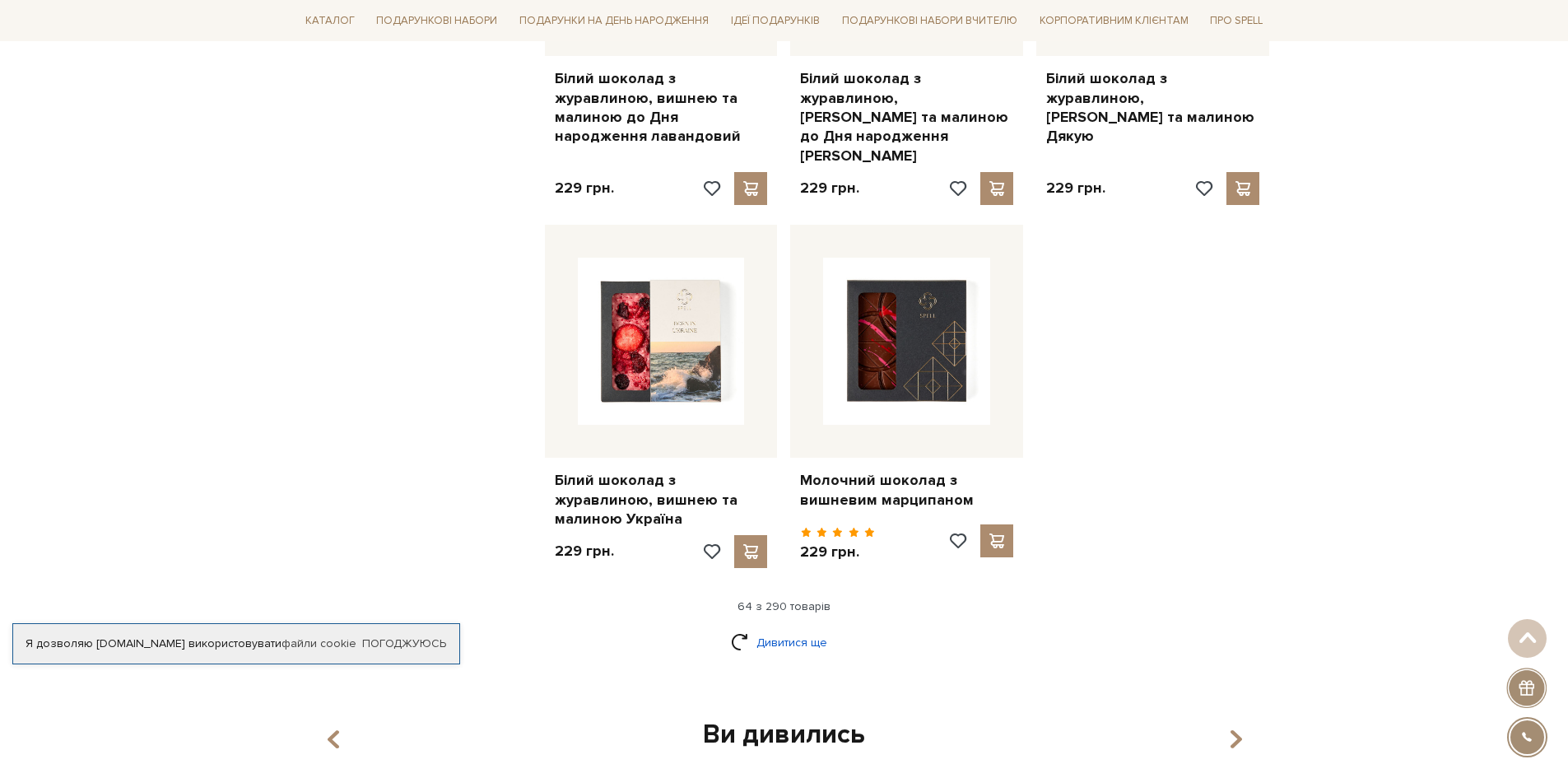
click at [788, 628] on link "Дивитися ще" at bounding box center [785, 643] width 107 height 29
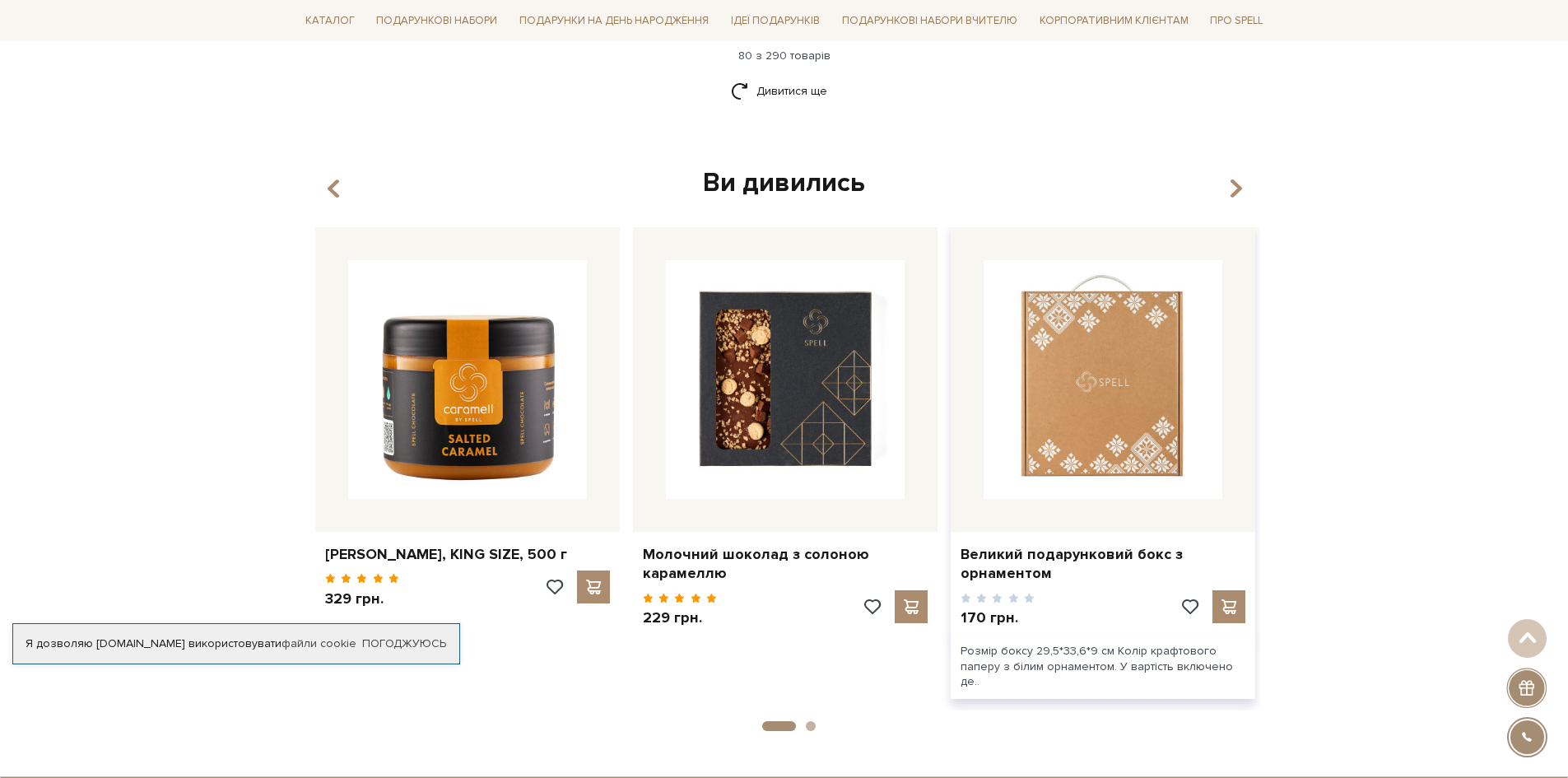
scroll to position [9634, 0]
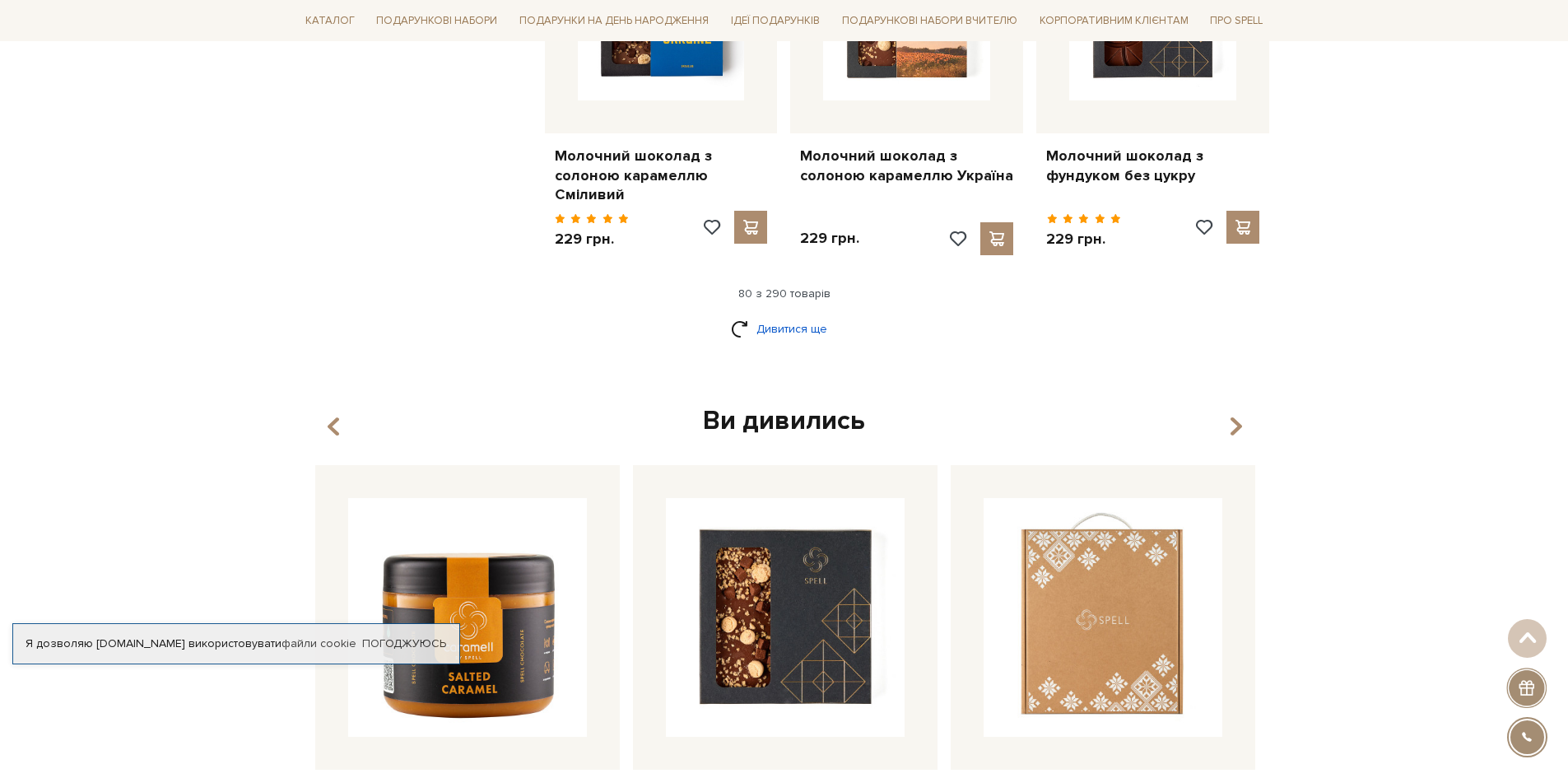
click at [797, 314] on link "Дивитися ще" at bounding box center [785, 329] width 107 height 29
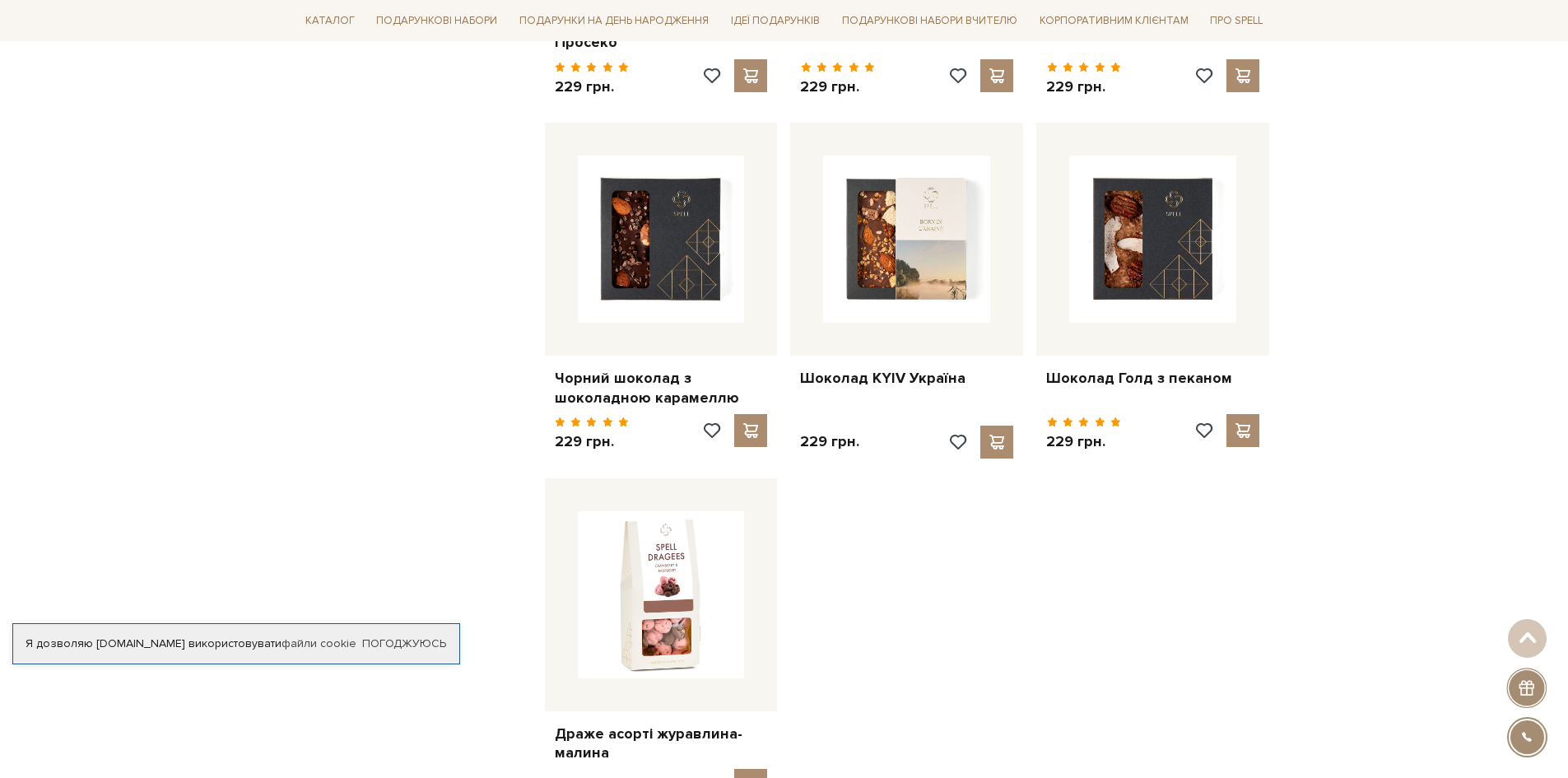
scroll to position [11446, 0]
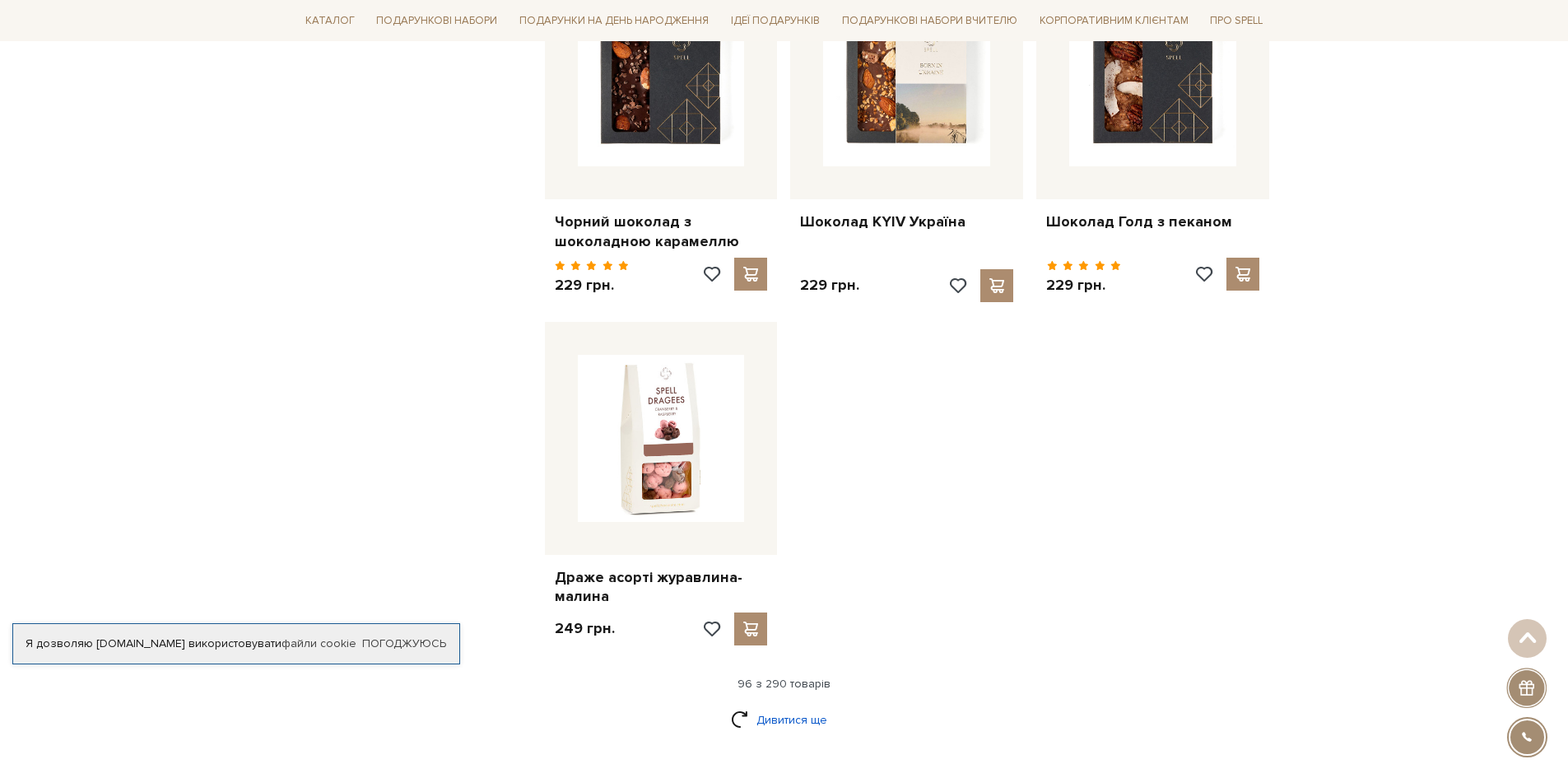
click at [798, 705] on link "Дивитися ще" at bounding box center [785, 720] width 107 height 29
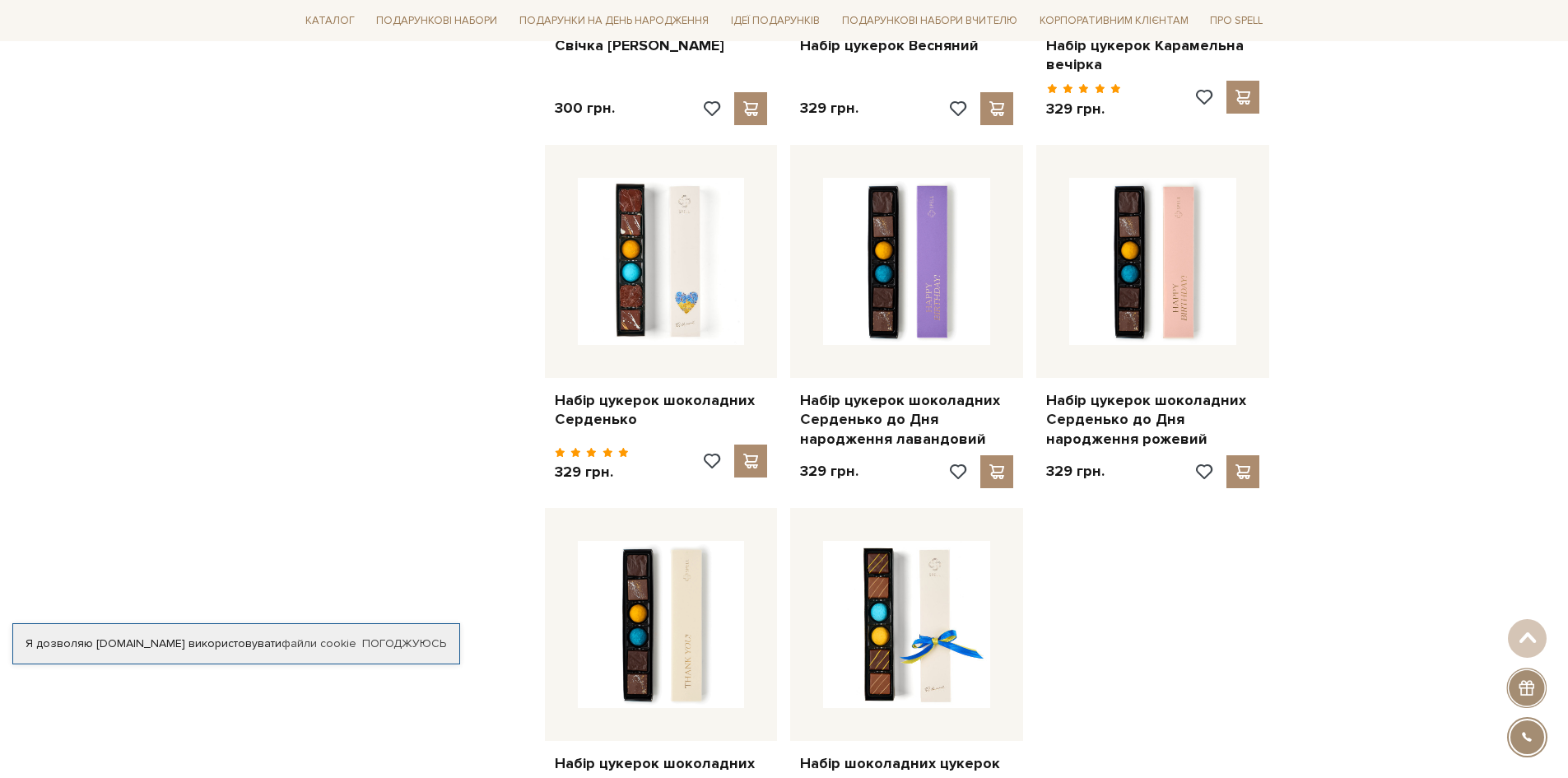
scroll to position [13257, 0]
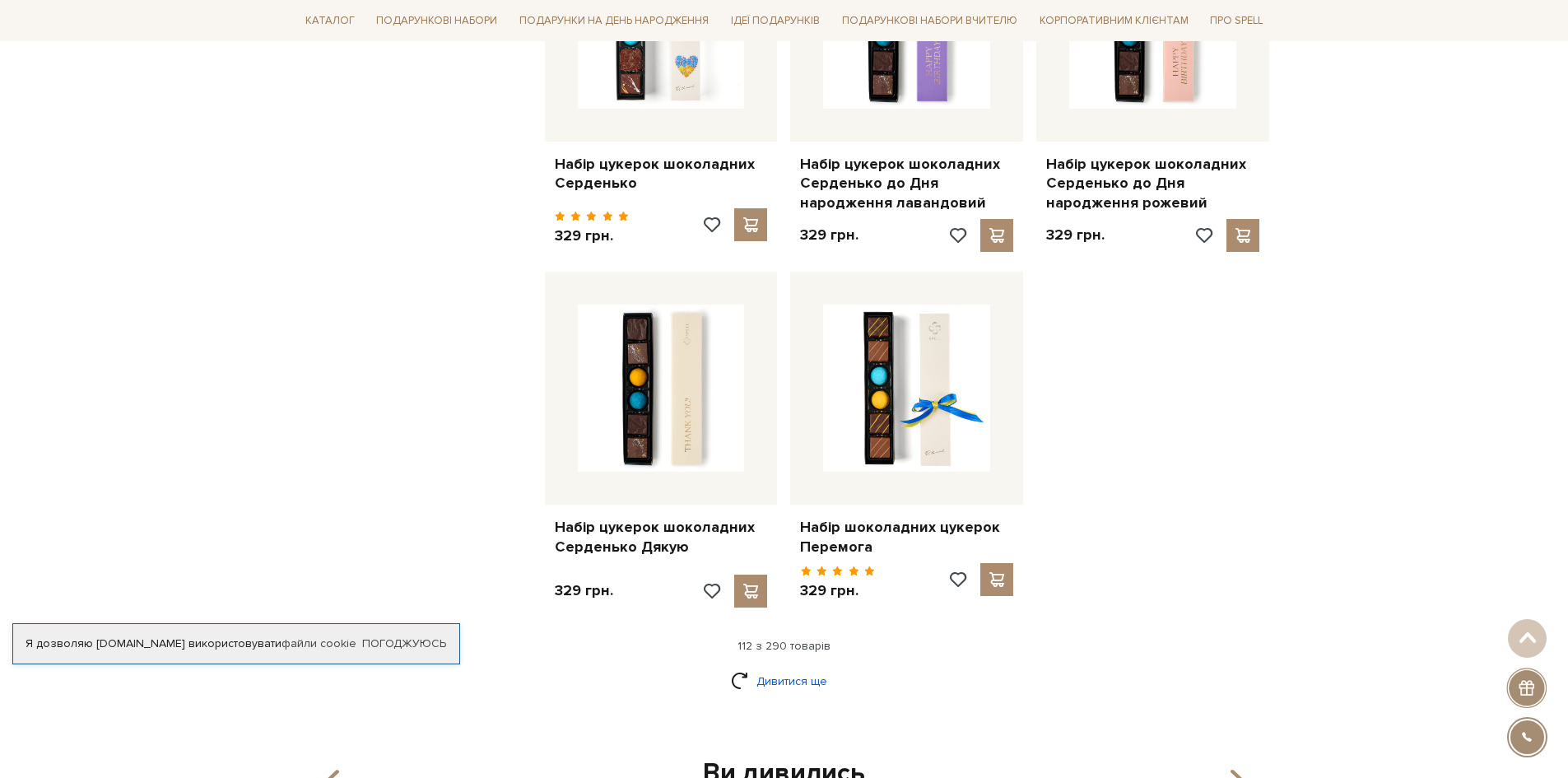
click at [791, 667] on link "Дивитися ще" at bounding box center [785, 681] width 107 height 29
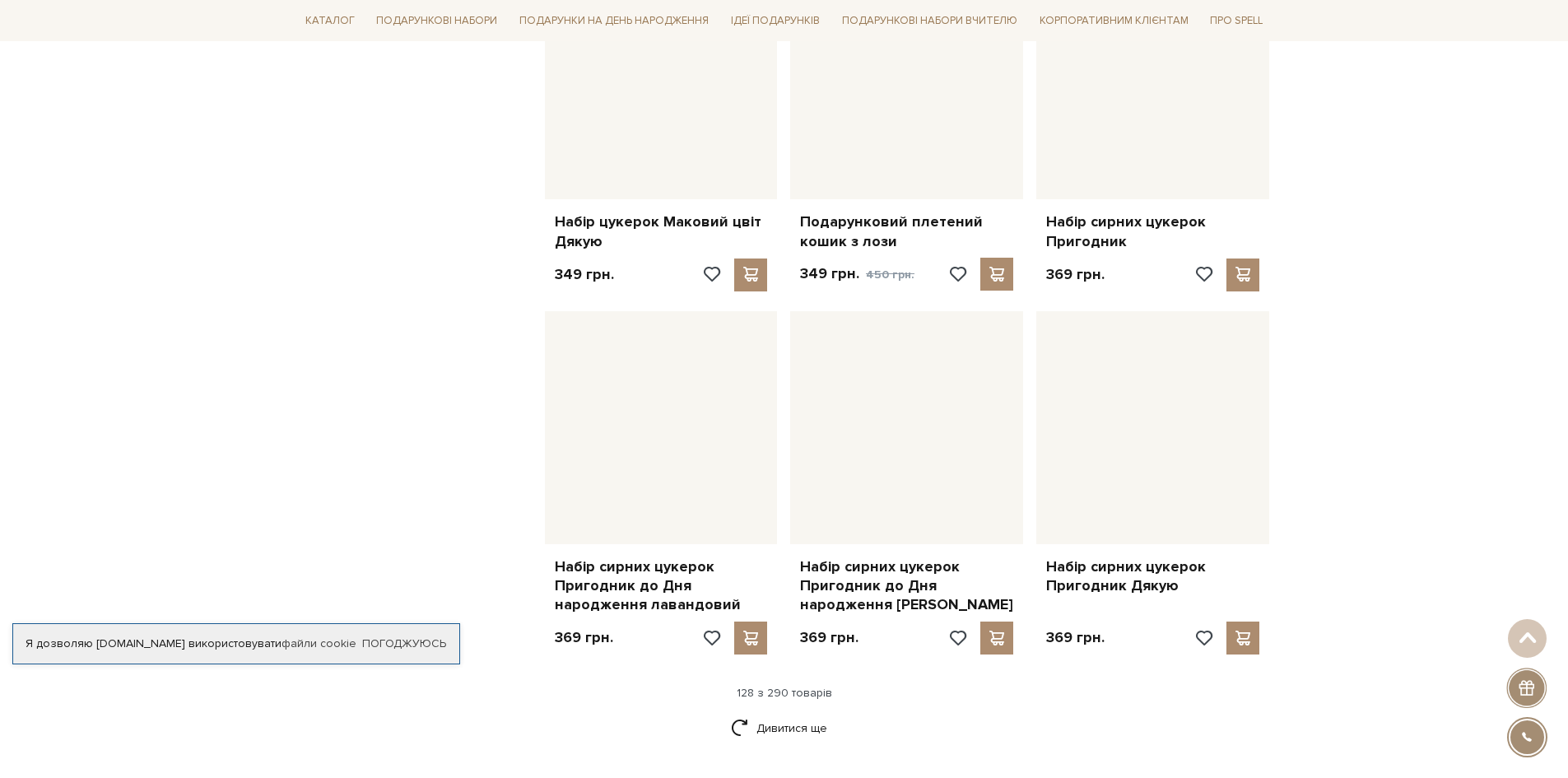
scroll to position [15234, 0]
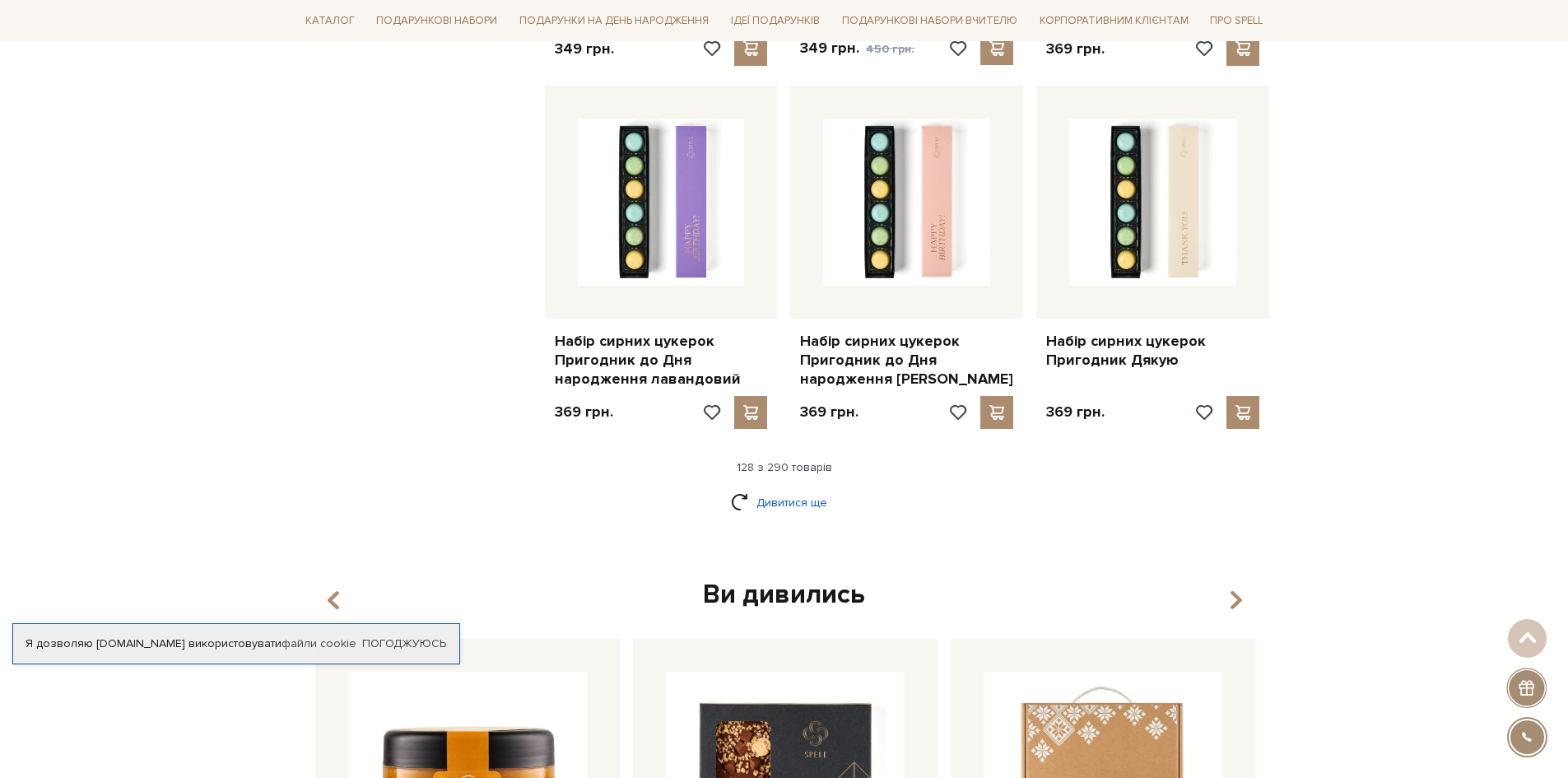
click at [809, 488] on link "Дивитися ще" at bounding box center [785, 502] width 107 height 29
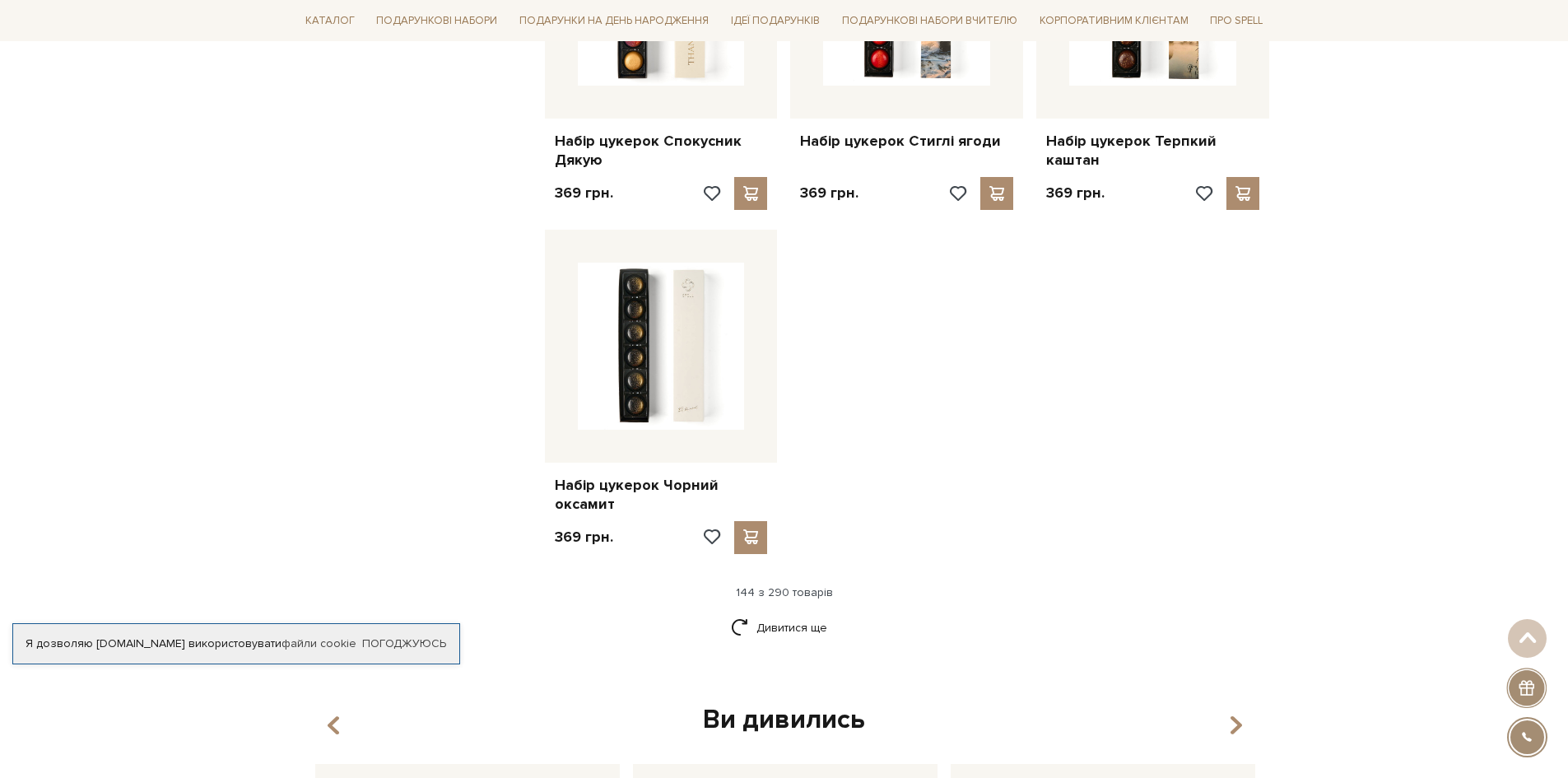
scroll to position [17210, 0]
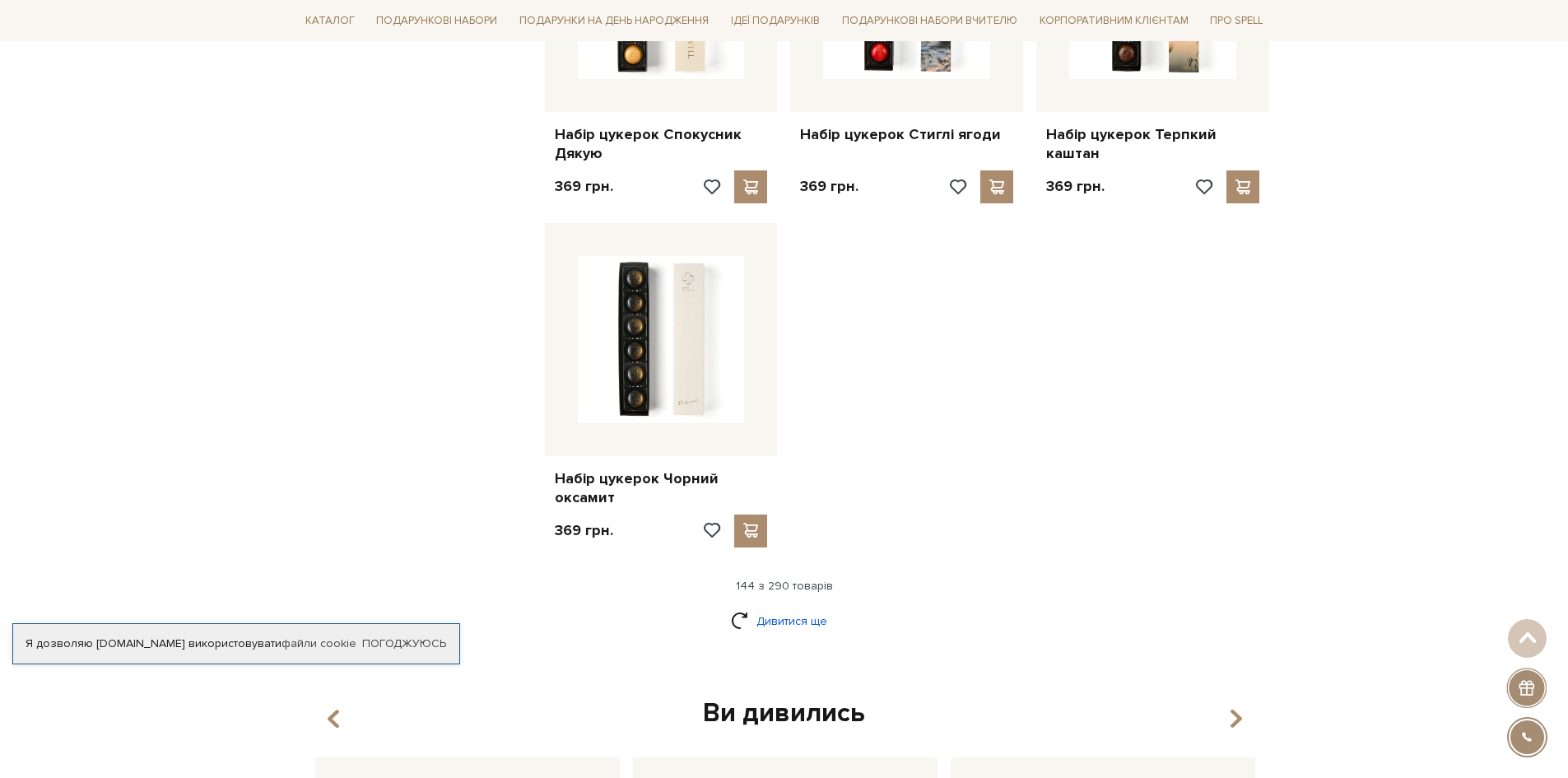
click at [785, 607] on link "Дивитися ще" at bounding box center [785, 621] width 107 height 29
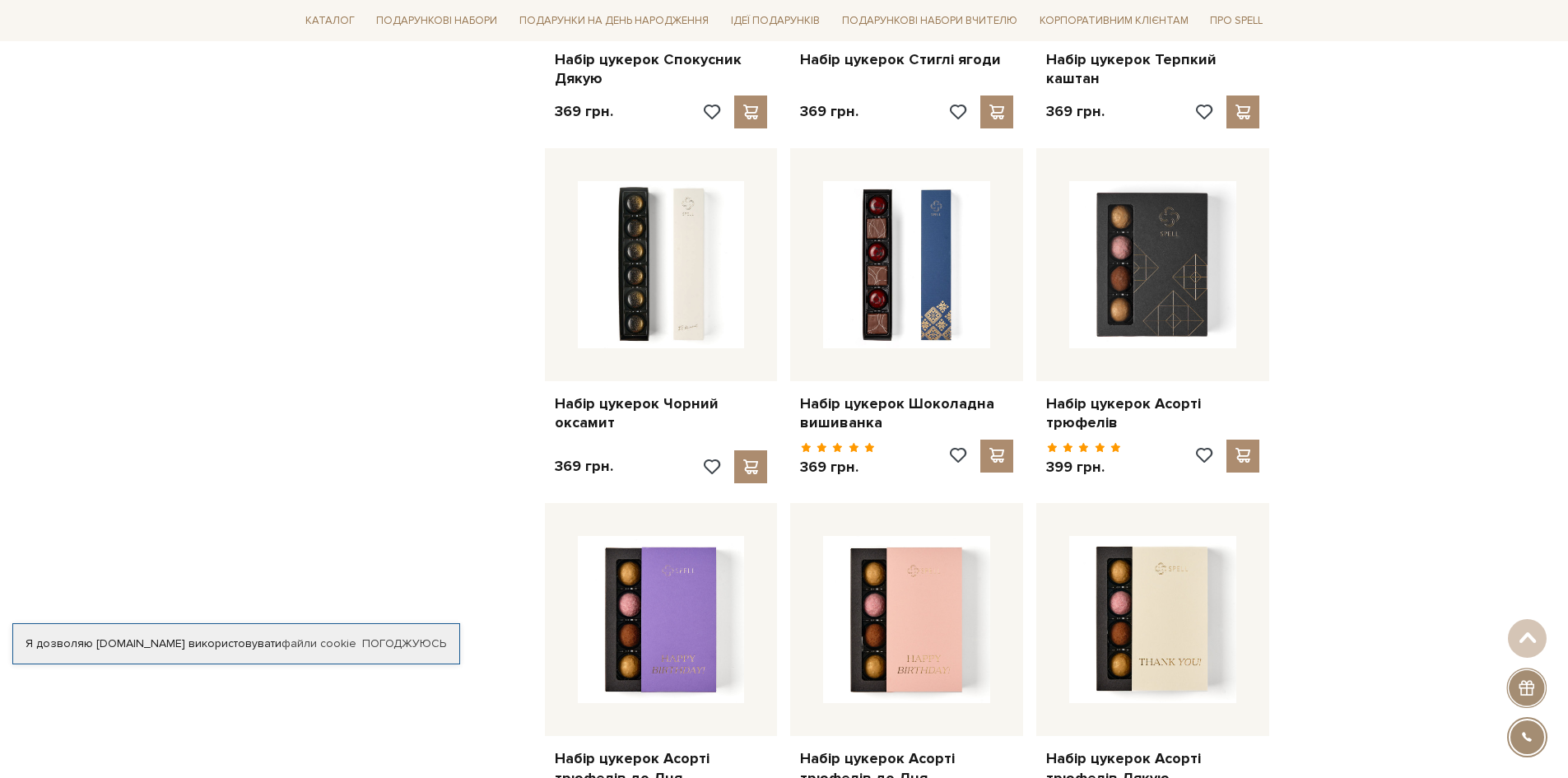
scroll to position [17375, 0]
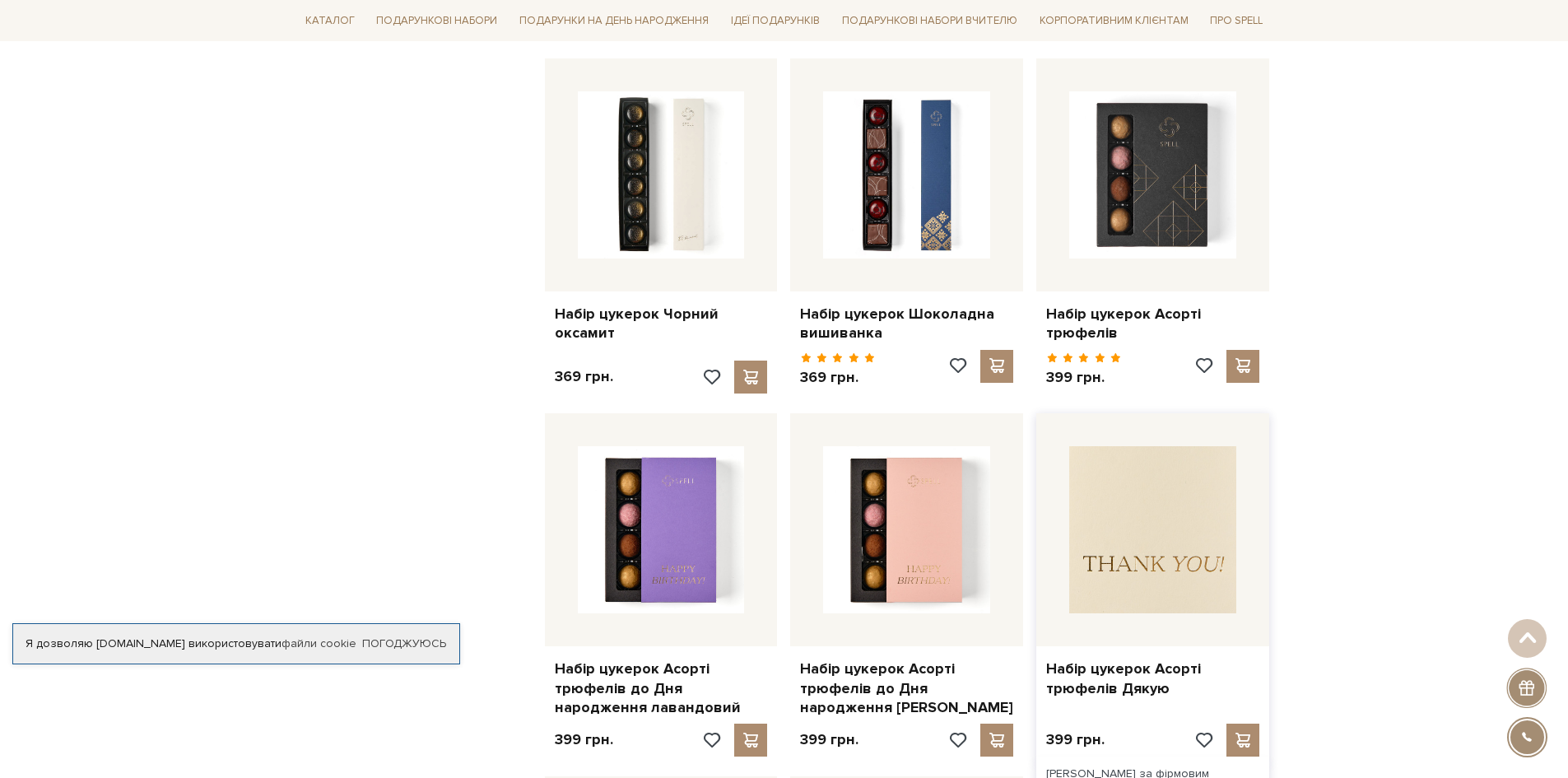
click at [1161, 447] on img at bounding box center [1153, 530] width 167 height 167
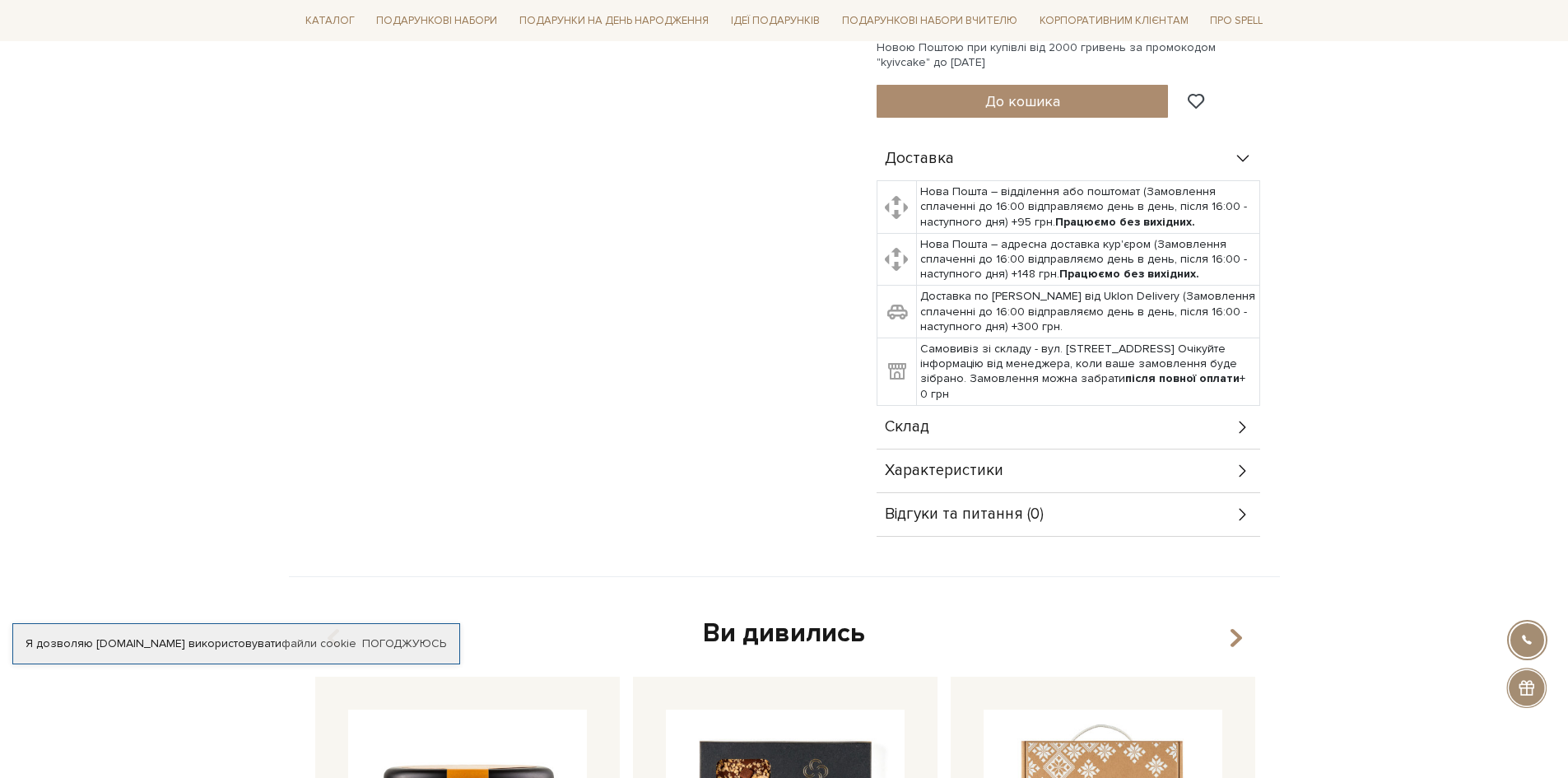
scroll to position [741, 0]
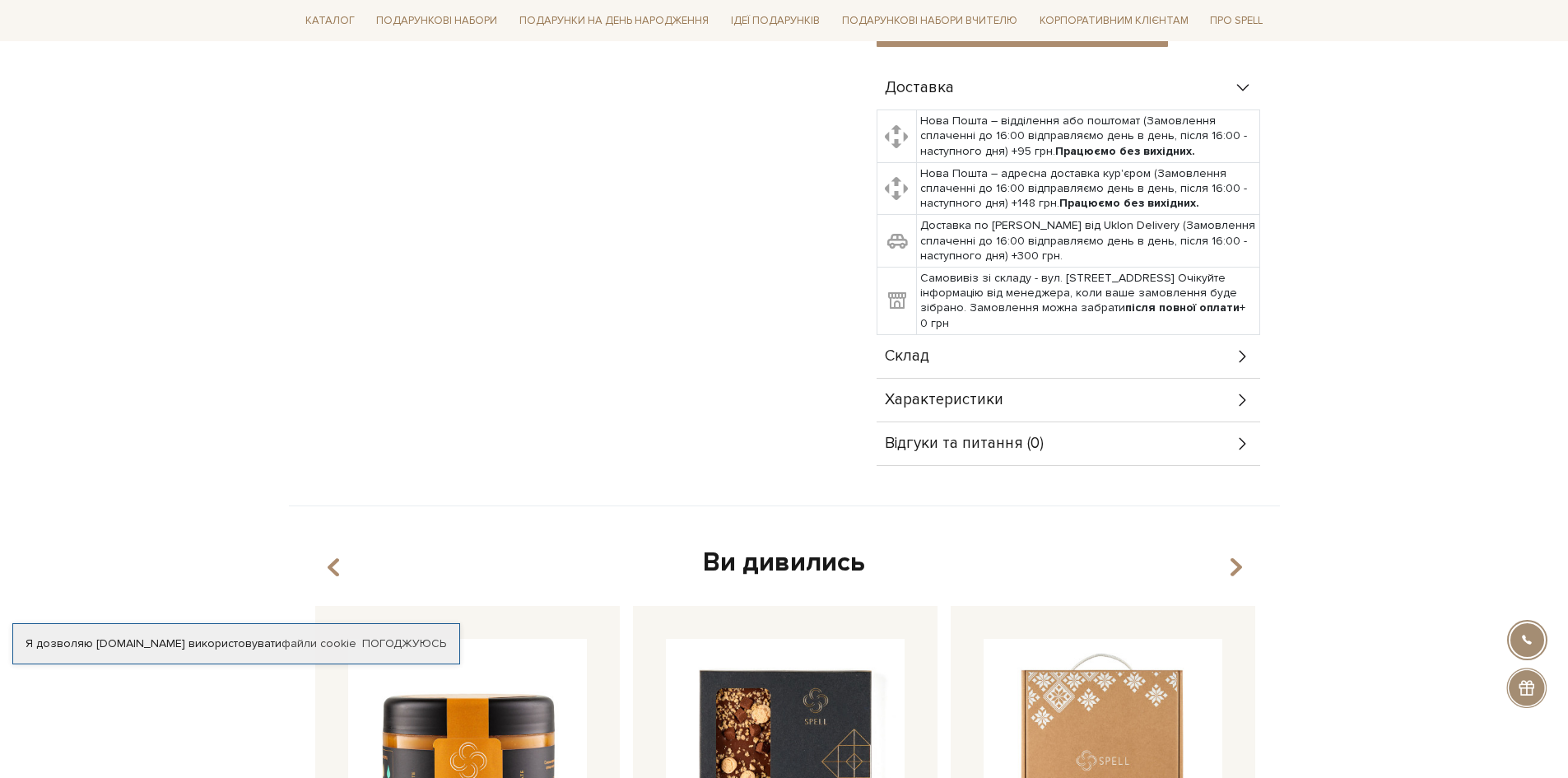
click at [956, 356] on div "Склад" at bounding box center [1069, 356] width 384 height 43
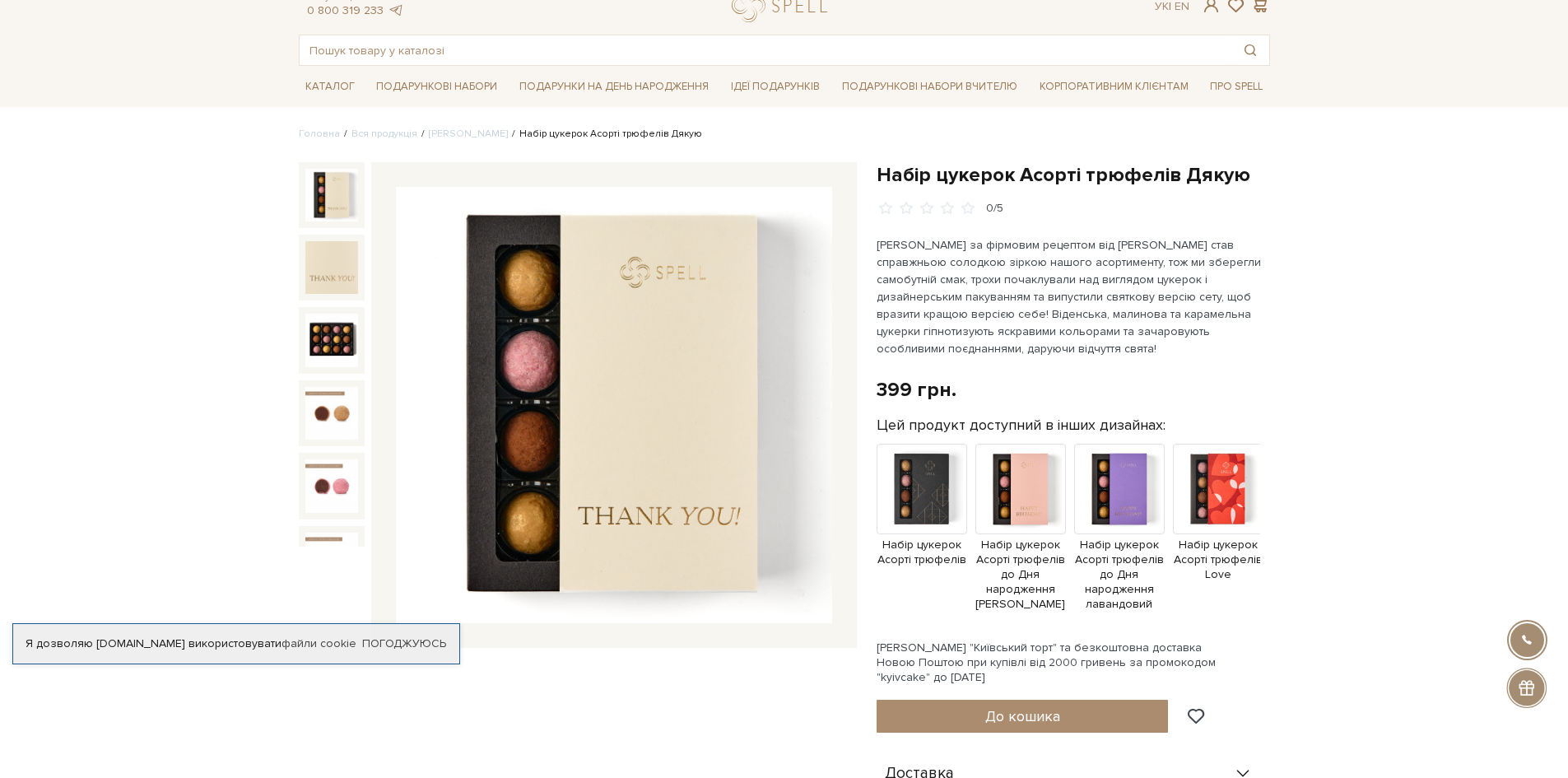
scroll to position [0, 0]
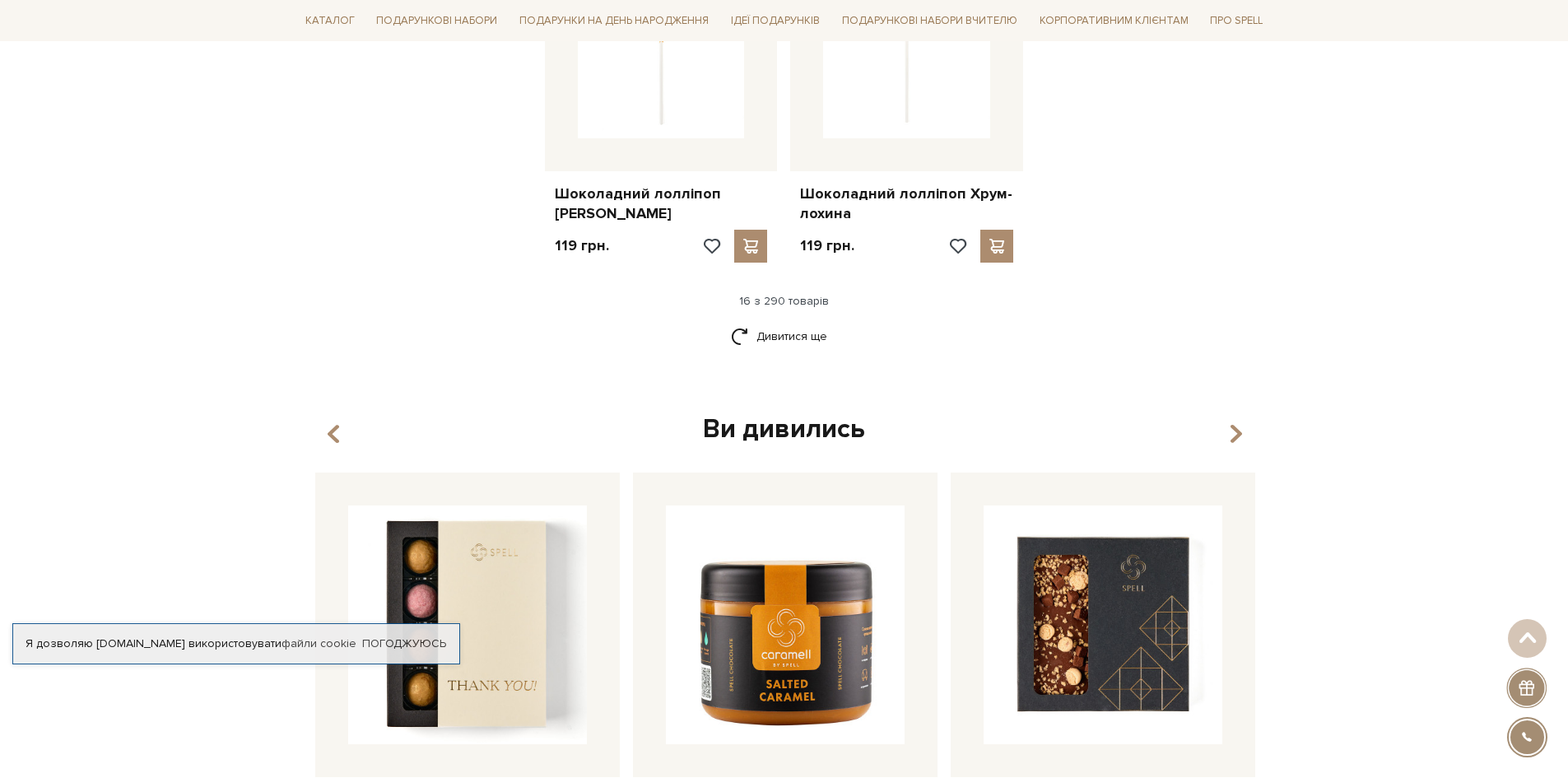
scroll to position [2087, 0]
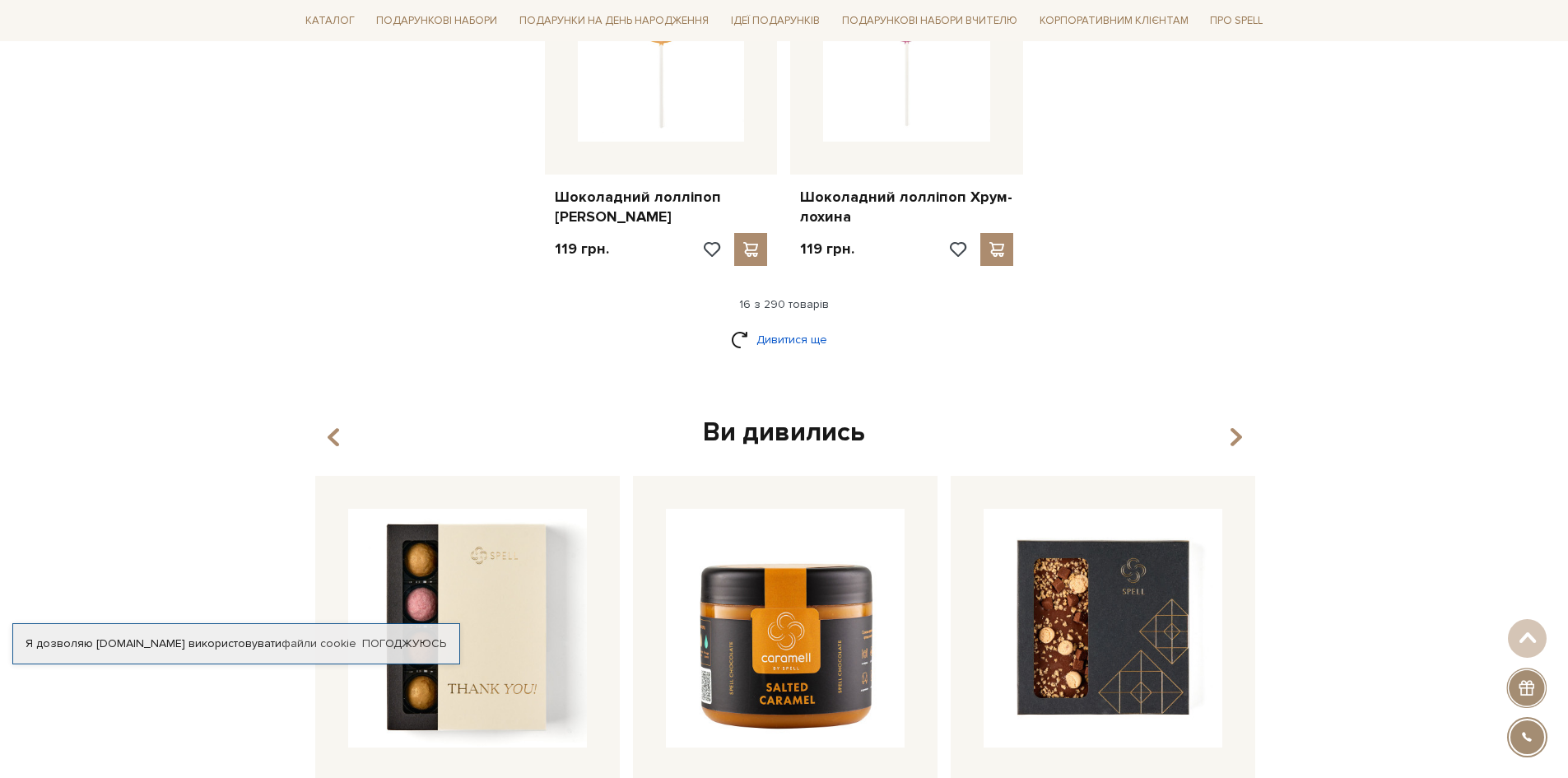
click at [814, 325] on link "Дивитися ще" at bounding box center [785, 339] width 107 height 29
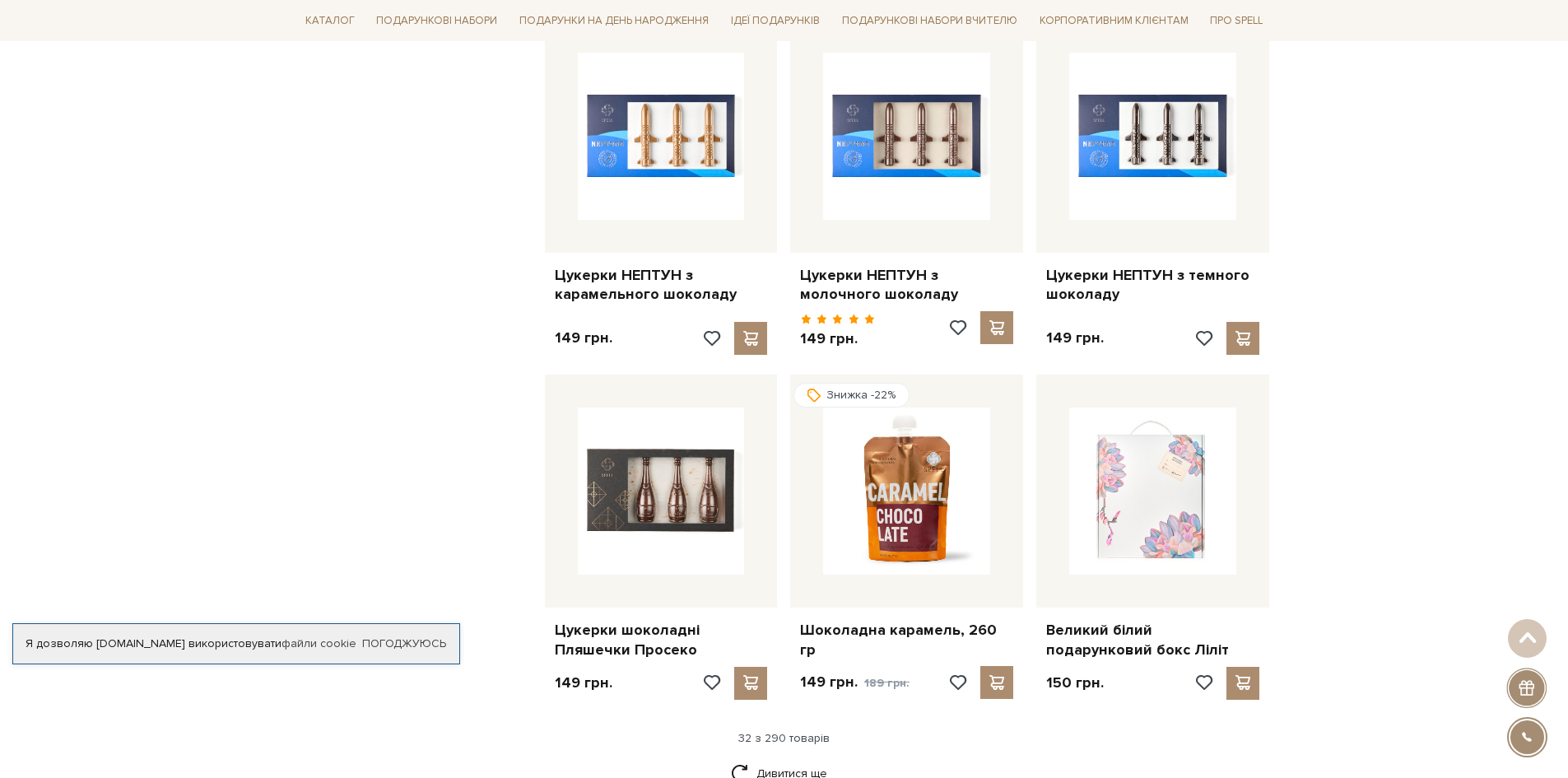
scroll to position [3733, 0]
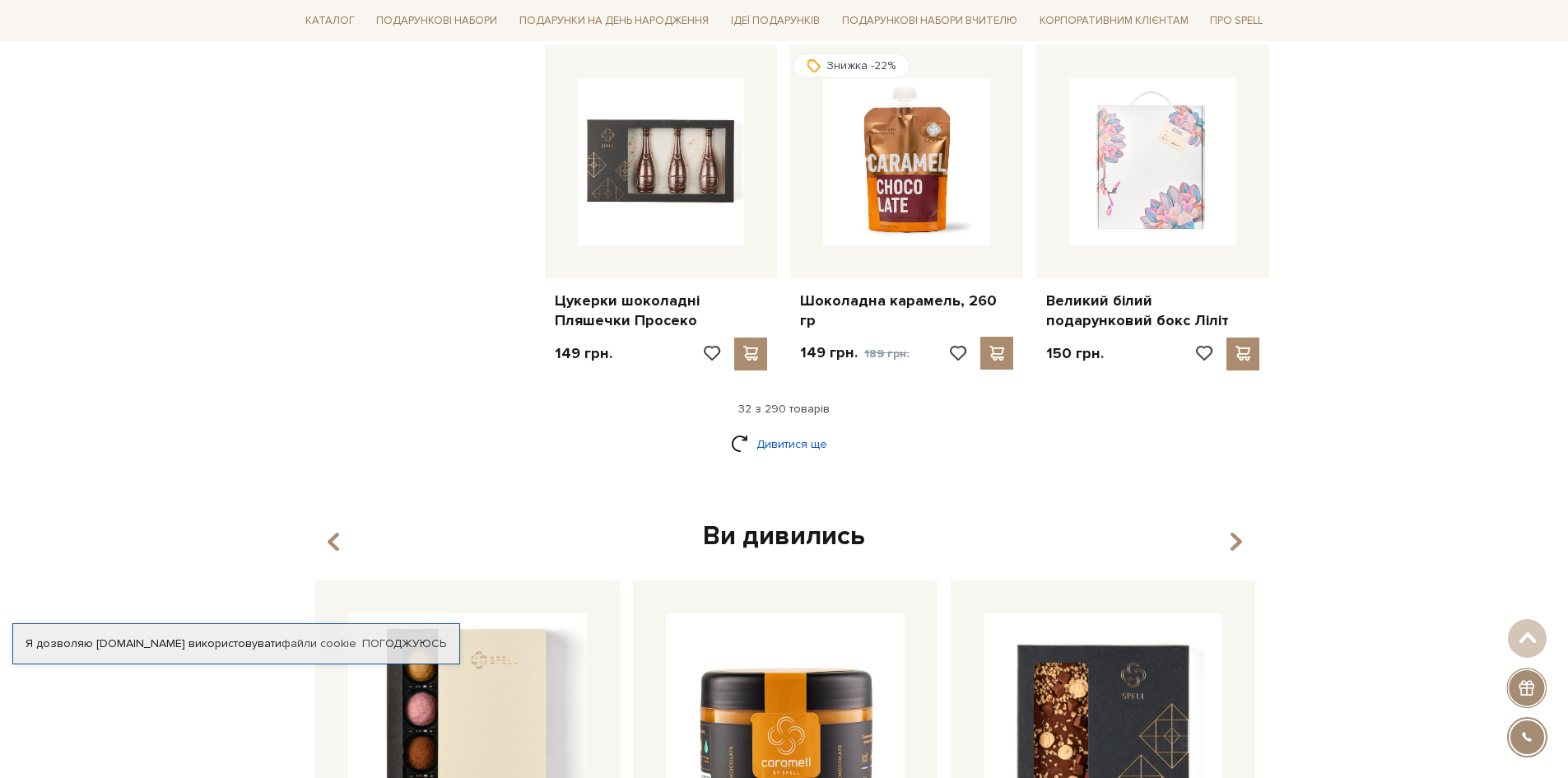
click at [789, 430] on link "Дивитися ще" at bounding box center [785, 444] width 107 height 29
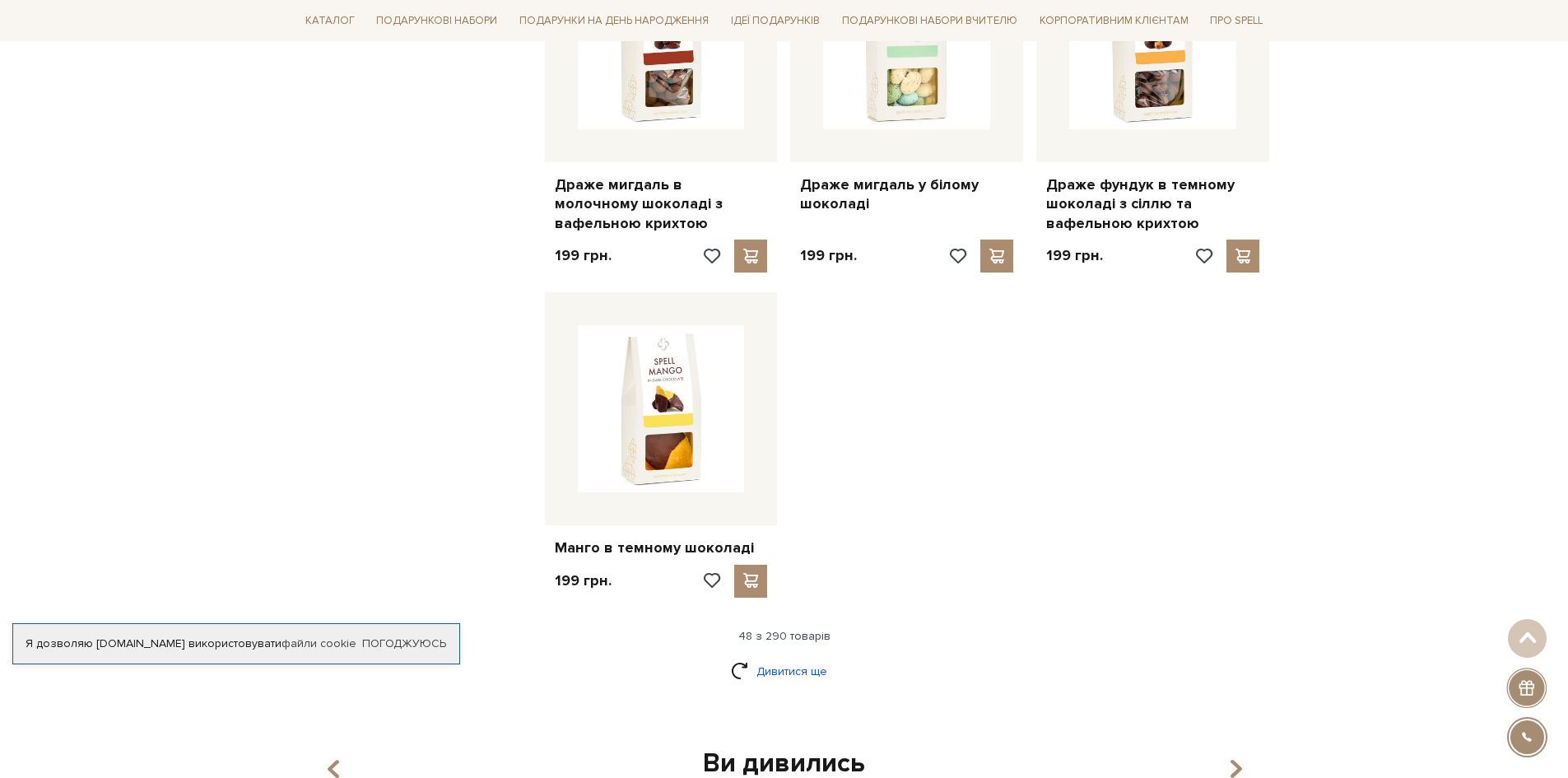
scroll to position [5792, 0]
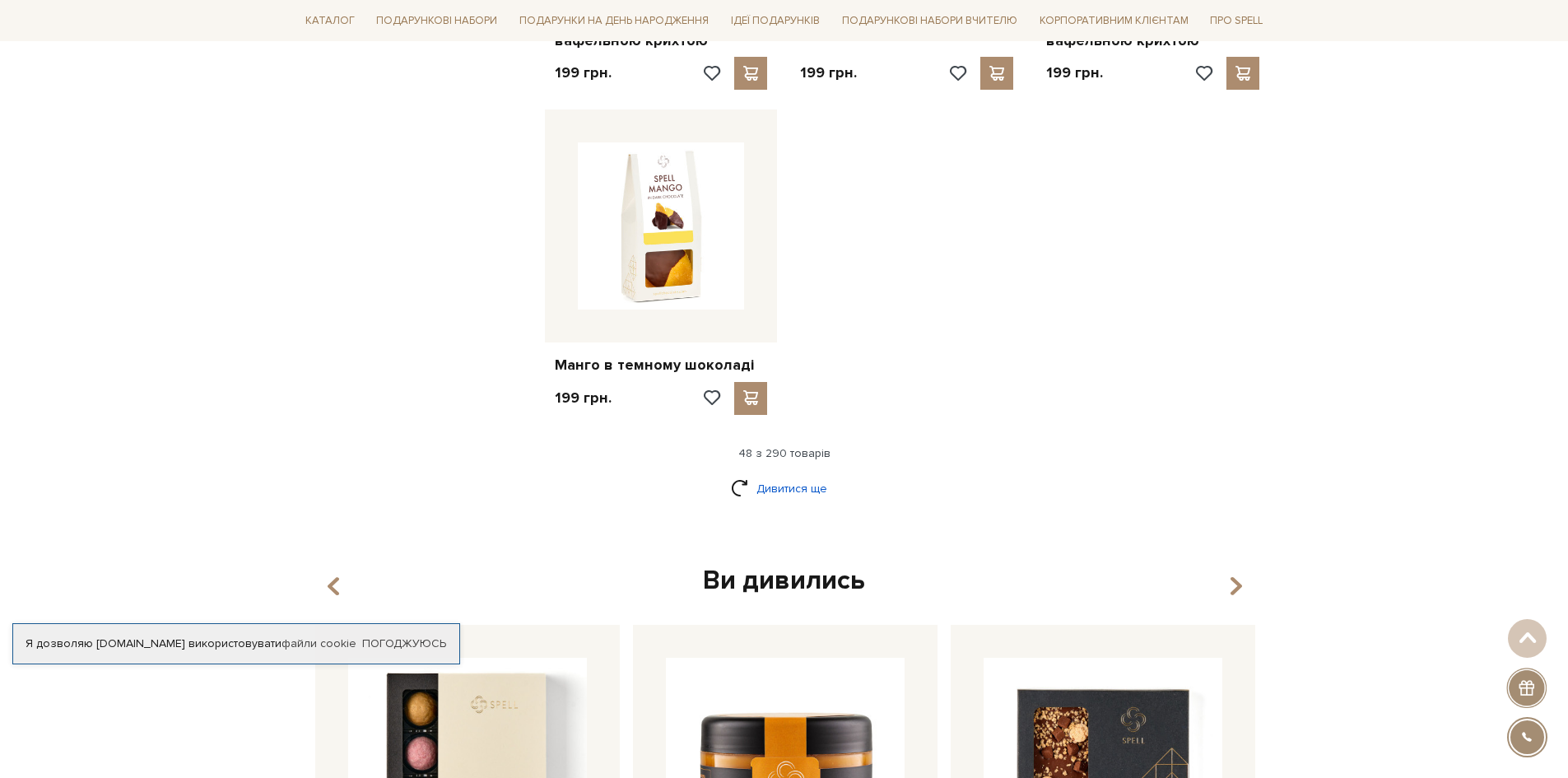
click at [764, 474] on link "Дивитися ще" at bounding box center [785, 489] width 107 height 29
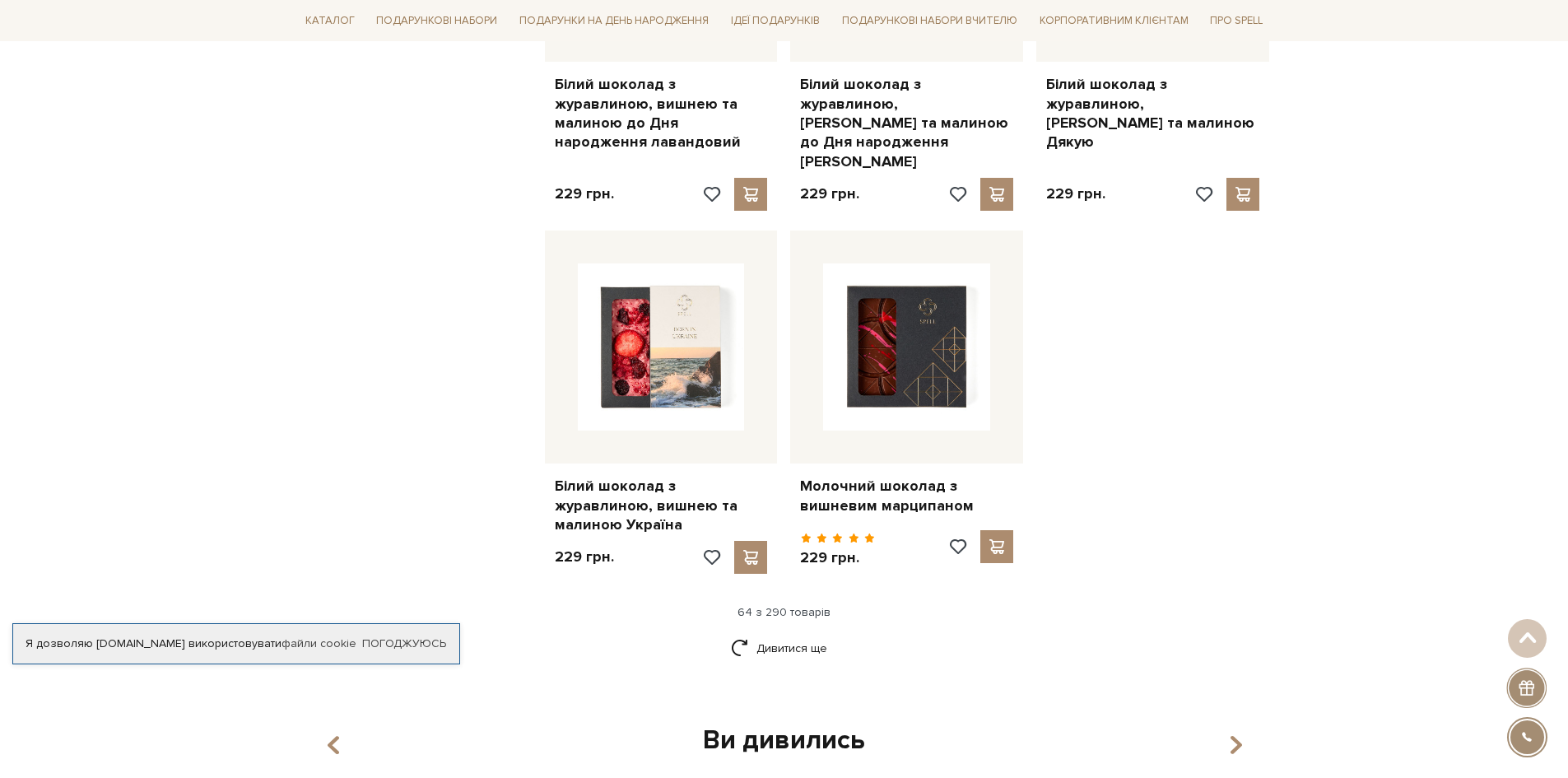
scroll to position [7686, 0]
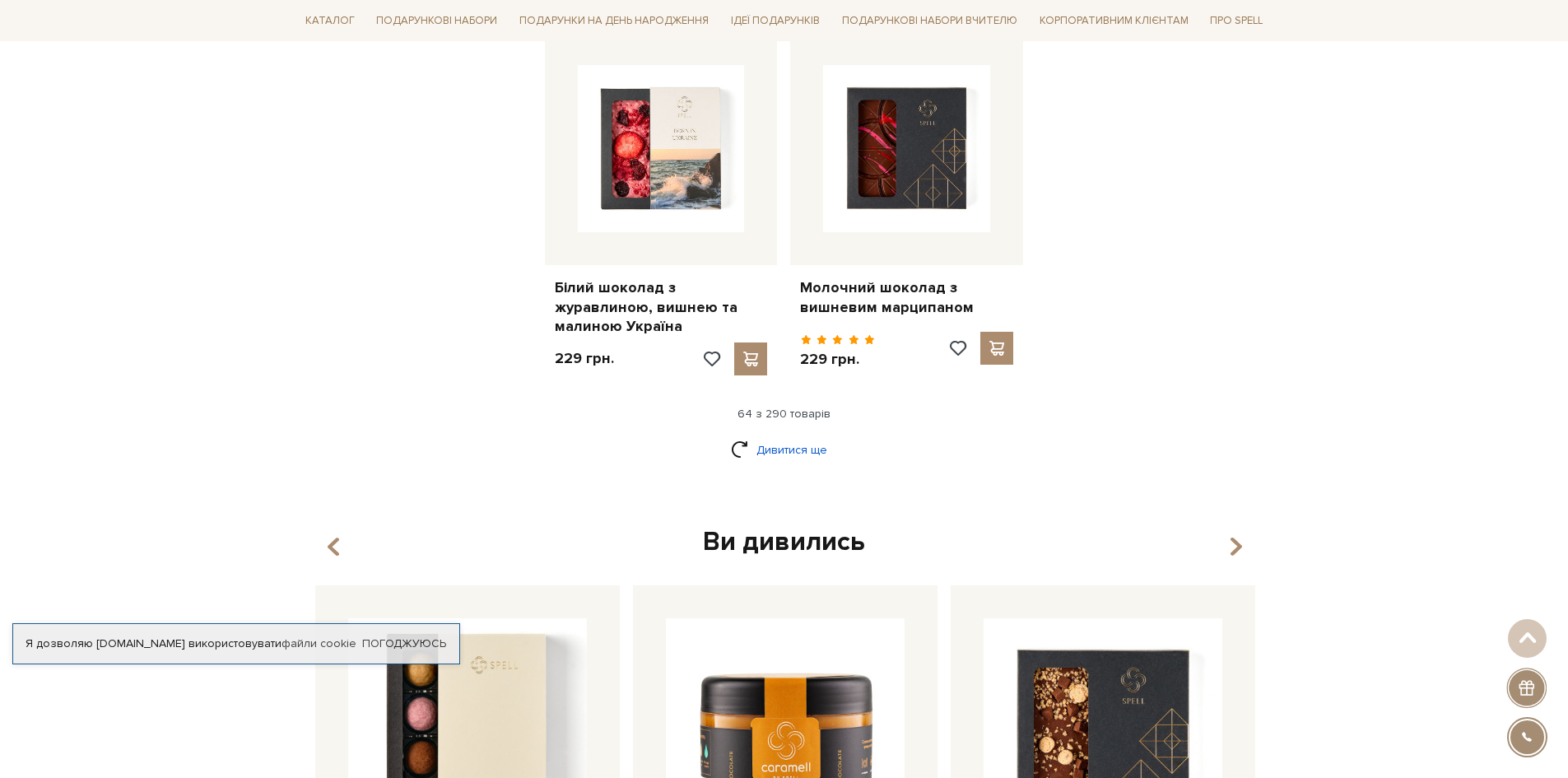
click at [785, 436] on link "Дивитися ще" at bounding box center [785, 450] width 107 height 29
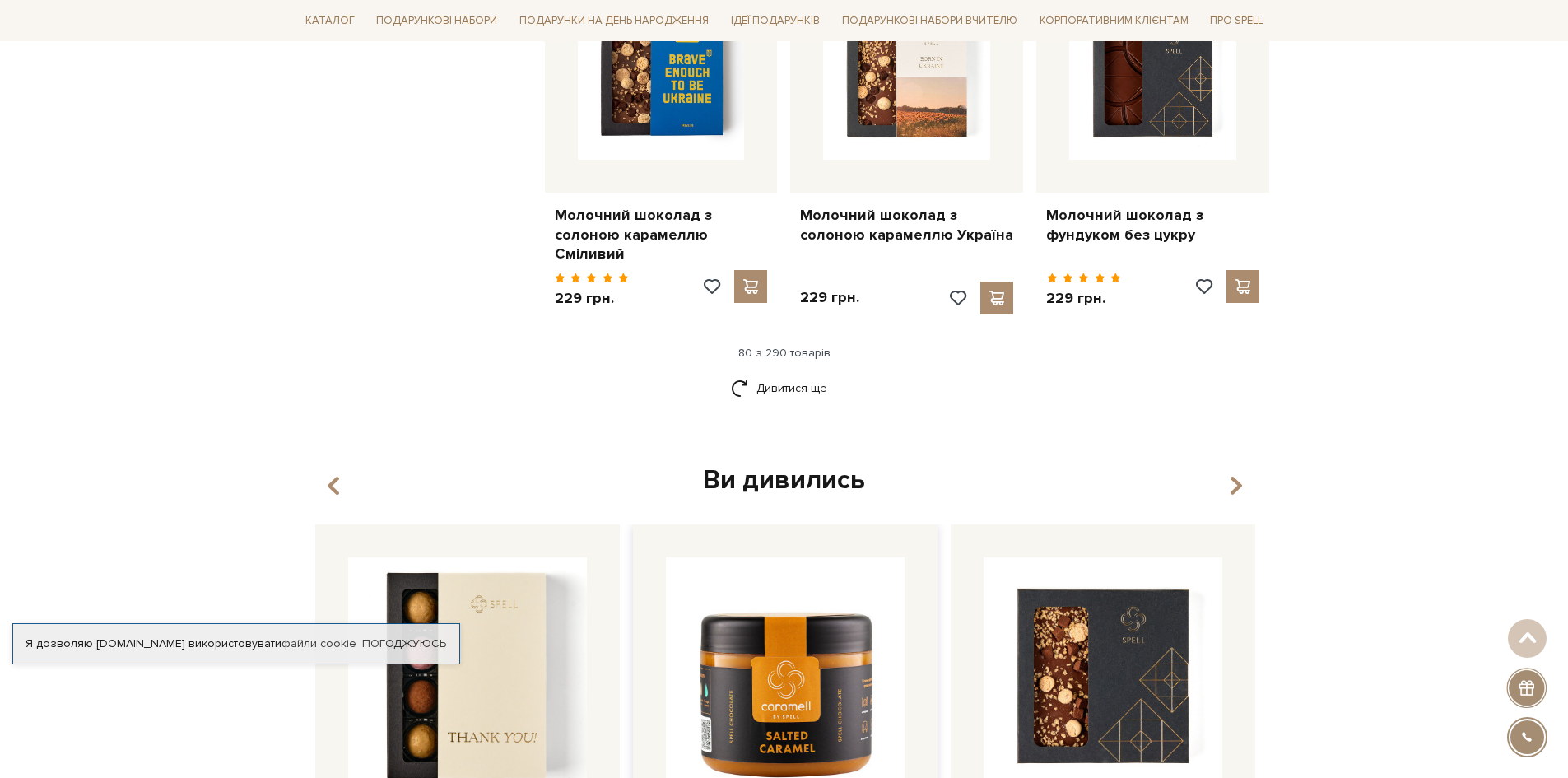
scroll to position [9498, 0]
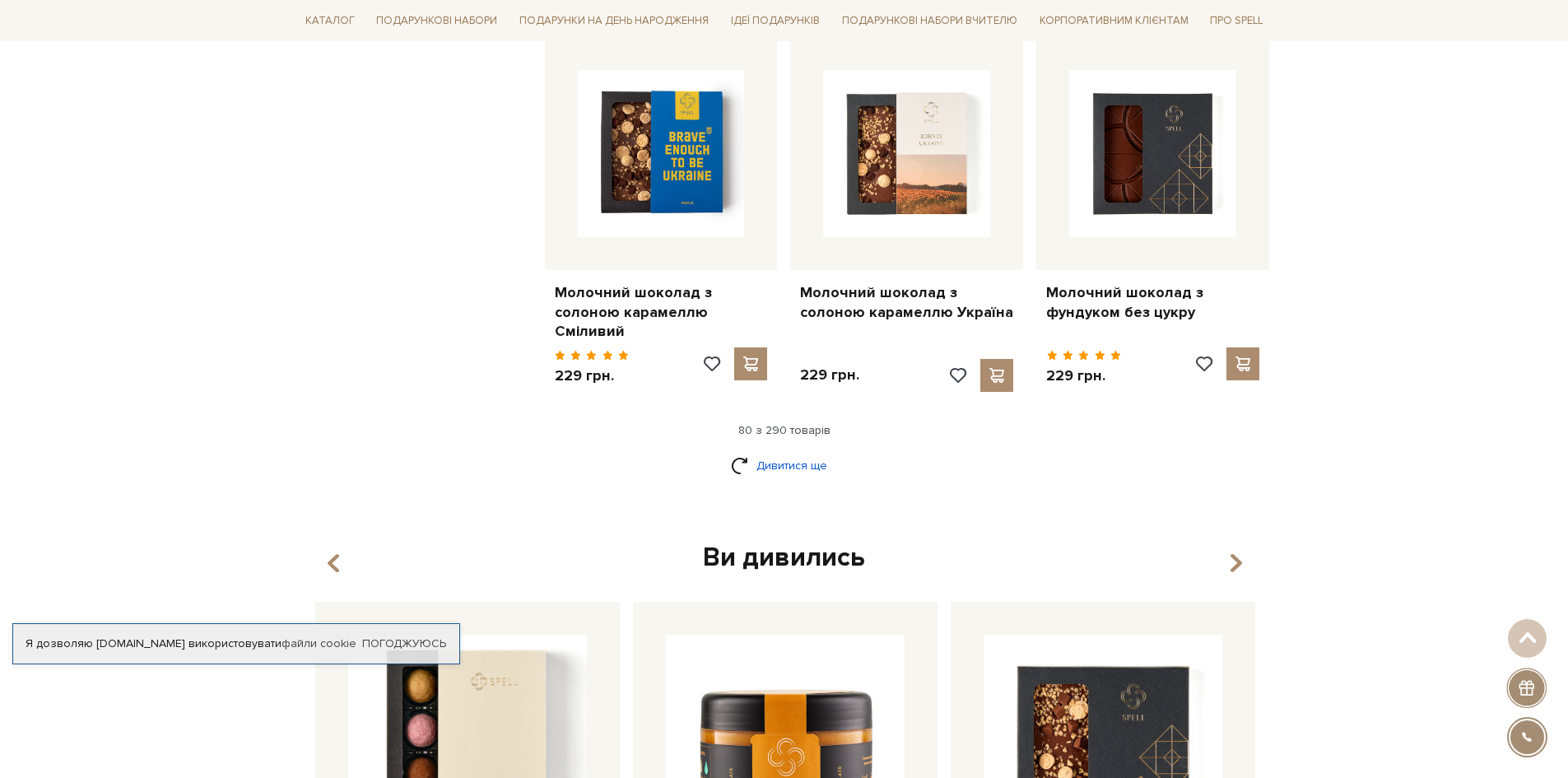
click at [765, 451] on link "Дивитися ще" at bounding box center [785, 466] width 107 height 29
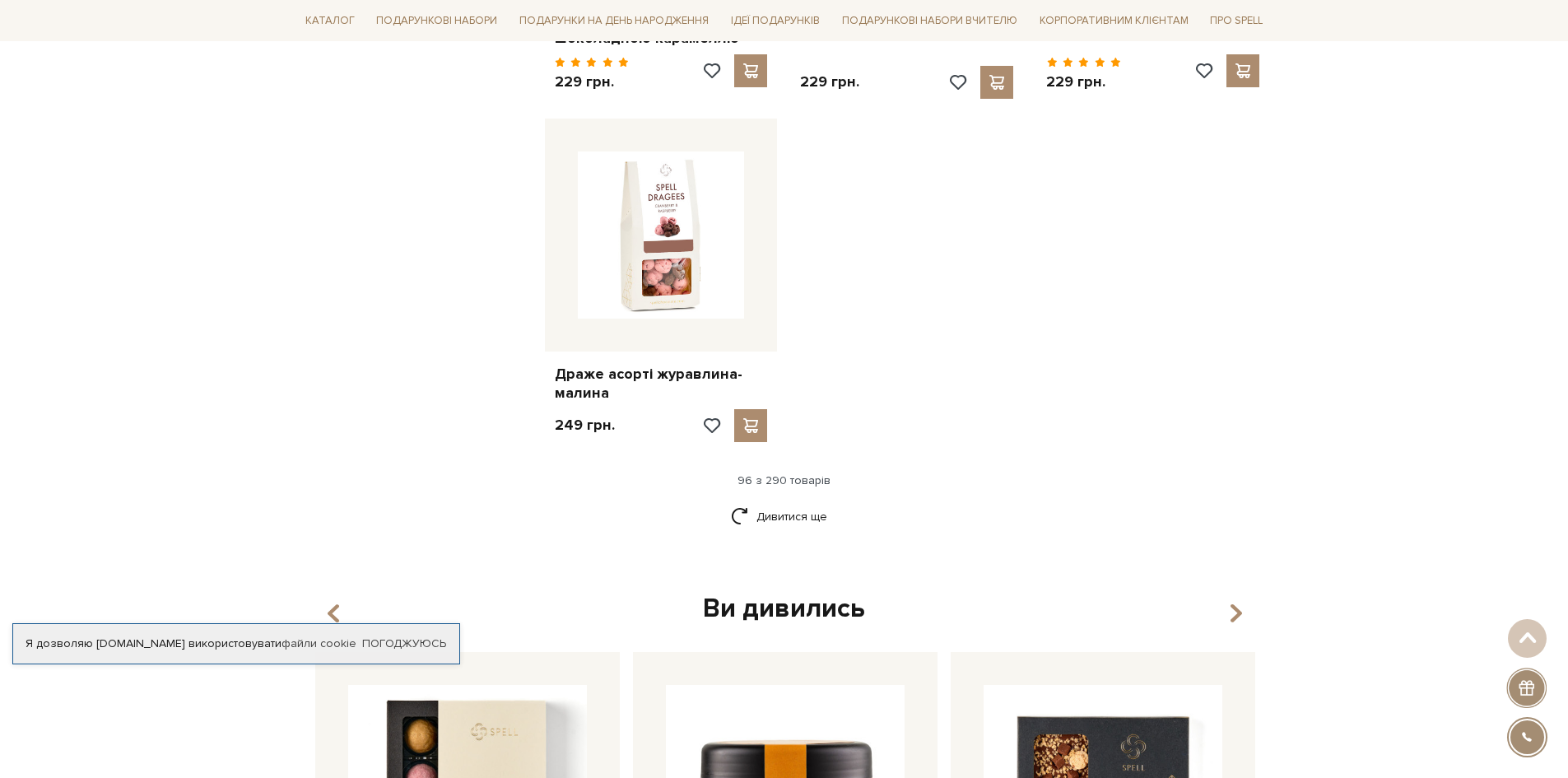
scroll to position [11886, 0]
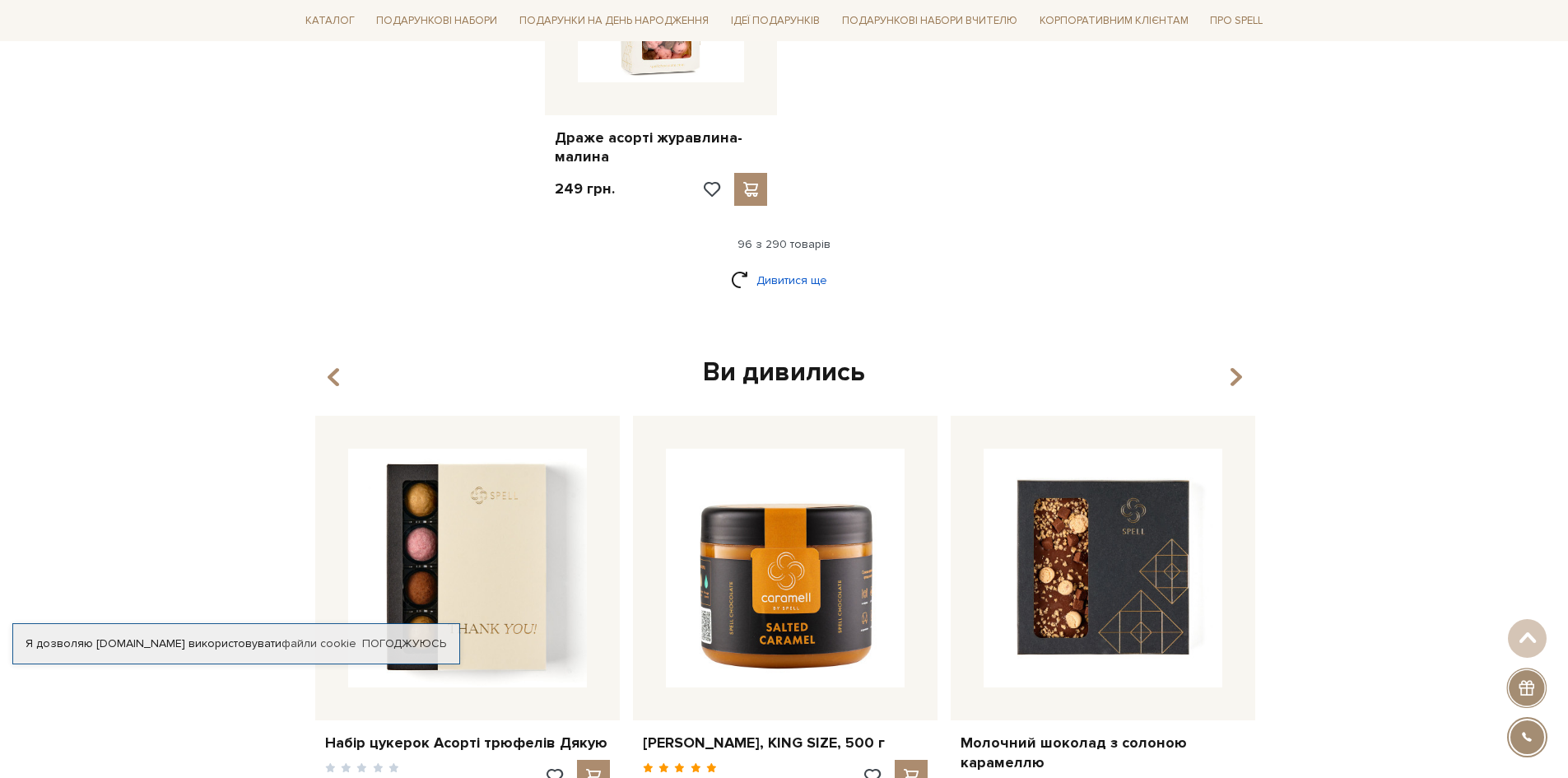
click at [796, 266] on link "Дивитися ще" at bounding box center [785, 280] width 107 height 29
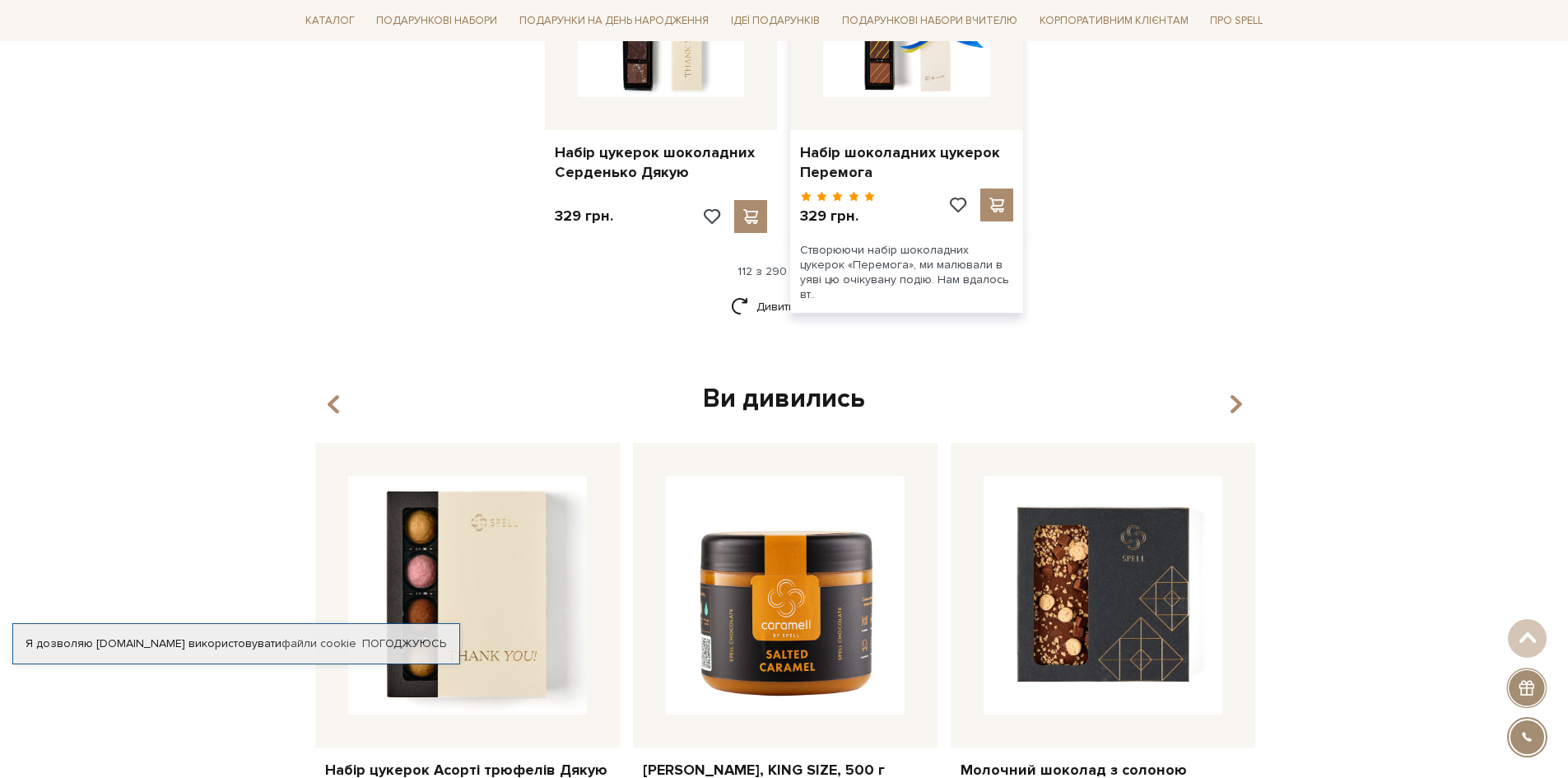
scroll to position [13779, 0]
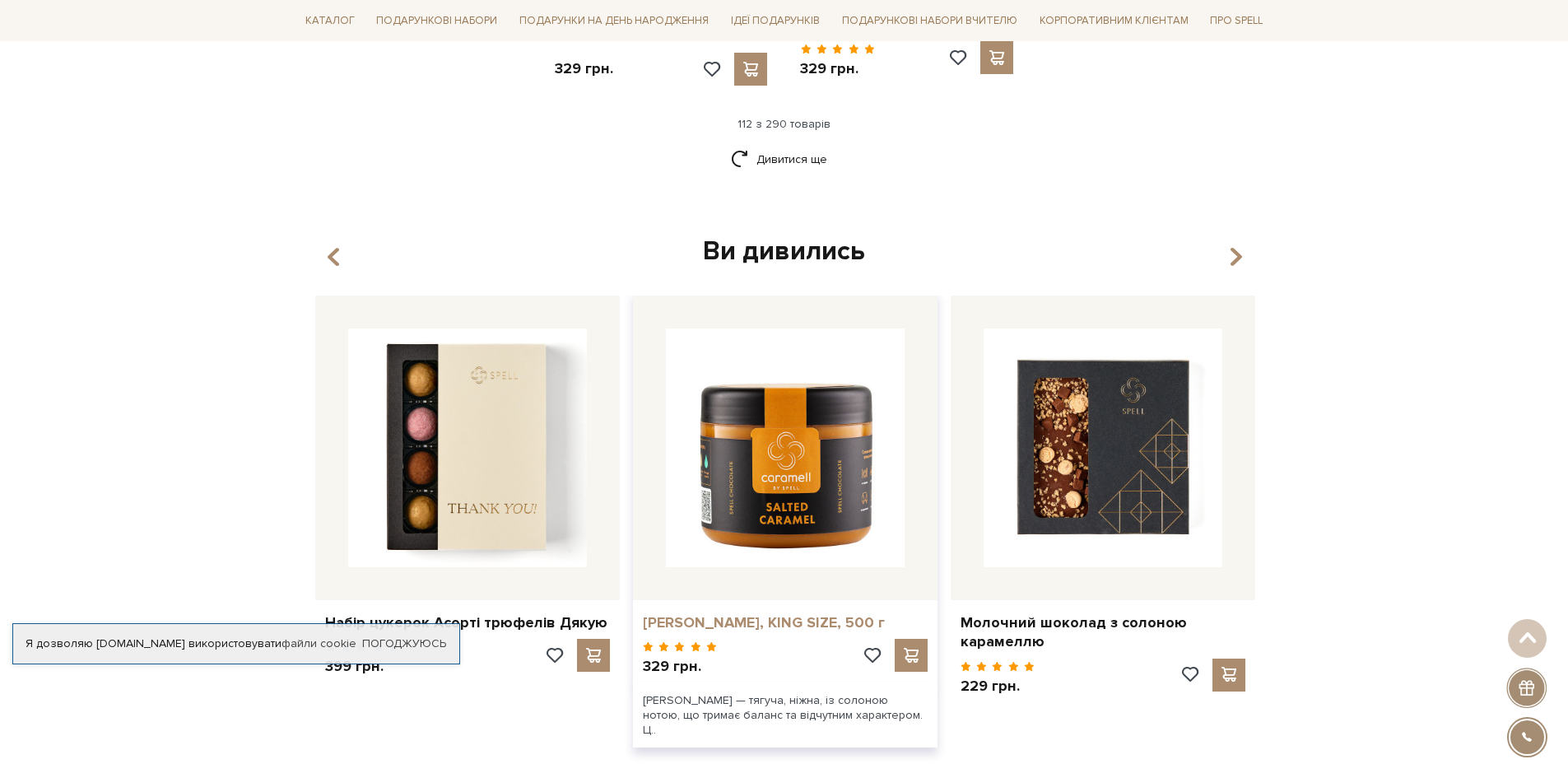
click at [749, 613] on link "[PERSON_NAME], KING SIZE, 500 г" at bounding box center [785, 622] width 285 height 19
